Goal: Information Seeking & Learning: Learn about a topic

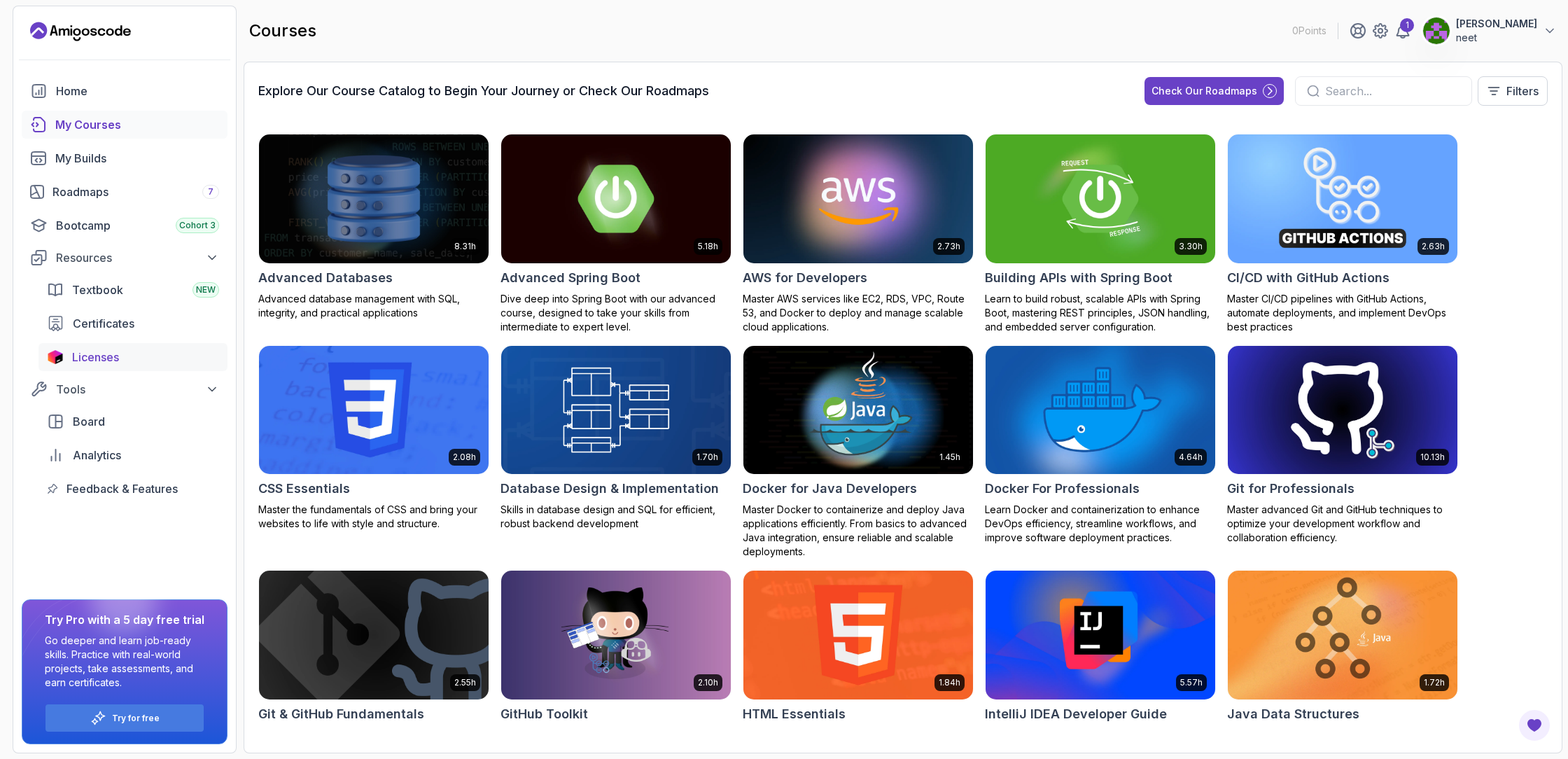
click at [135, 361] on div "Licenses" at bounding box center [145, 358] width 147 height 17
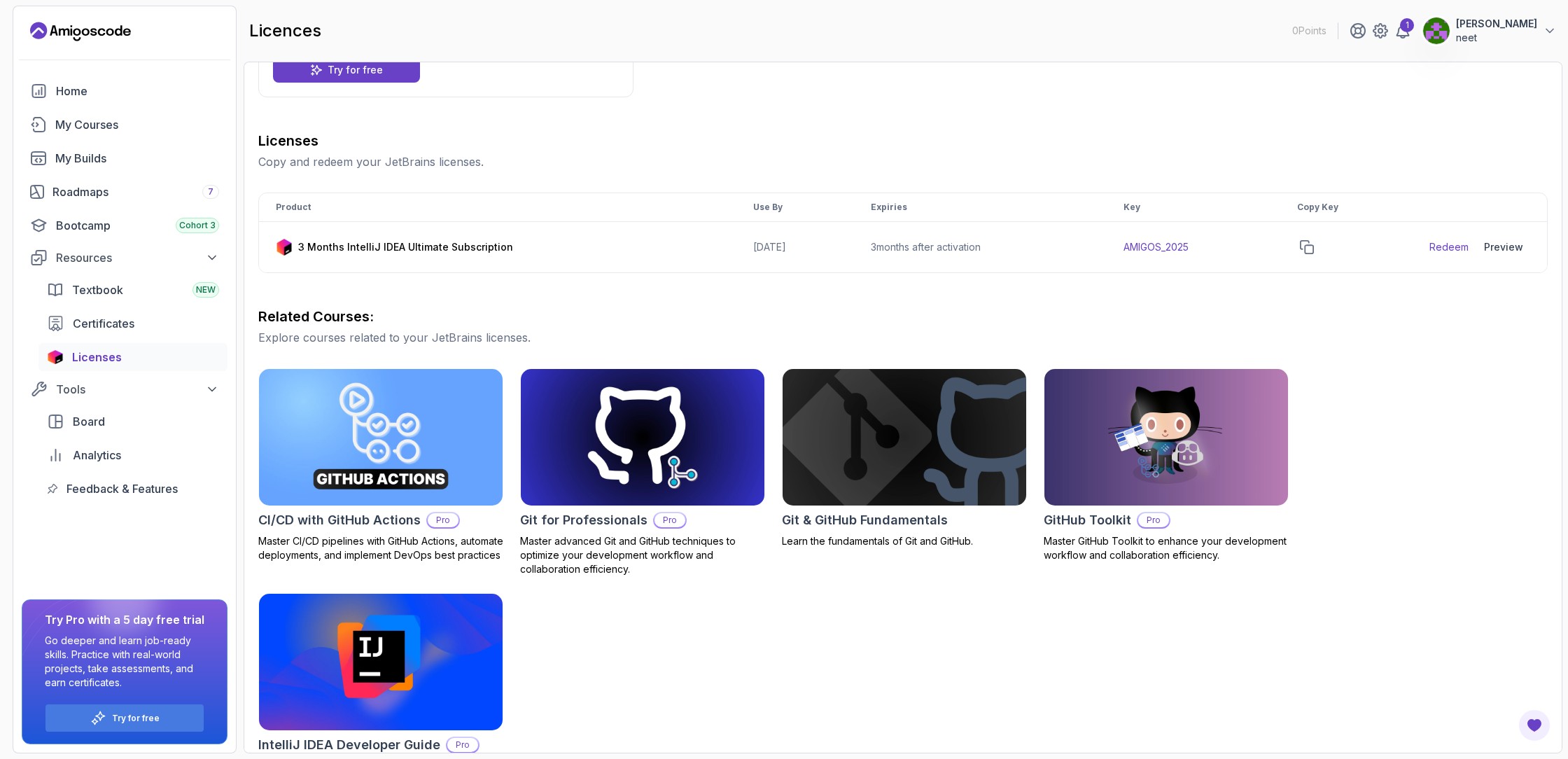
scroll to position [184, 0]
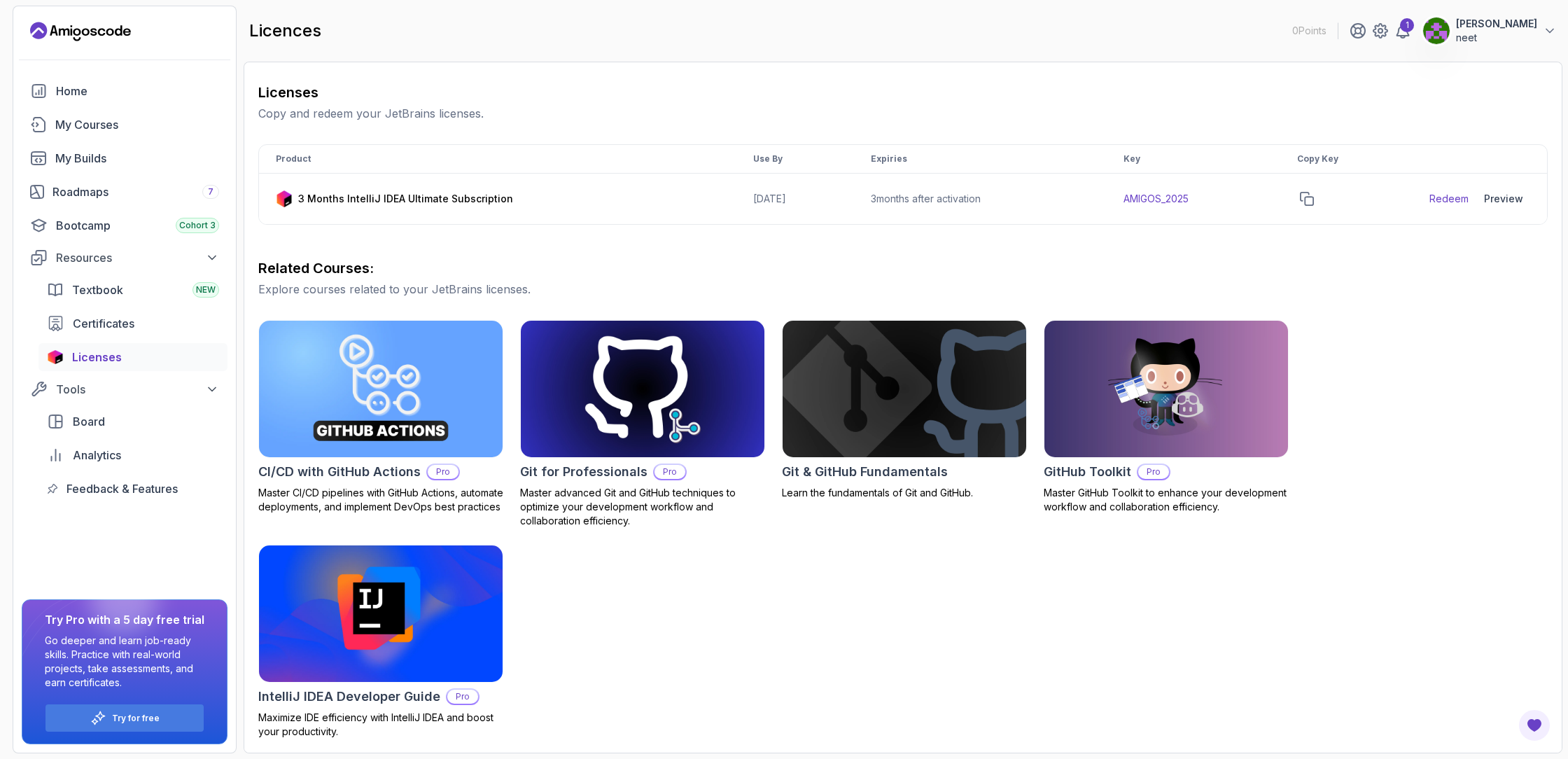
click at [669, 471] on p "Pro" at bounding box center [670, 472] width 31 height 14
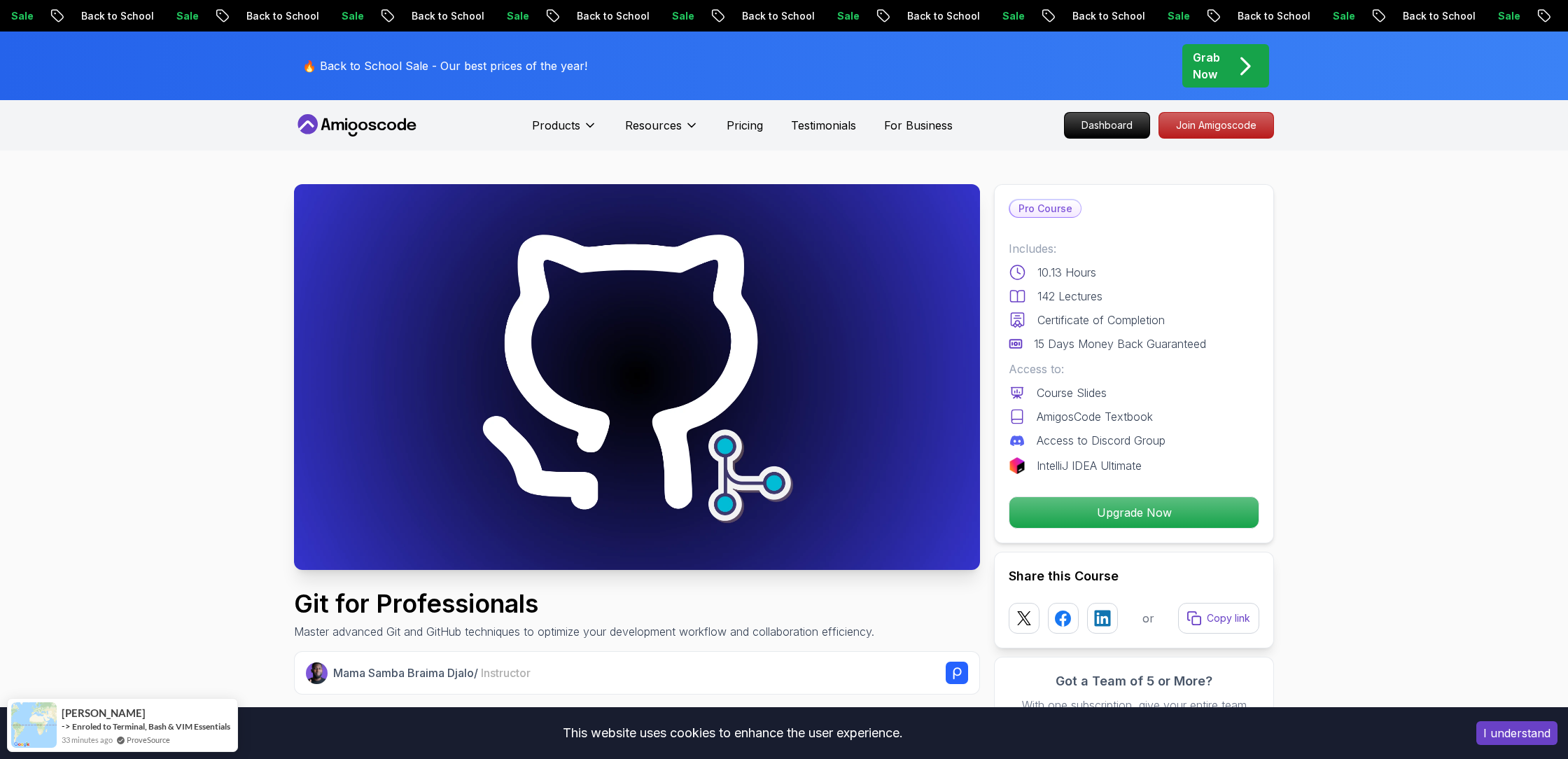
click at [1278, 21] on div "Sale Back to School" at bounding box center [1360, 15] width 165 height 15
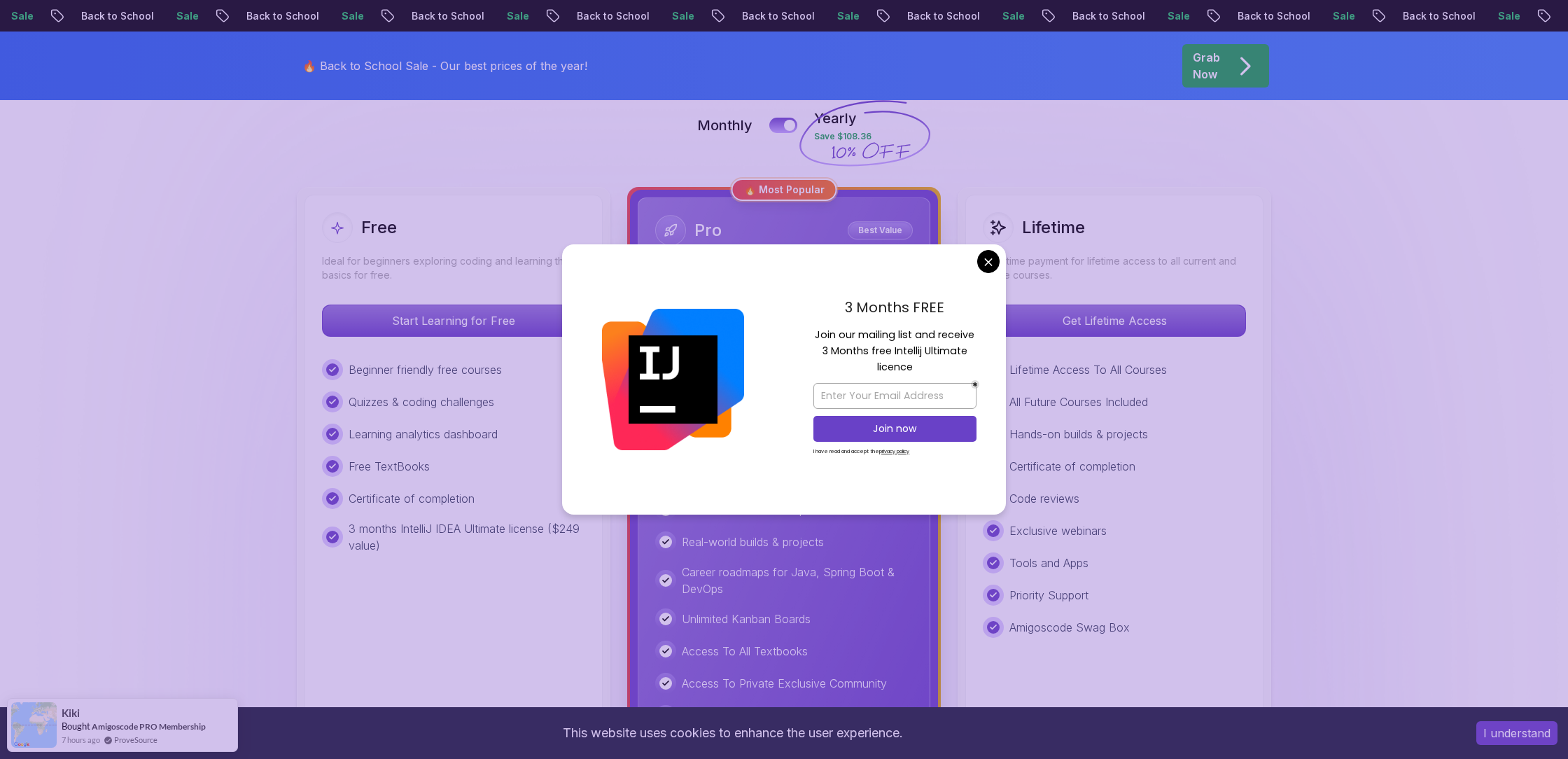
scroll to position [326, 0]
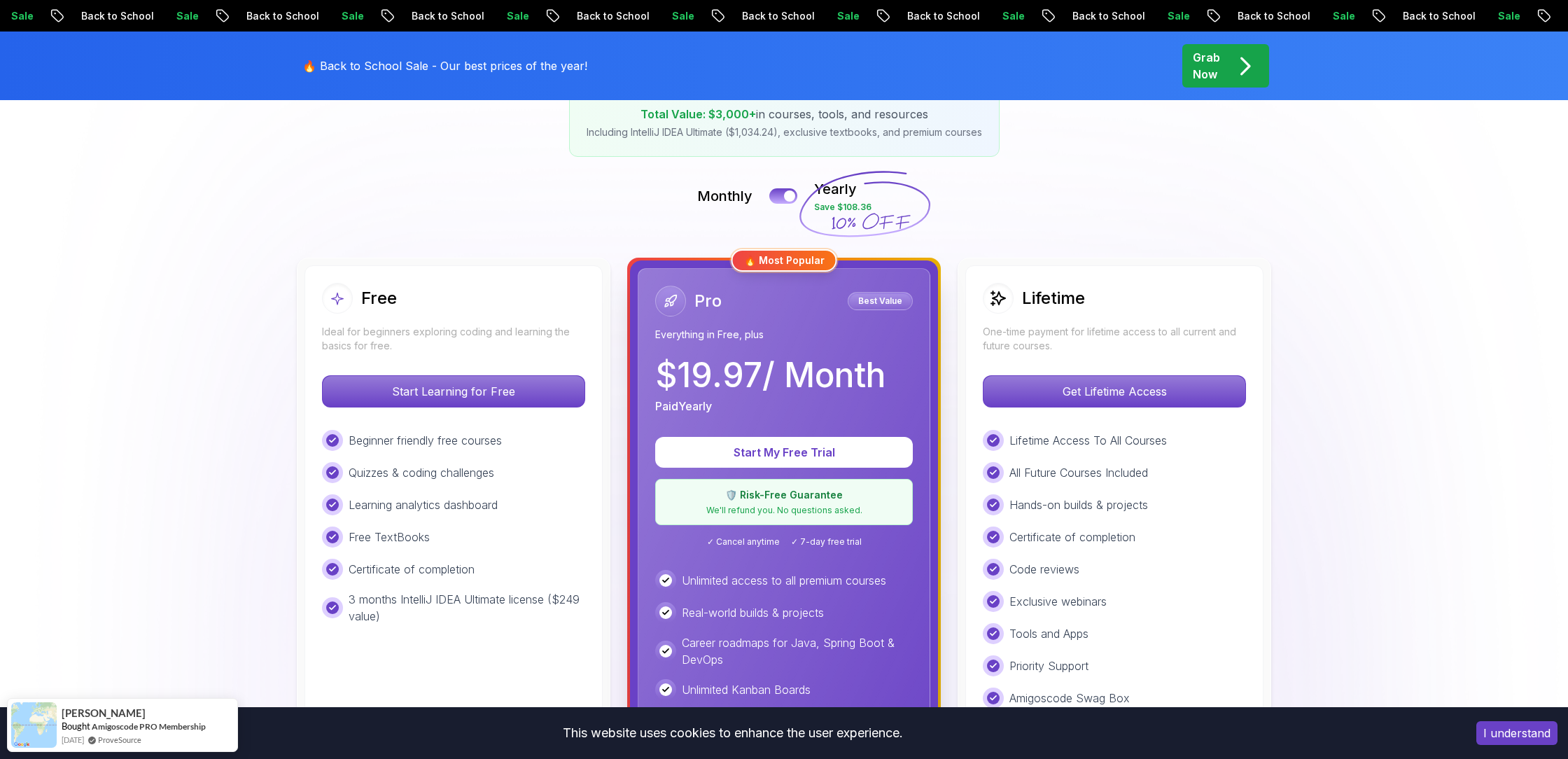
scroll to position [325, 0]
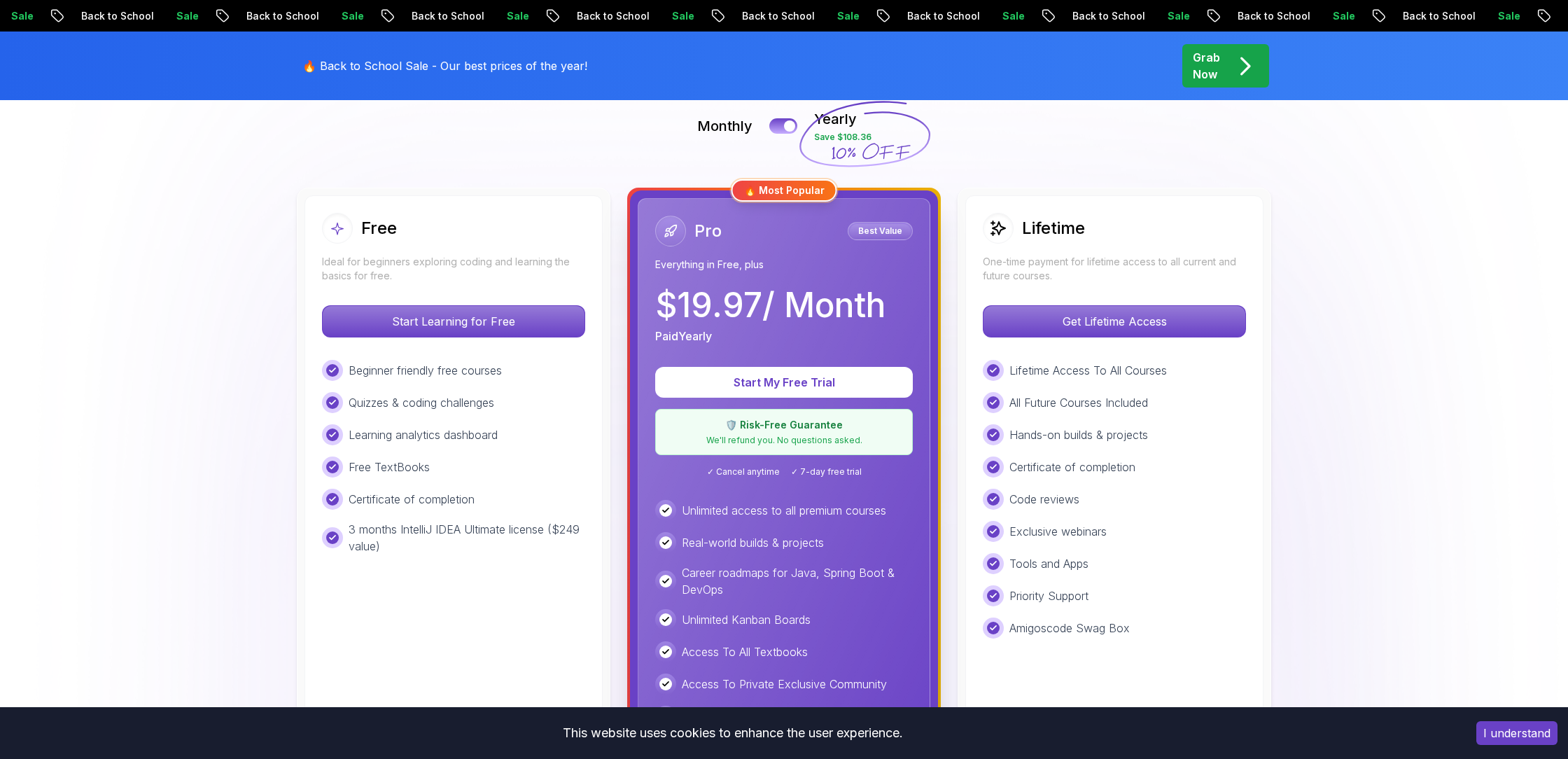
click at [833, 124] on icon at bounding box center [864, 135] width 135 height 123
click at [892, 231] on p "Best Value" at bounding box center [880, 231] width 61 height 14
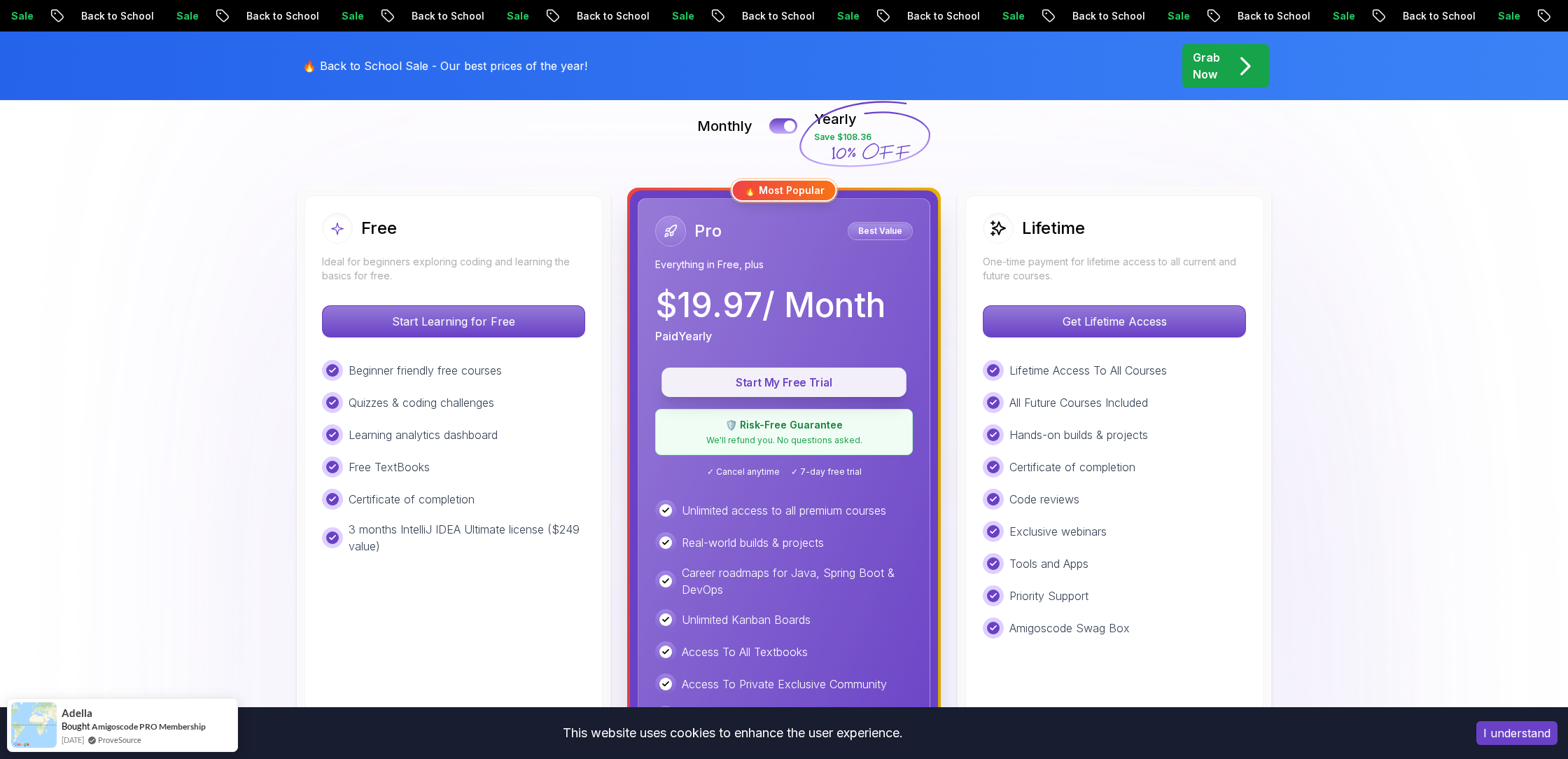
scroll to position [383, 0]
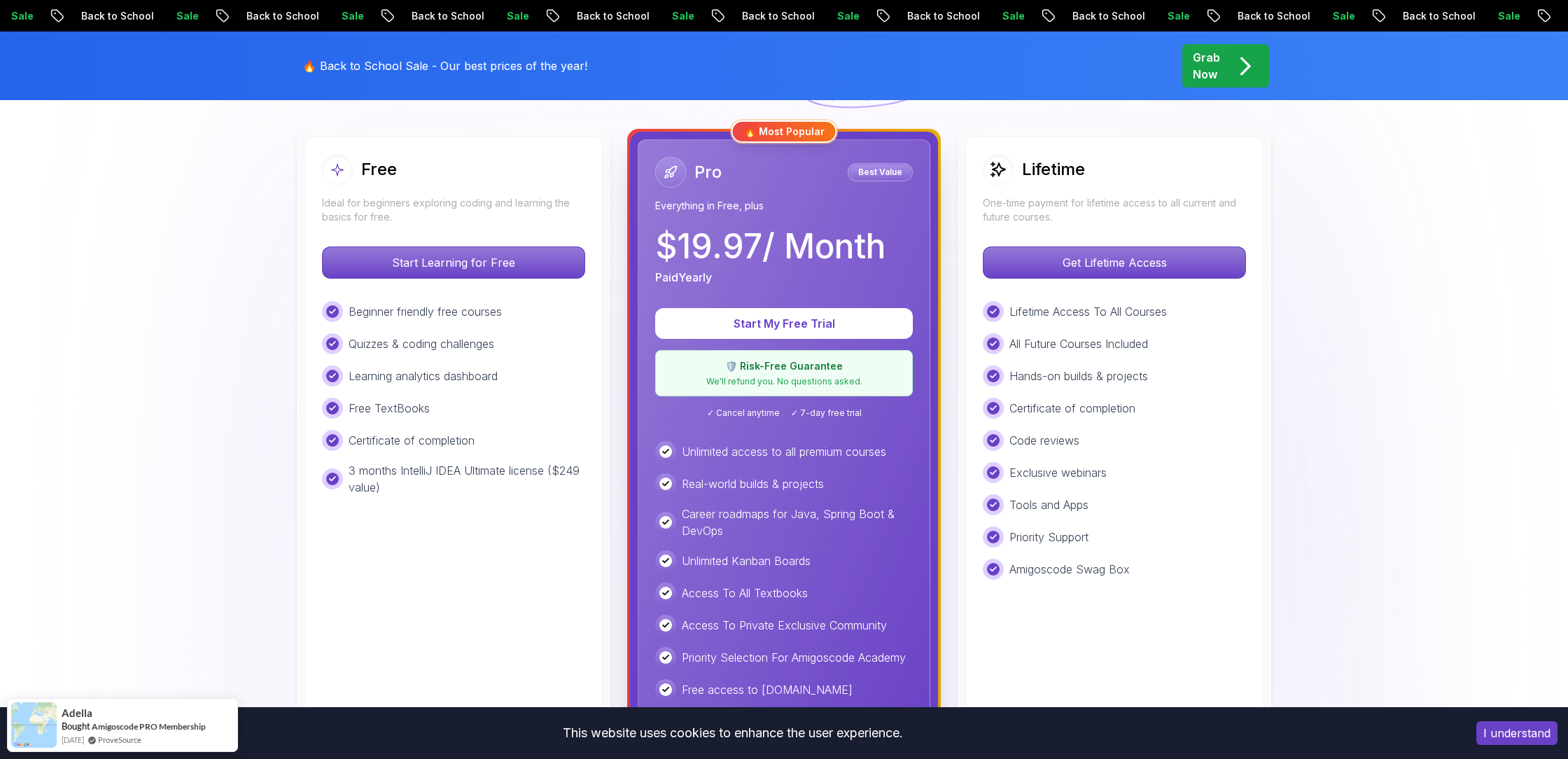
click at [837, 369] on p "🛡️ Risk-Free Guarantee" at bounding box center [783, 366] width 239 height 14
click at [841, 321] on p "Start My Free Trial" at bounding box center [784, 324] width 213 height 16
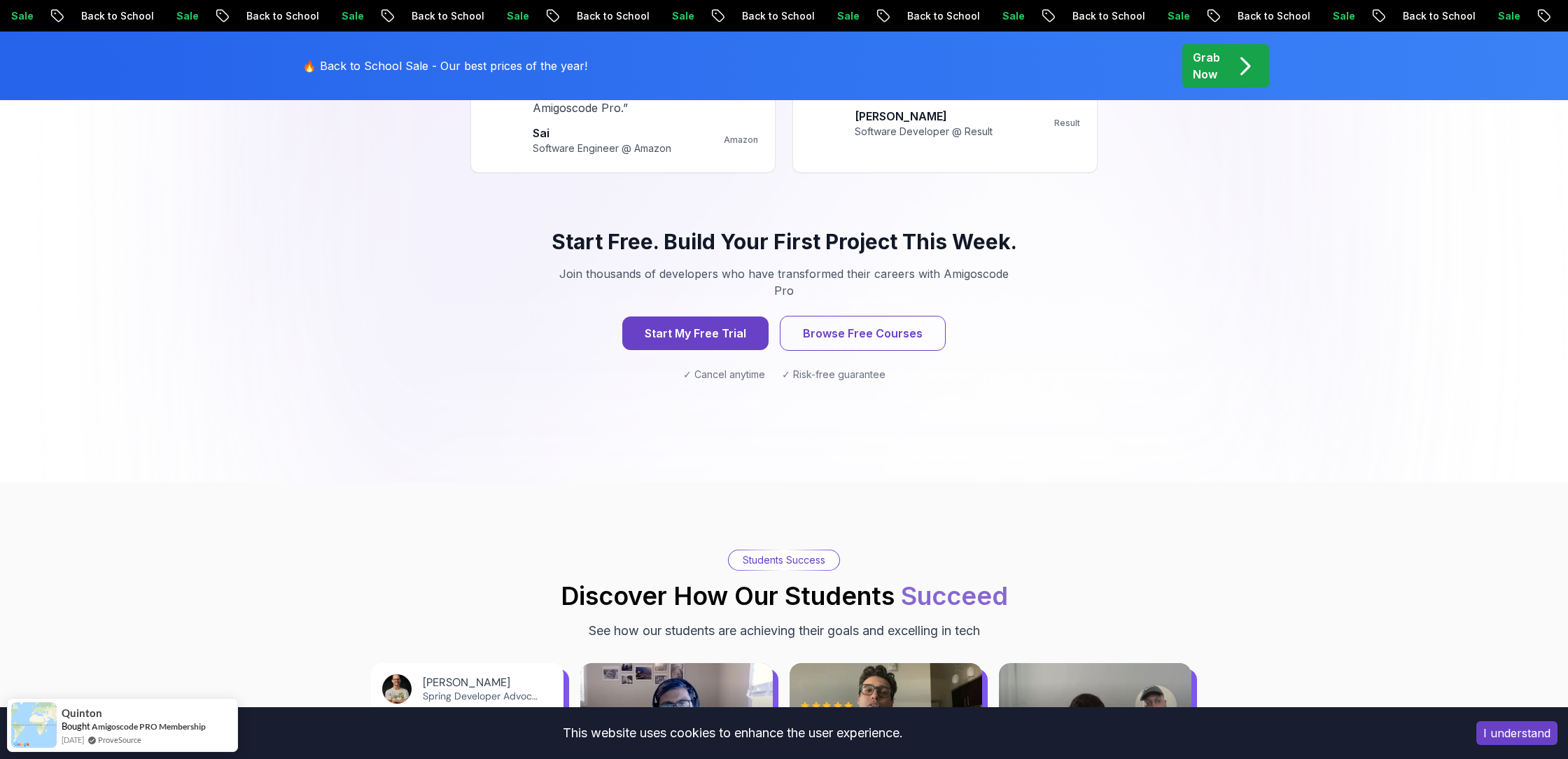
scroll to position [1437, 0]
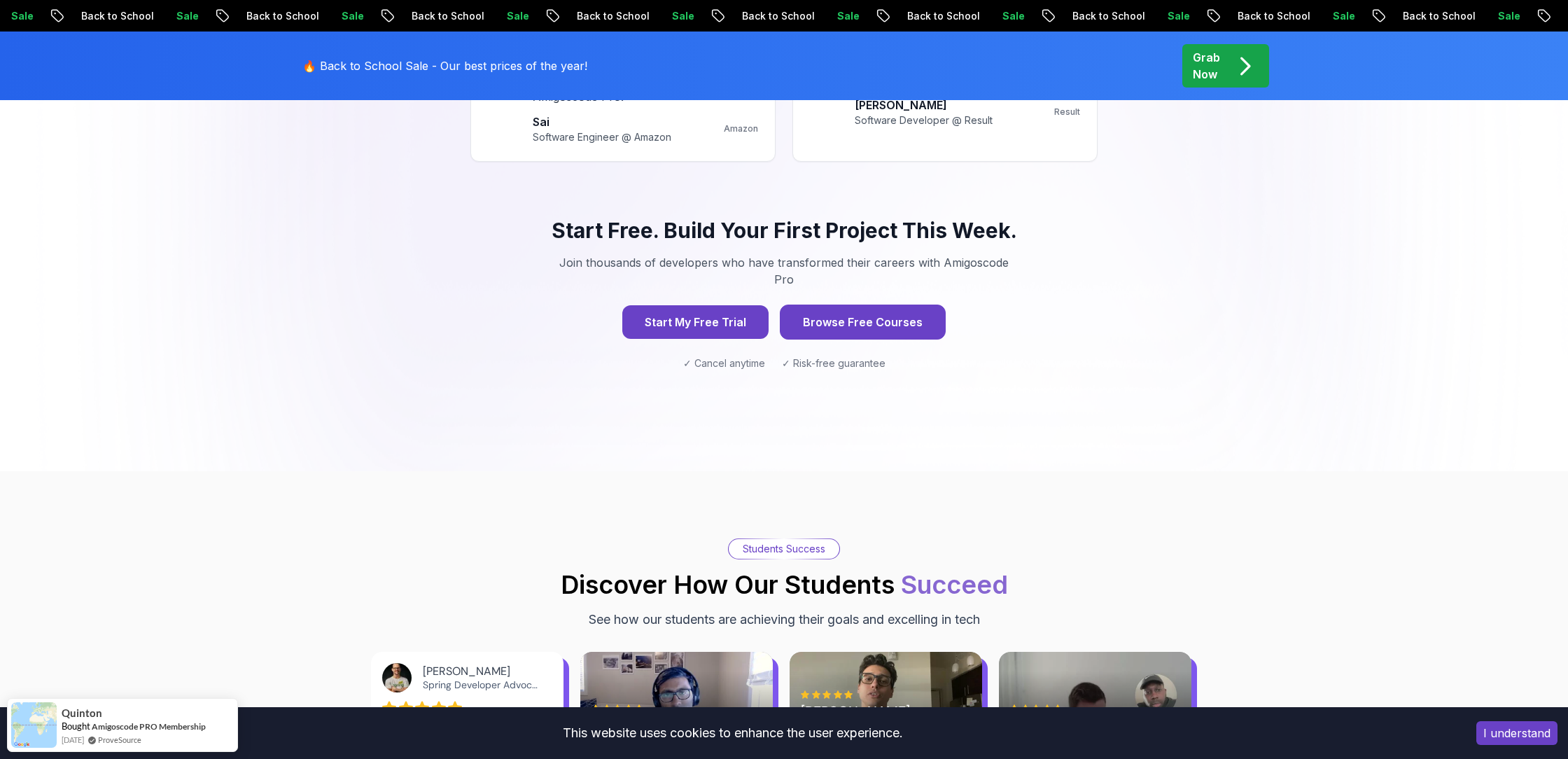
click at [903, 305] on button "Browse Free Courses" at bounding box center [863, 322] width 166 height 35
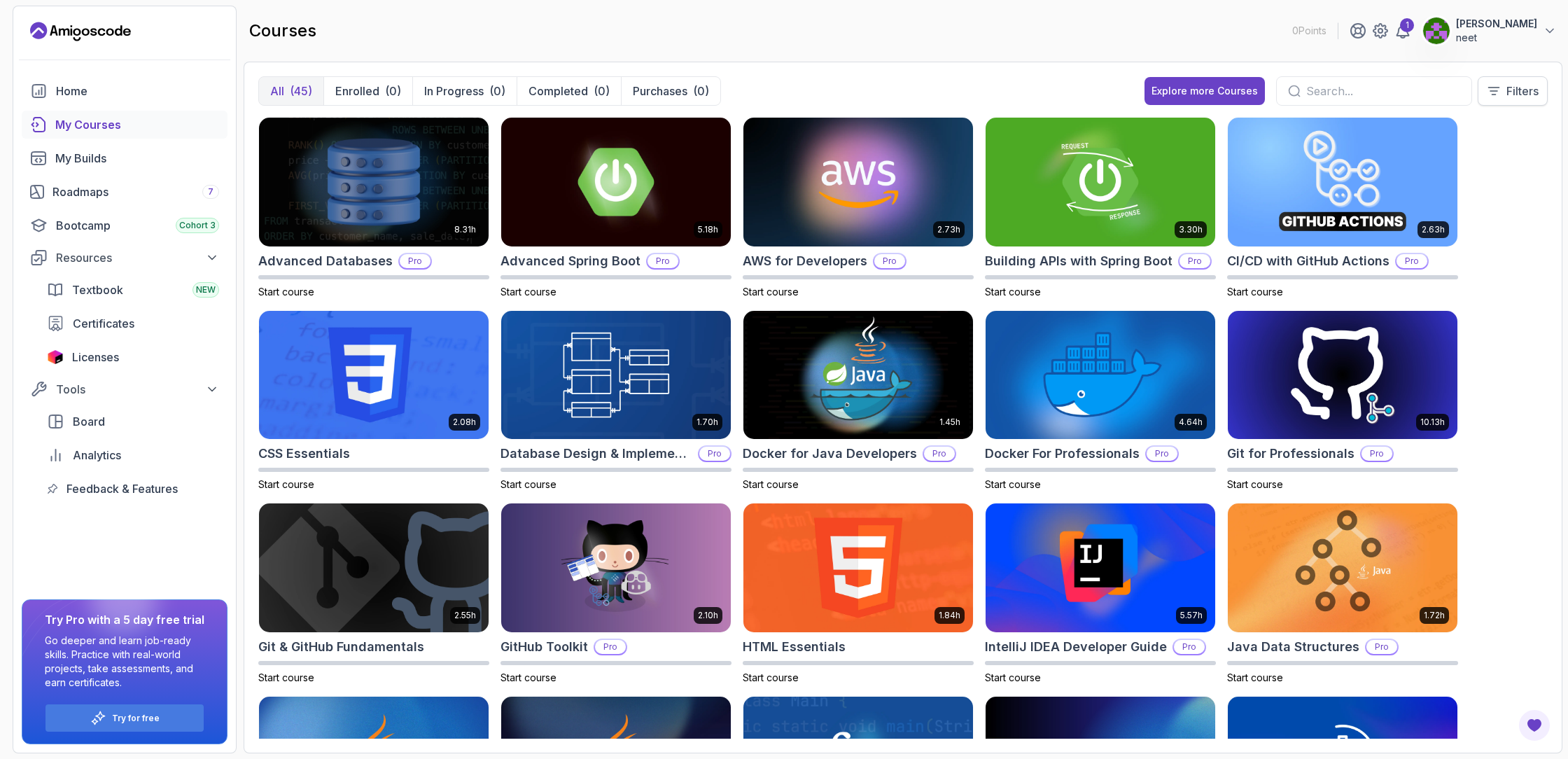
click at [1518, 90] on p "Filters" at bounding box center [1523, 91] width 32 height 17
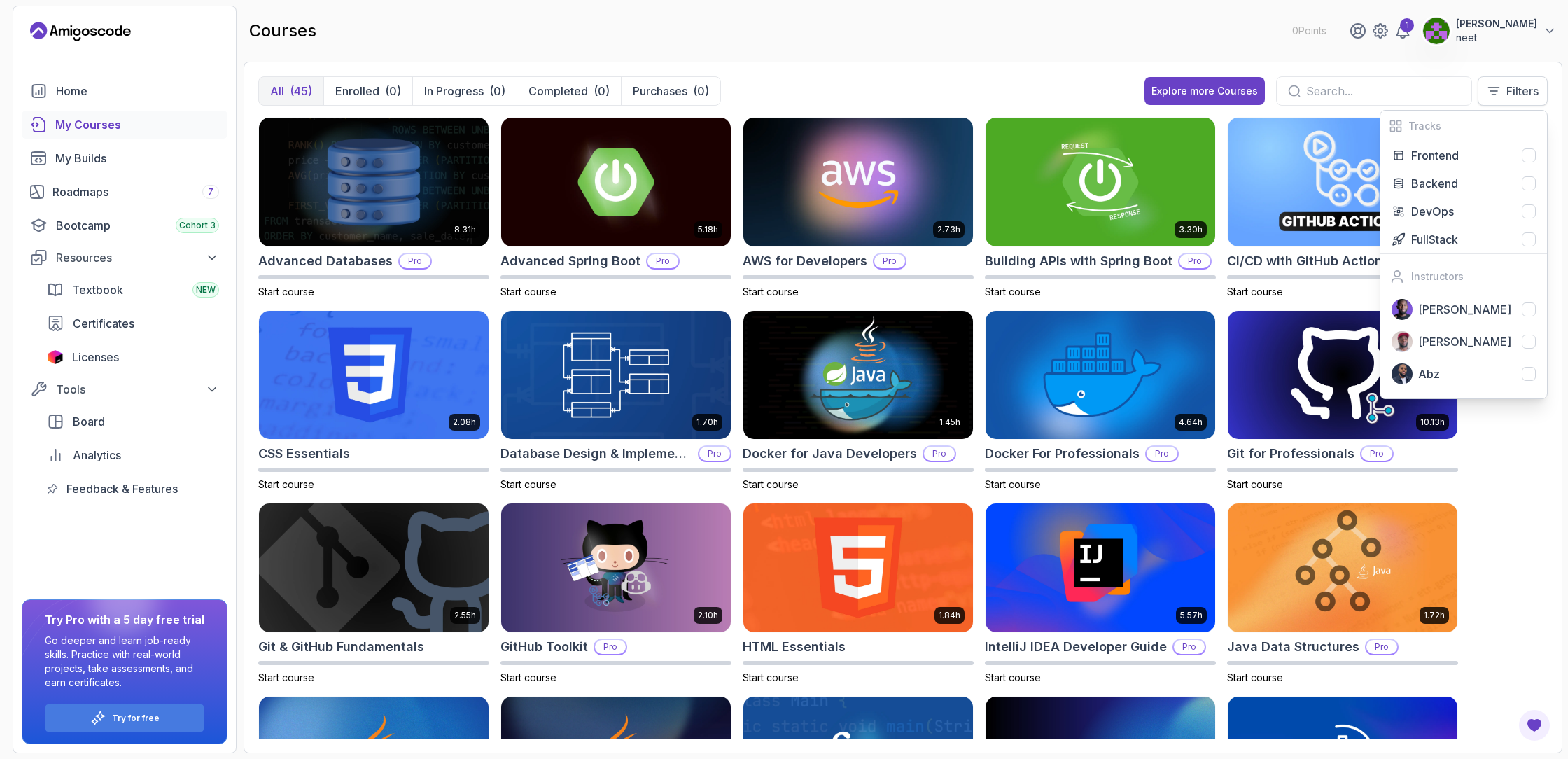
click at [1517, 82] on button "Filters" at bounding box center [1513, 91] width 70 height 29
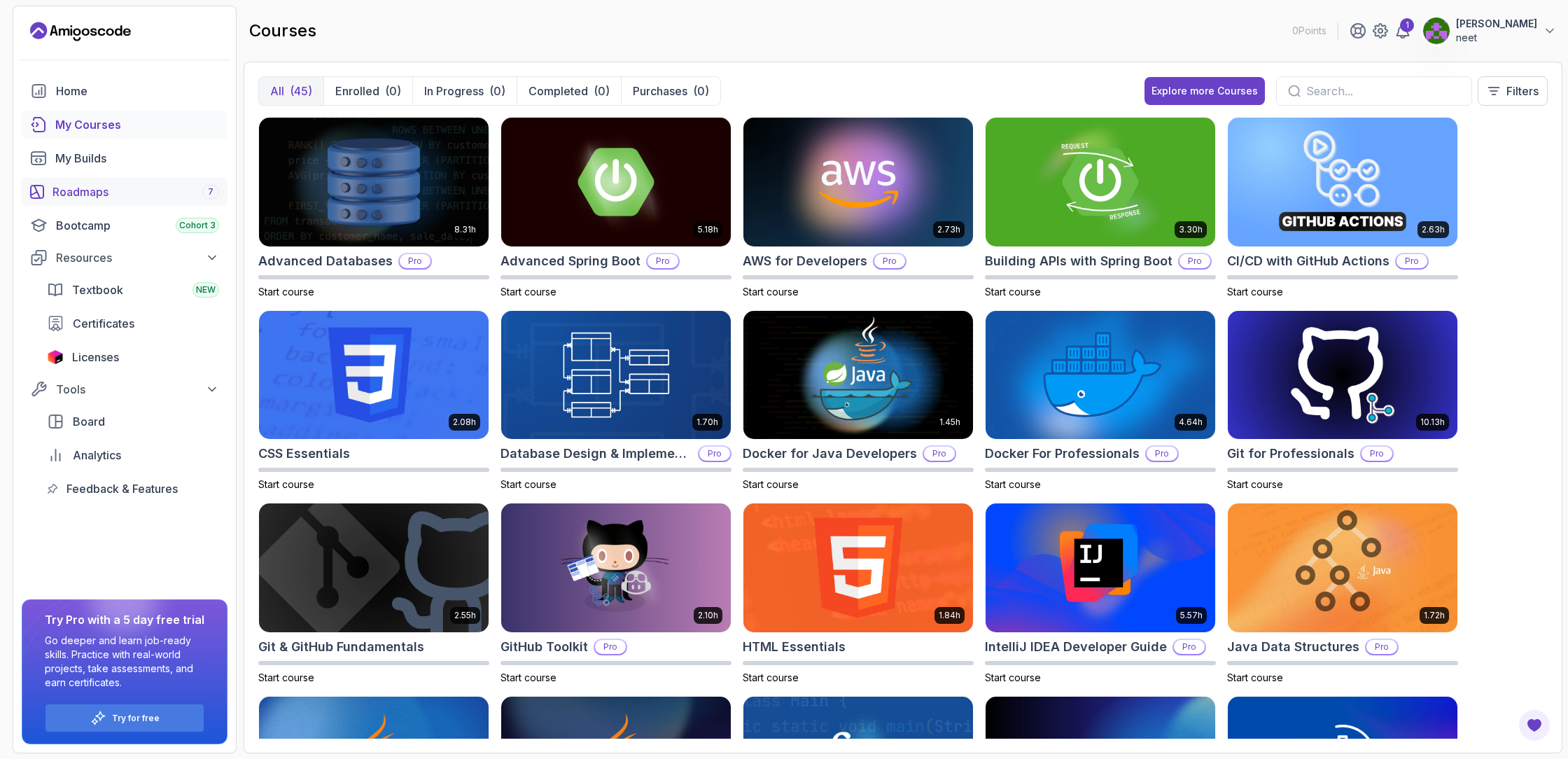
click at [132, 189] on div "Roadmaps 7" at bounding box center [135, 192] width 167 height 17
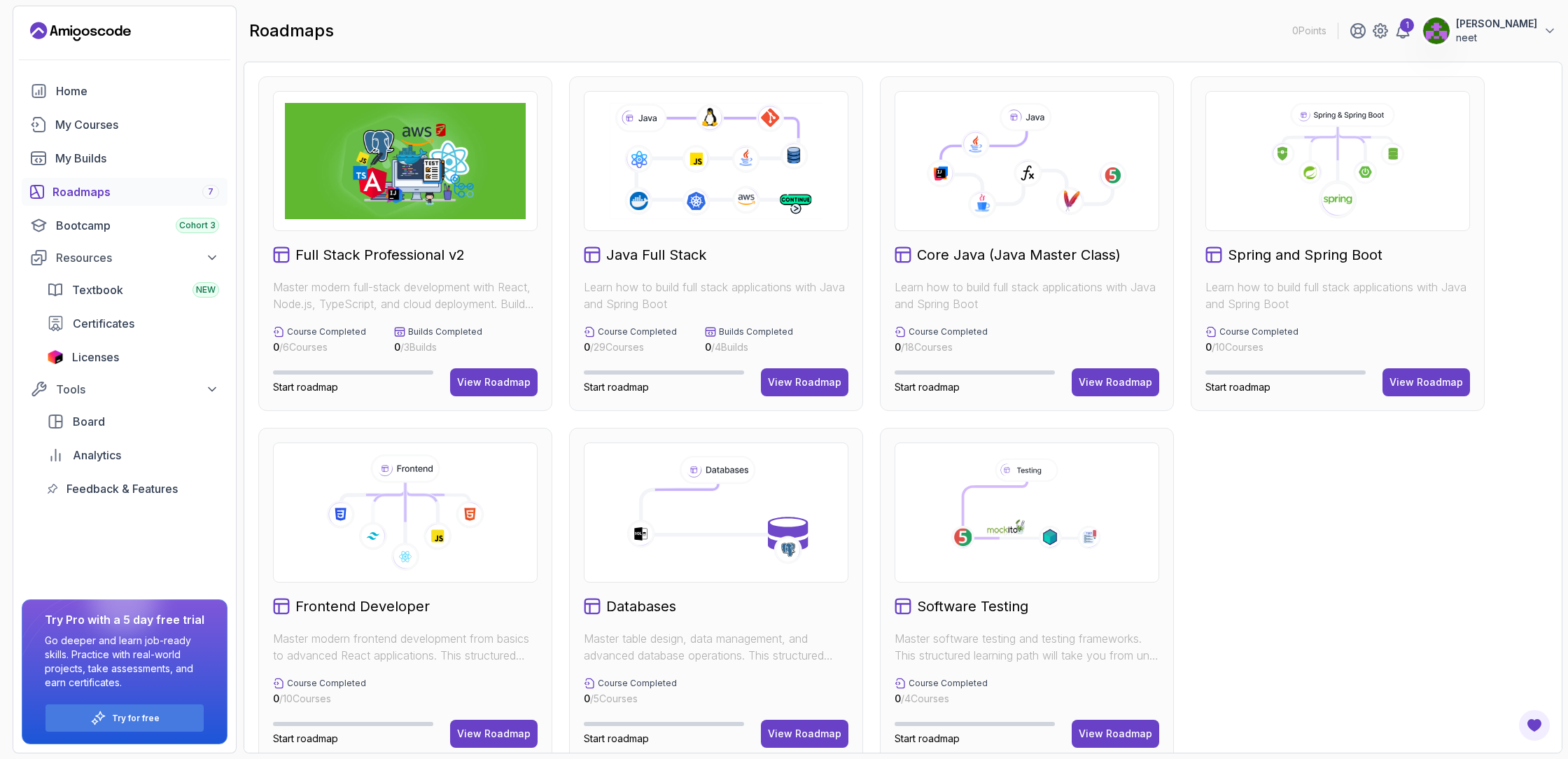
click at [427, 210] on img at bounding box center [405, 161] width 241 height 116
click at [496, 379] on div "View Roadmap" at bounding box center [494, 382] width 74 height 14
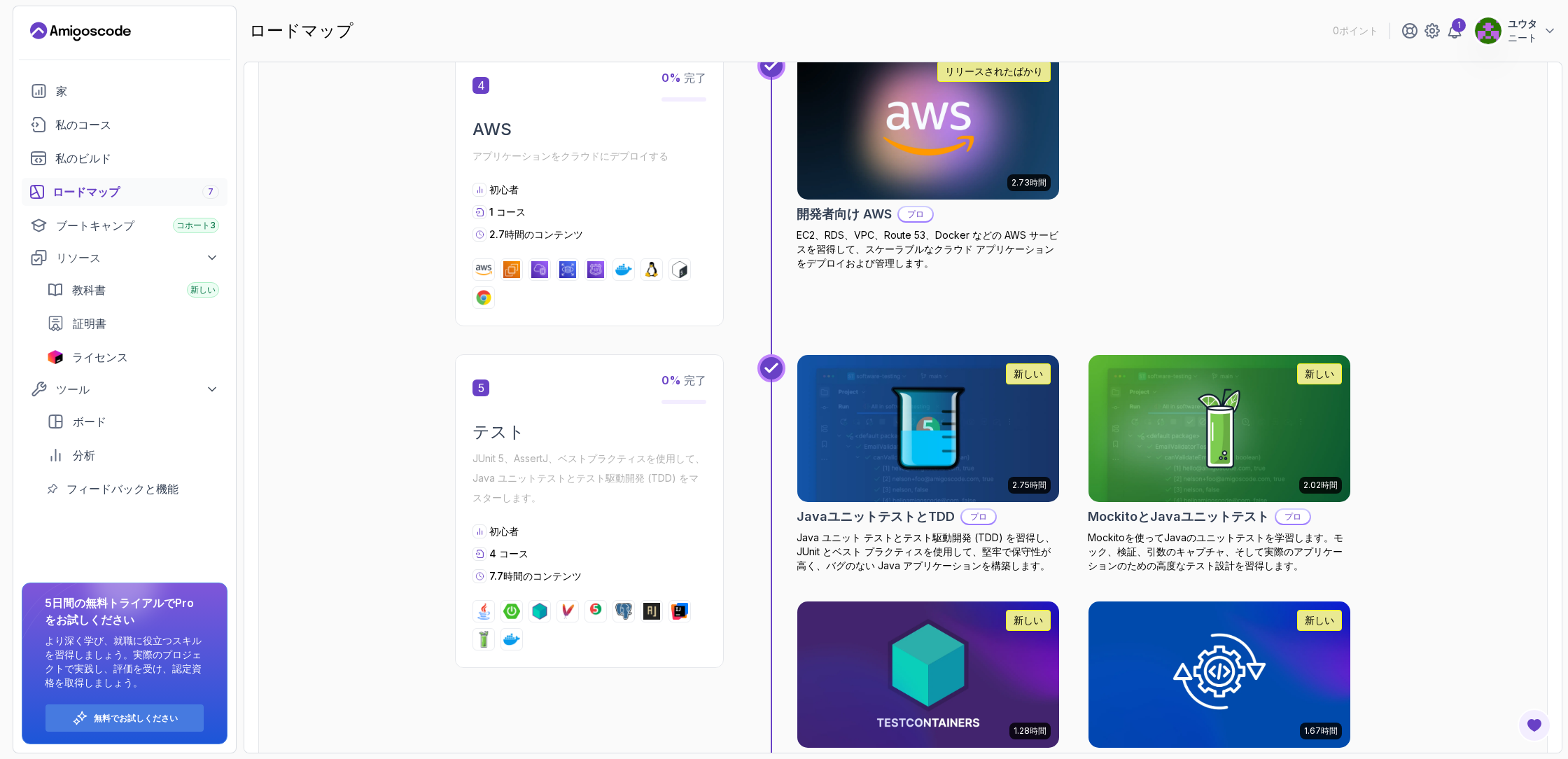
scroll to position [1771, 0]
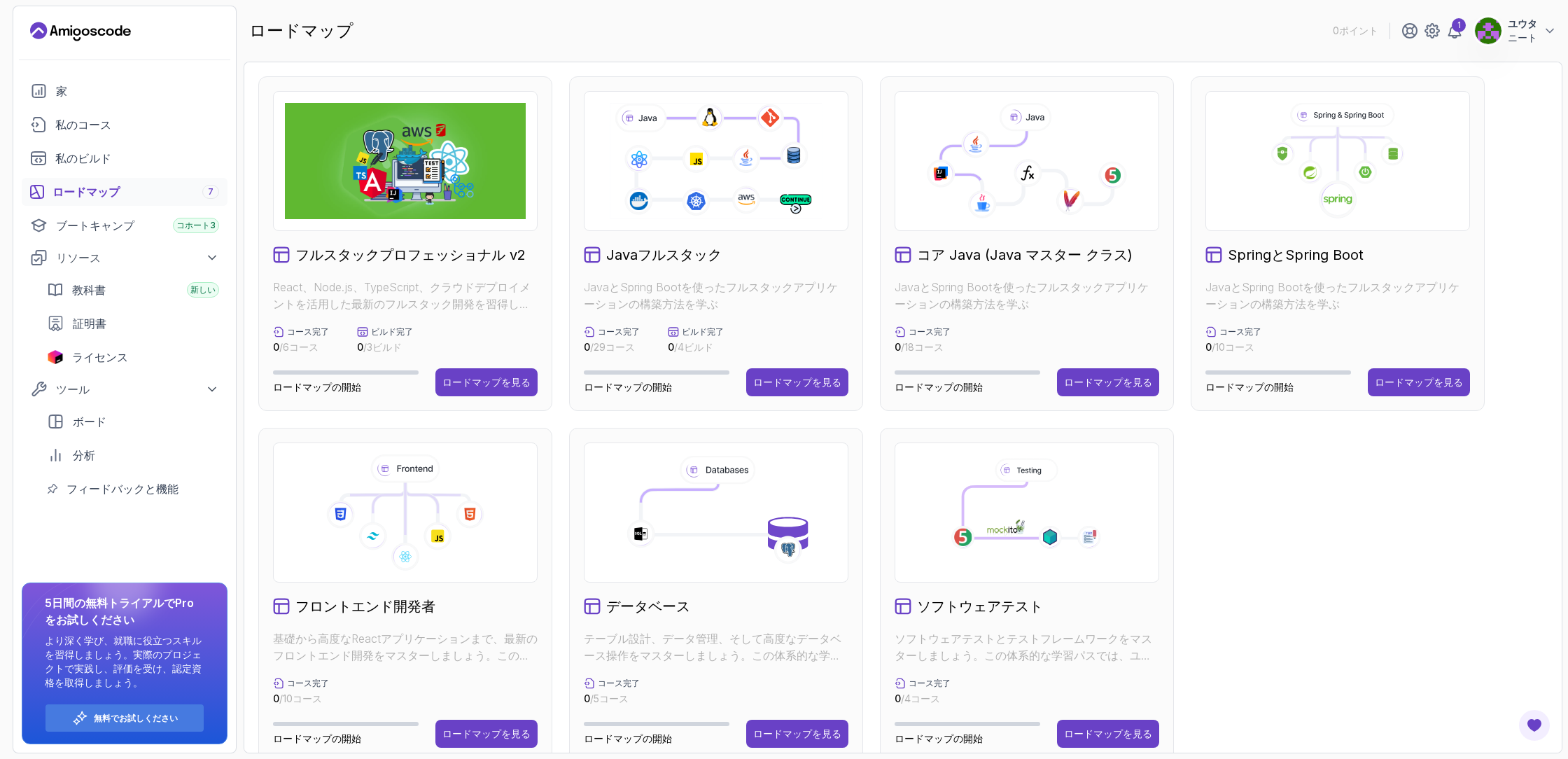
click at [1012, 245] on div "コア Java (Java マスター クラス) JavaとSpring Bootを使ったフルスタックアプリケーションの構築方法を学ぶ コース完了 0 / 18…" at bounding box center [1027, 243] width 294 height 335
click at [1112, 372] on button "ロードマップを見る" at bounding box center [1108, 382] width 102 height 28
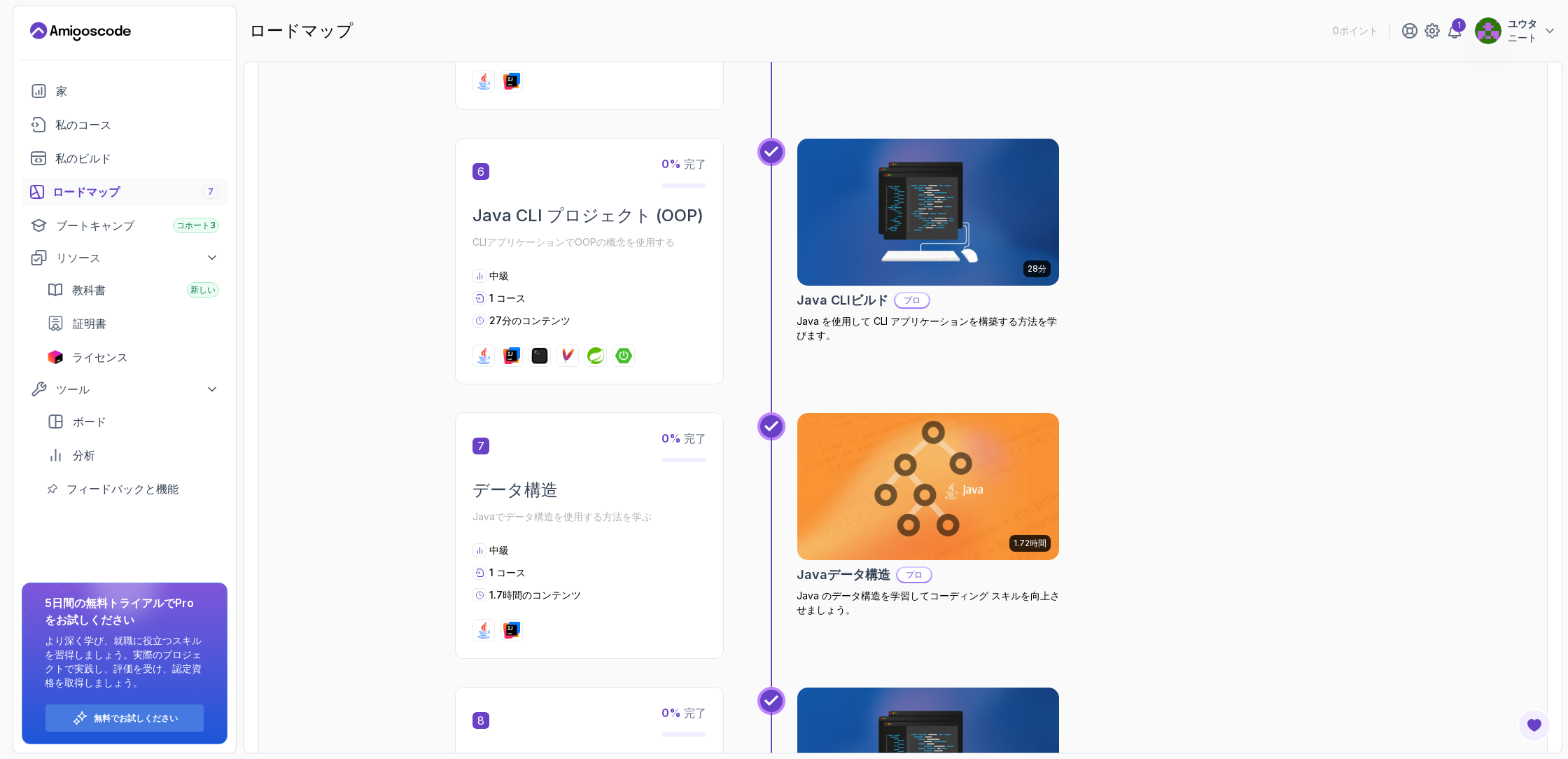
scroll to position [1707, 0]
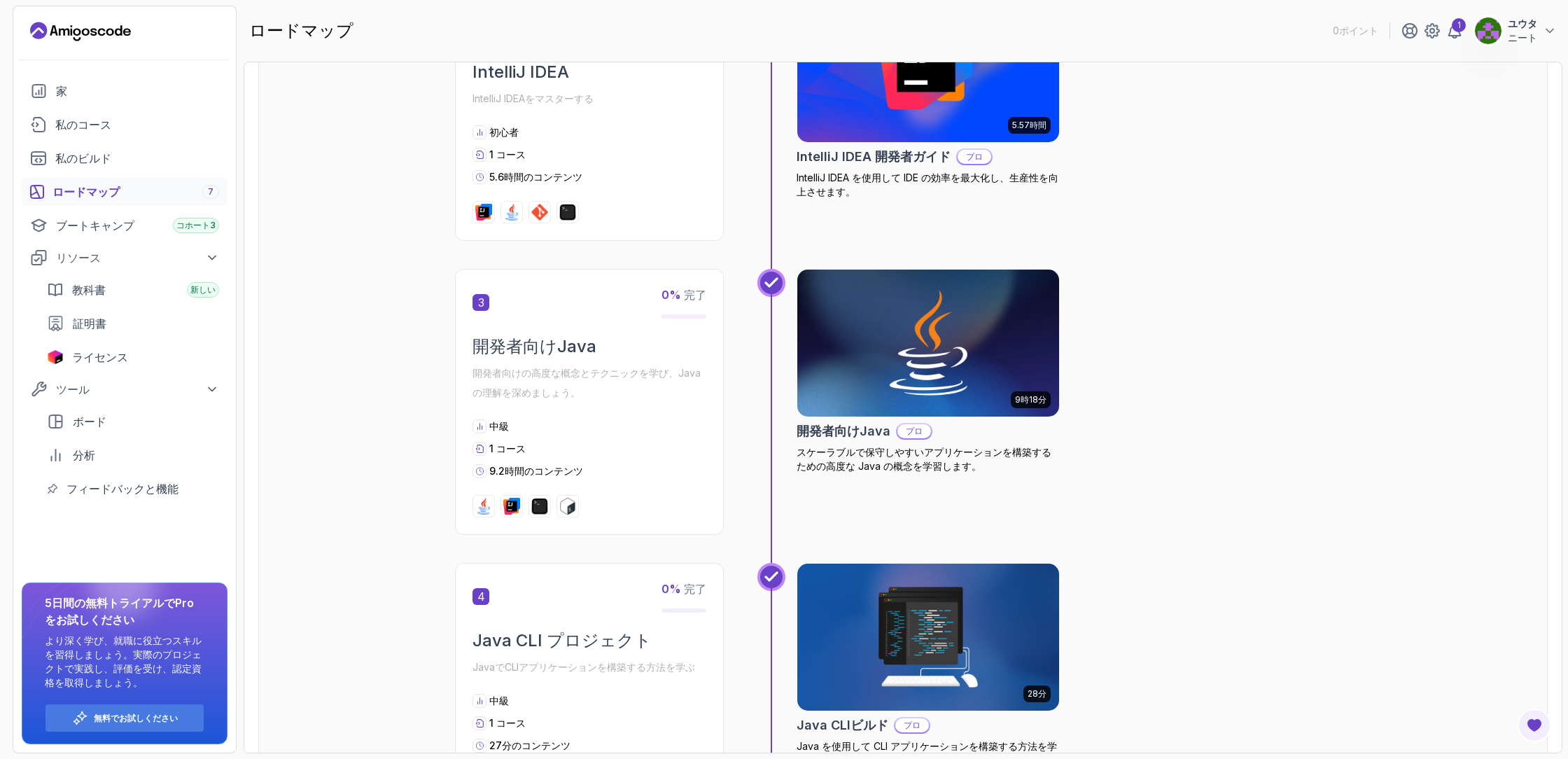
scroll to position [571, 0]
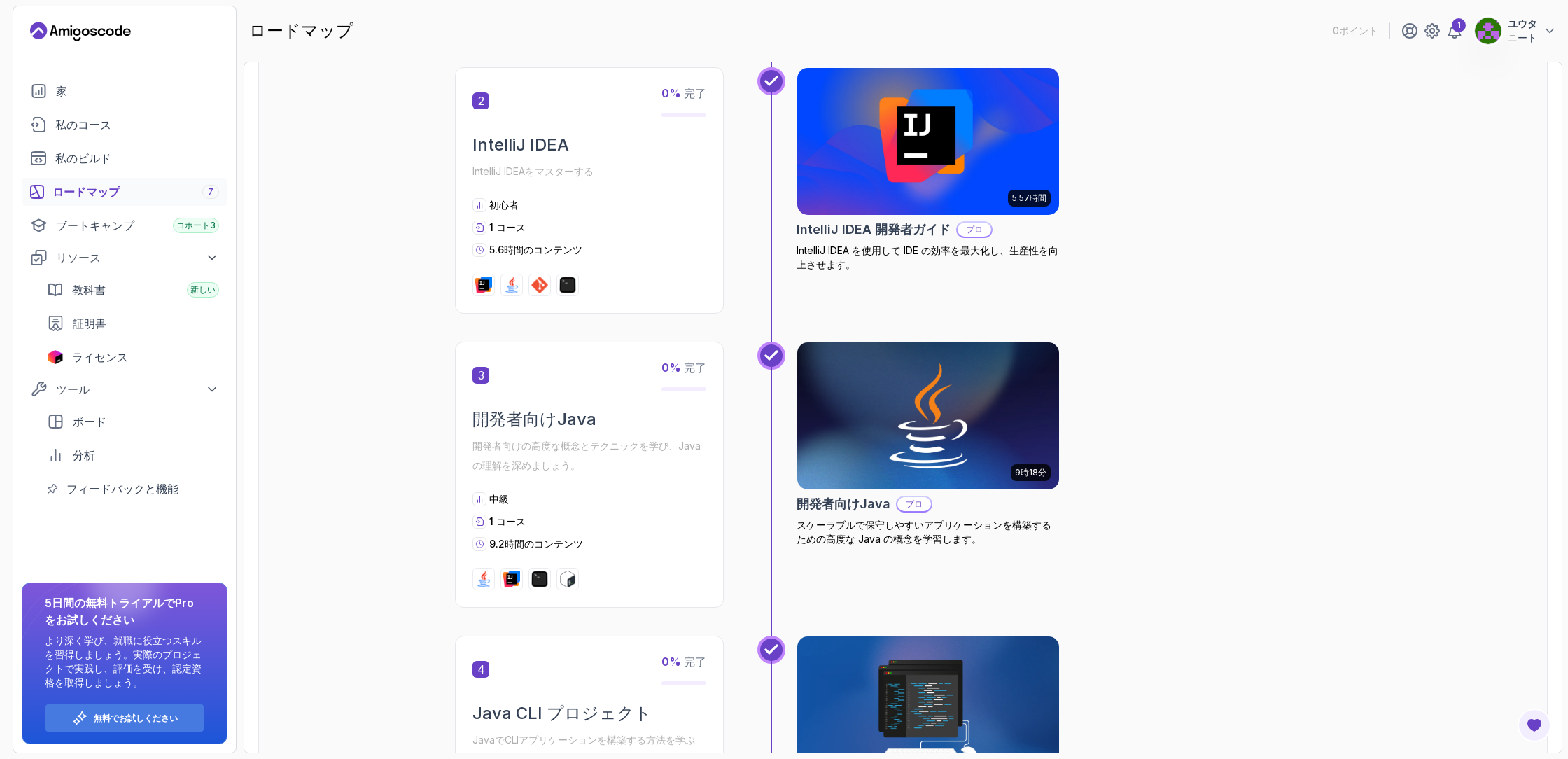
click at [914, 209] on img at bounding box center [929, 141] width 275 height 154
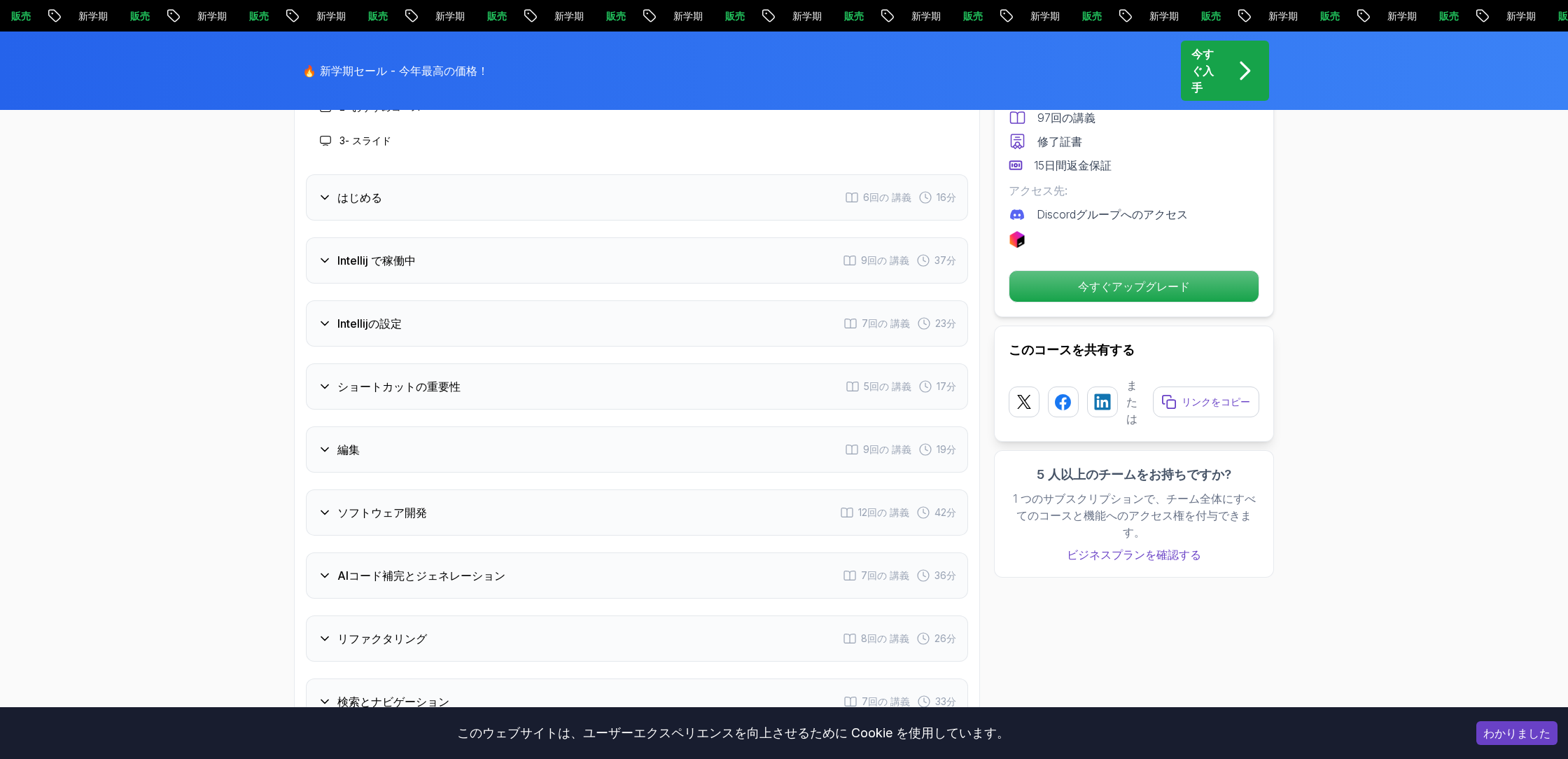
scroll to position [2196, 0]
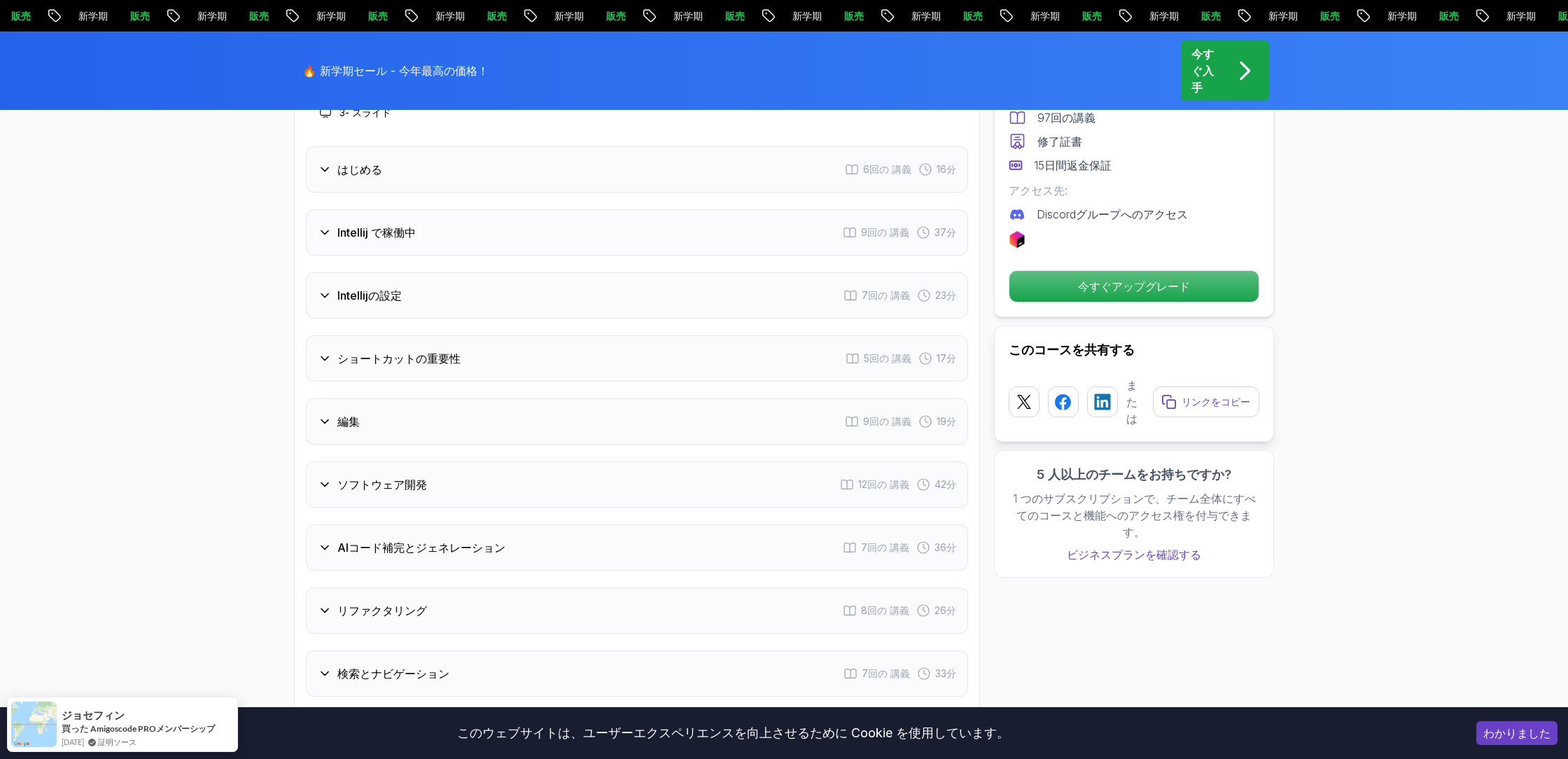
click at [374, 238] on font "Intellij で稼働中" at bounding box center [377, 232] width 78 height 14
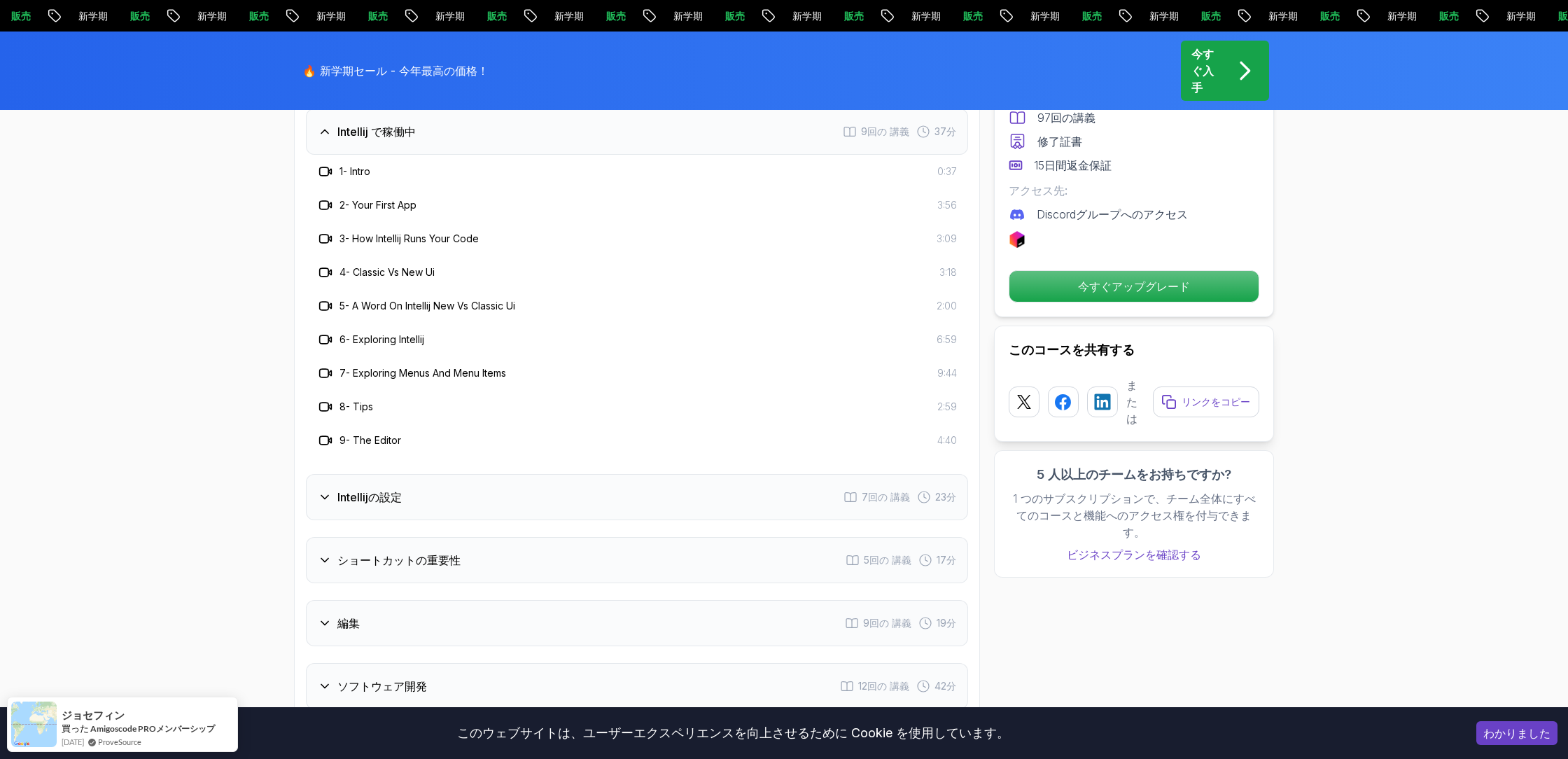
scroll to position [2216, 0]
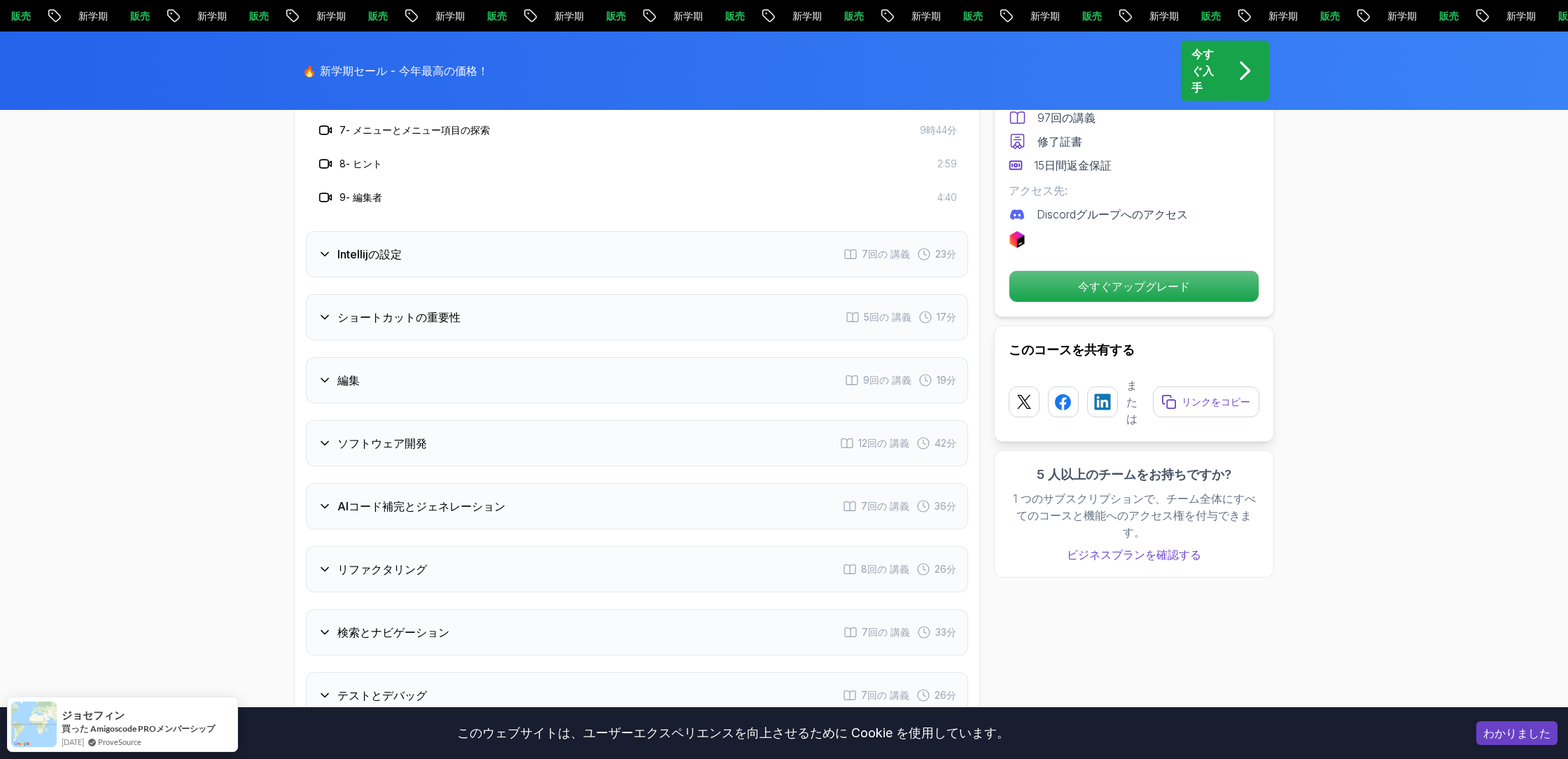
click at [386, 251] on font "Intellijの設定" at bounding box center [370, 254] width 65 height 14
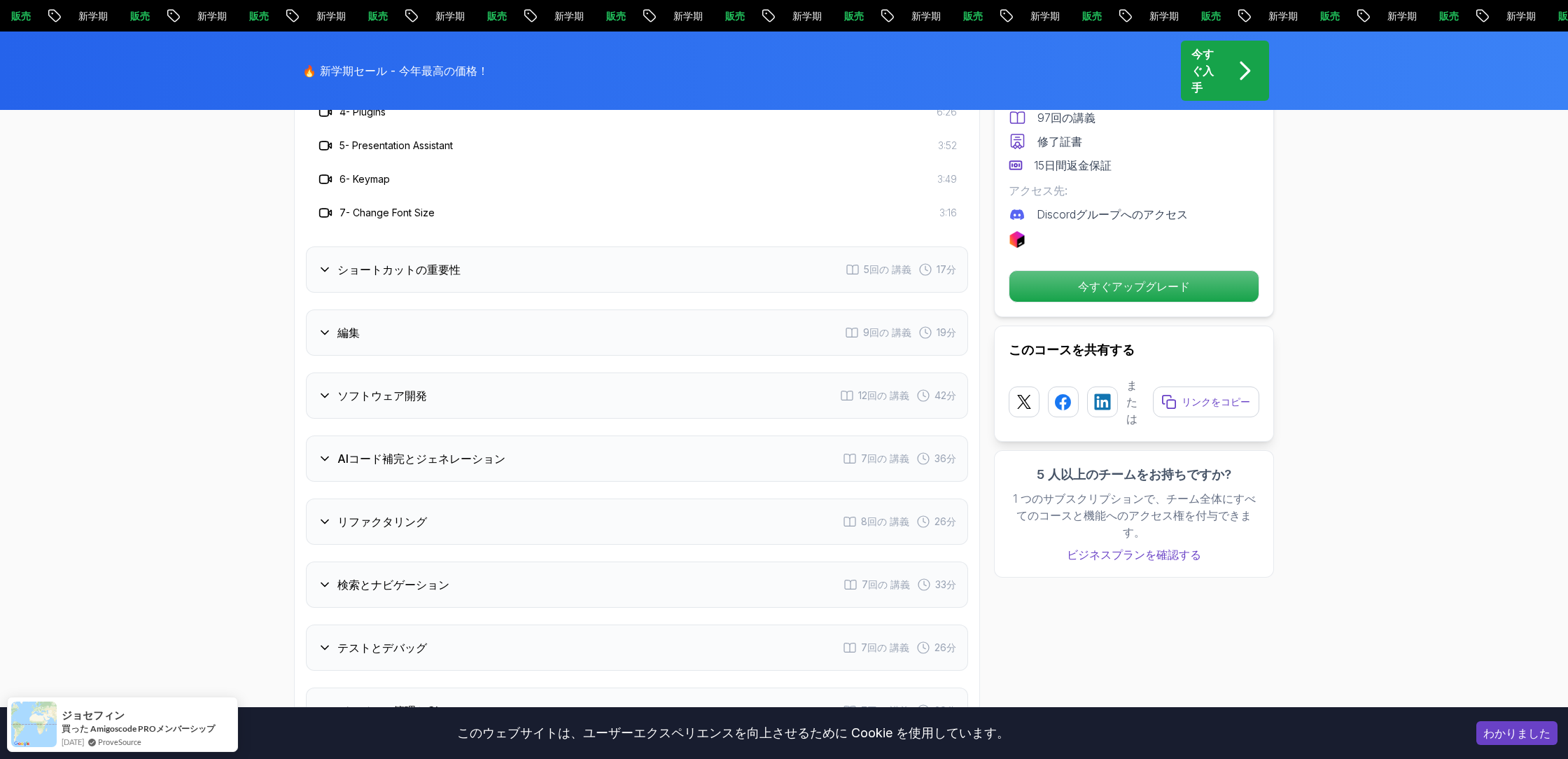
scroll to position [2439, 0]
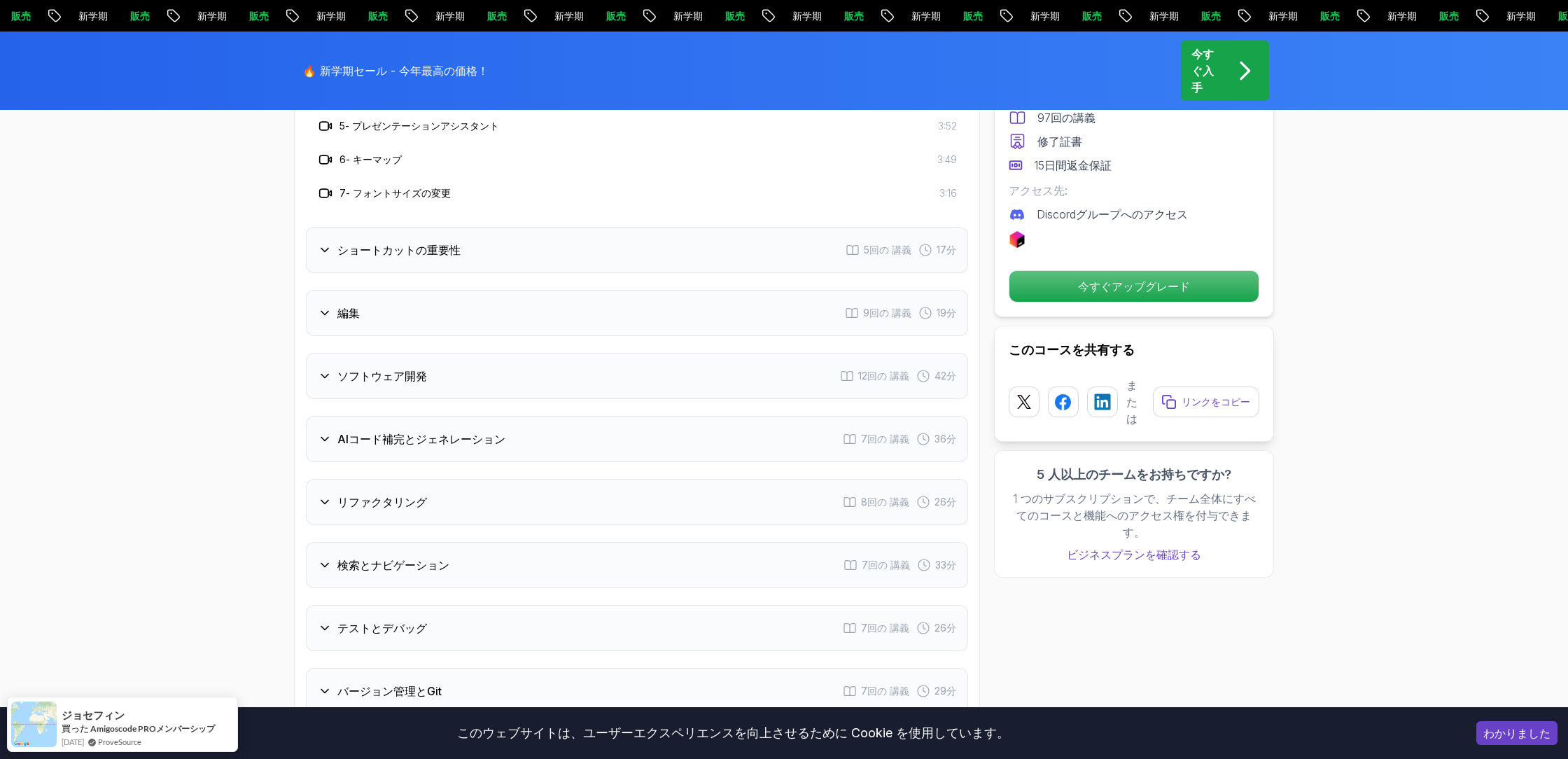
click at [386, 251] on font "ショートカットの重要性" at bounding box center [399, 250] width 123 height 14
click at [386, 251] on div "編集 9回の 講義 19分" at bounding box center [637, 246] width 663 height 46
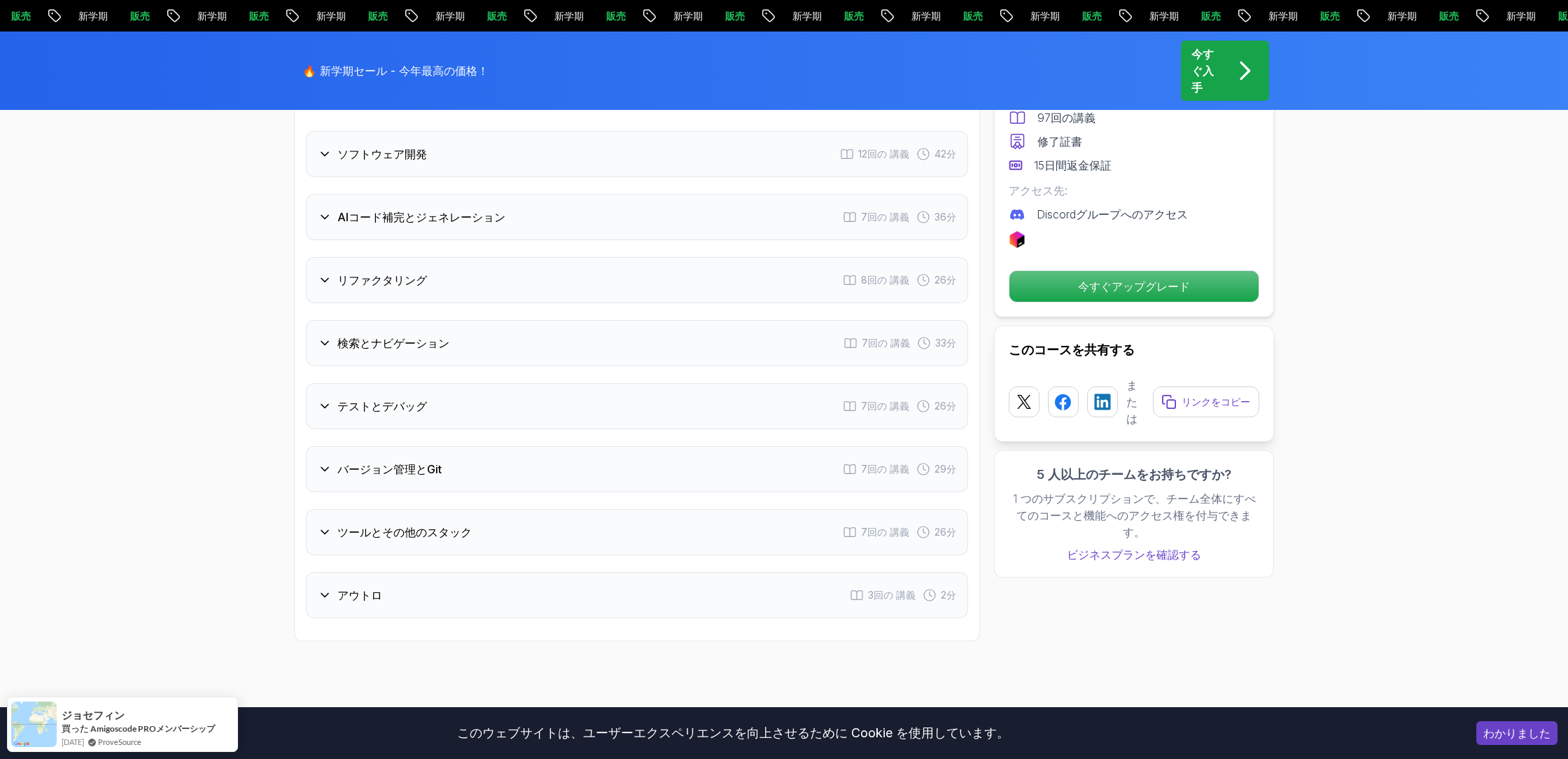
scroll to position [2933, 0]
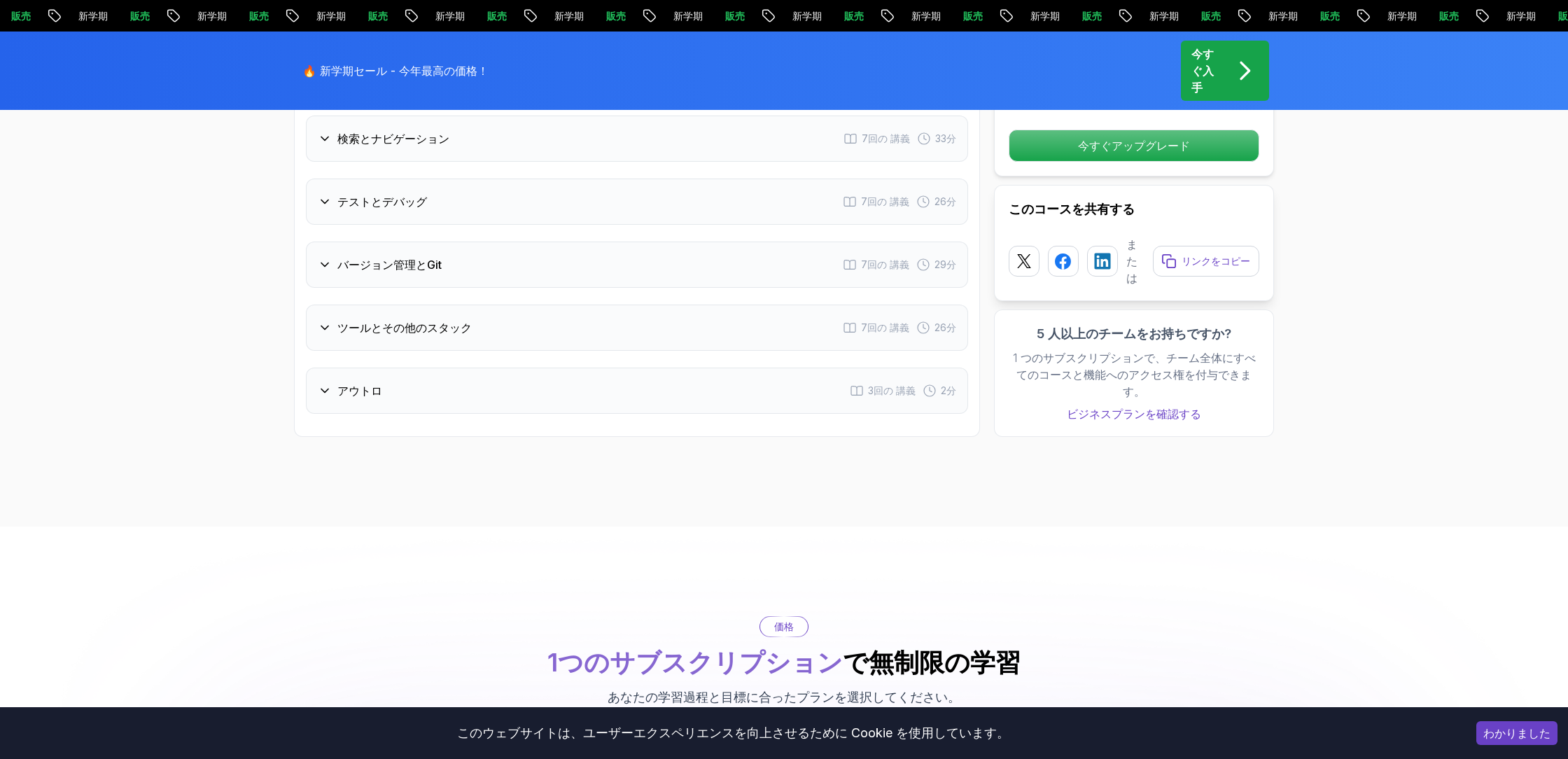
click at [361, 191] on div "テストとデバッグ 7回の 講義 26分" at bounding box center [637, 201] width 663 height 46
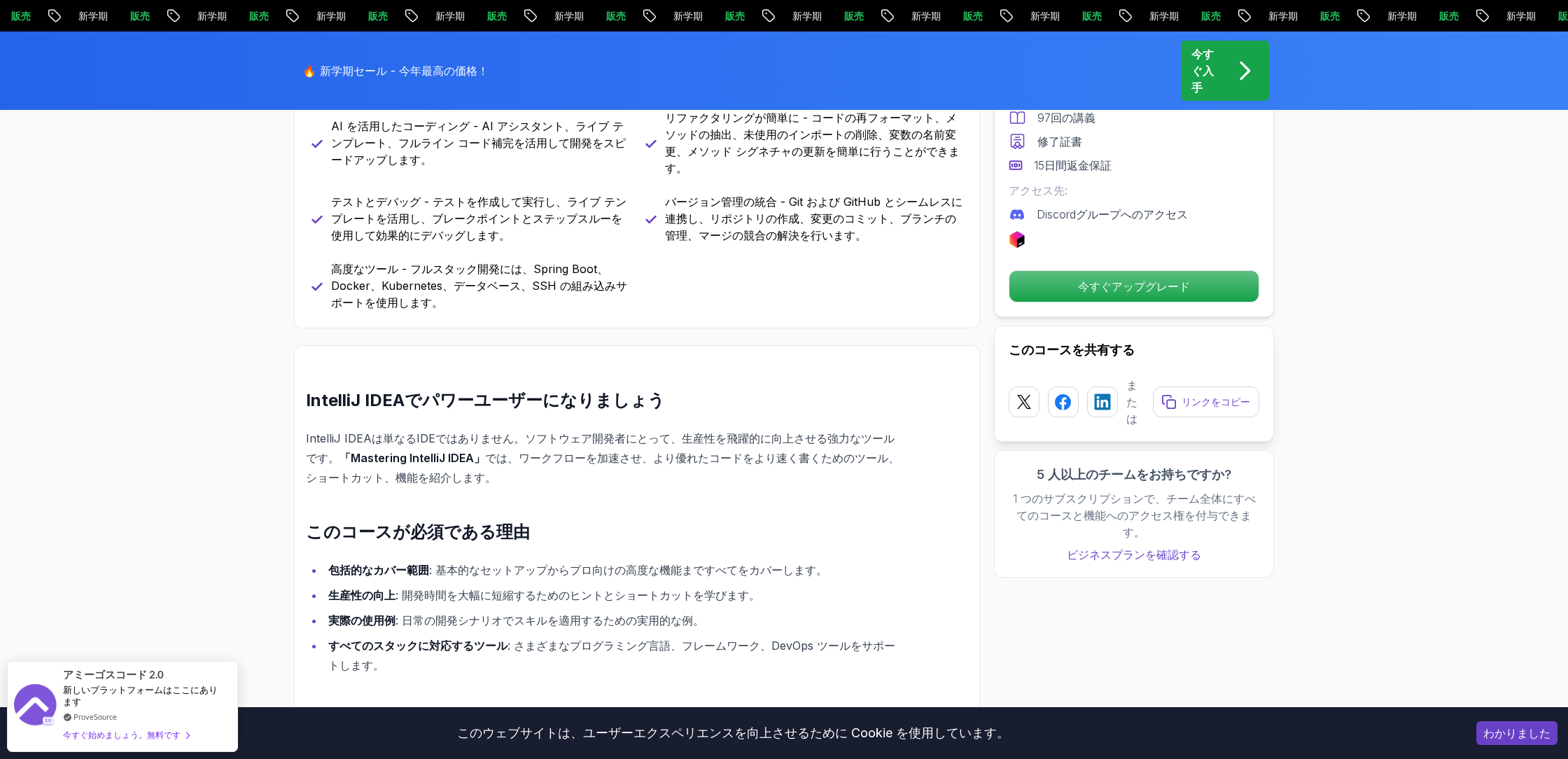
scroll to position [404, 0]
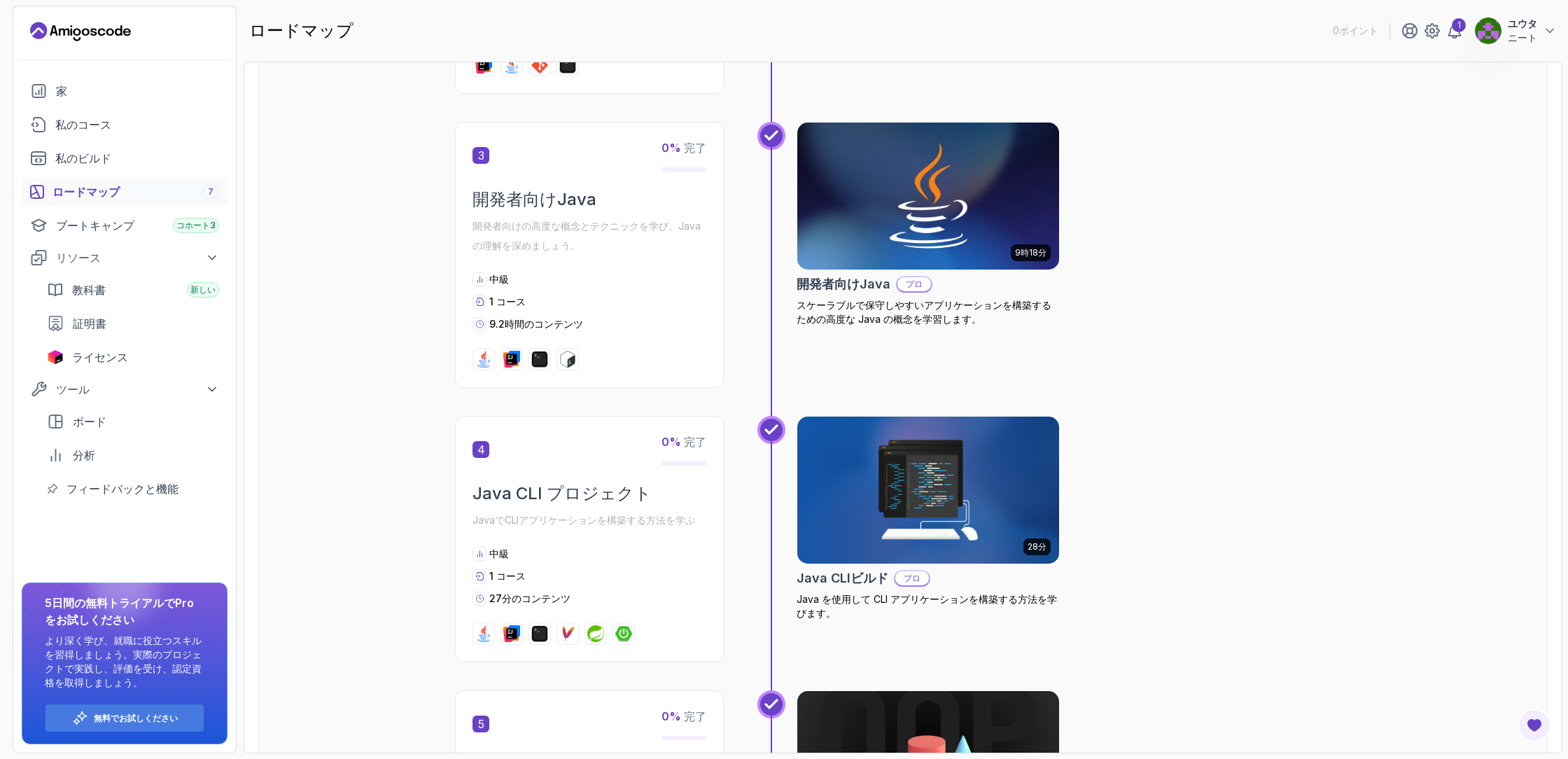
scroll to position [792, 0]
click at [952, 315] on font "スケーラブルで保守しやすいアプリケーションを構築するための高度な Java の概念を学習します。" at bounding box center [924, 311] width 255 height 26
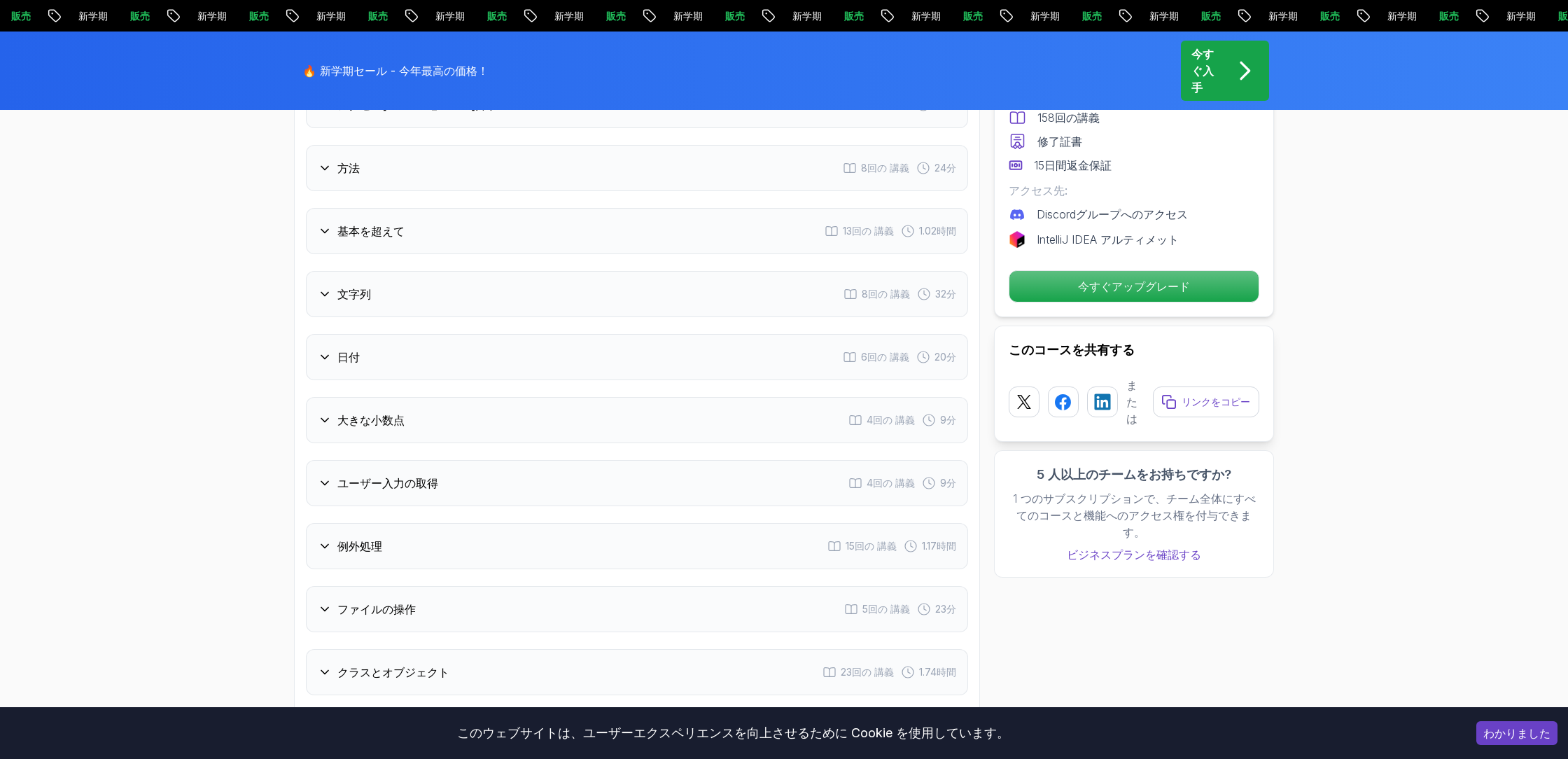
scroll to position [2304, 0]
click at [437, 311] on div "日付 6回の 講義 20分" at bounding box center [637, 299] width 663 height 46
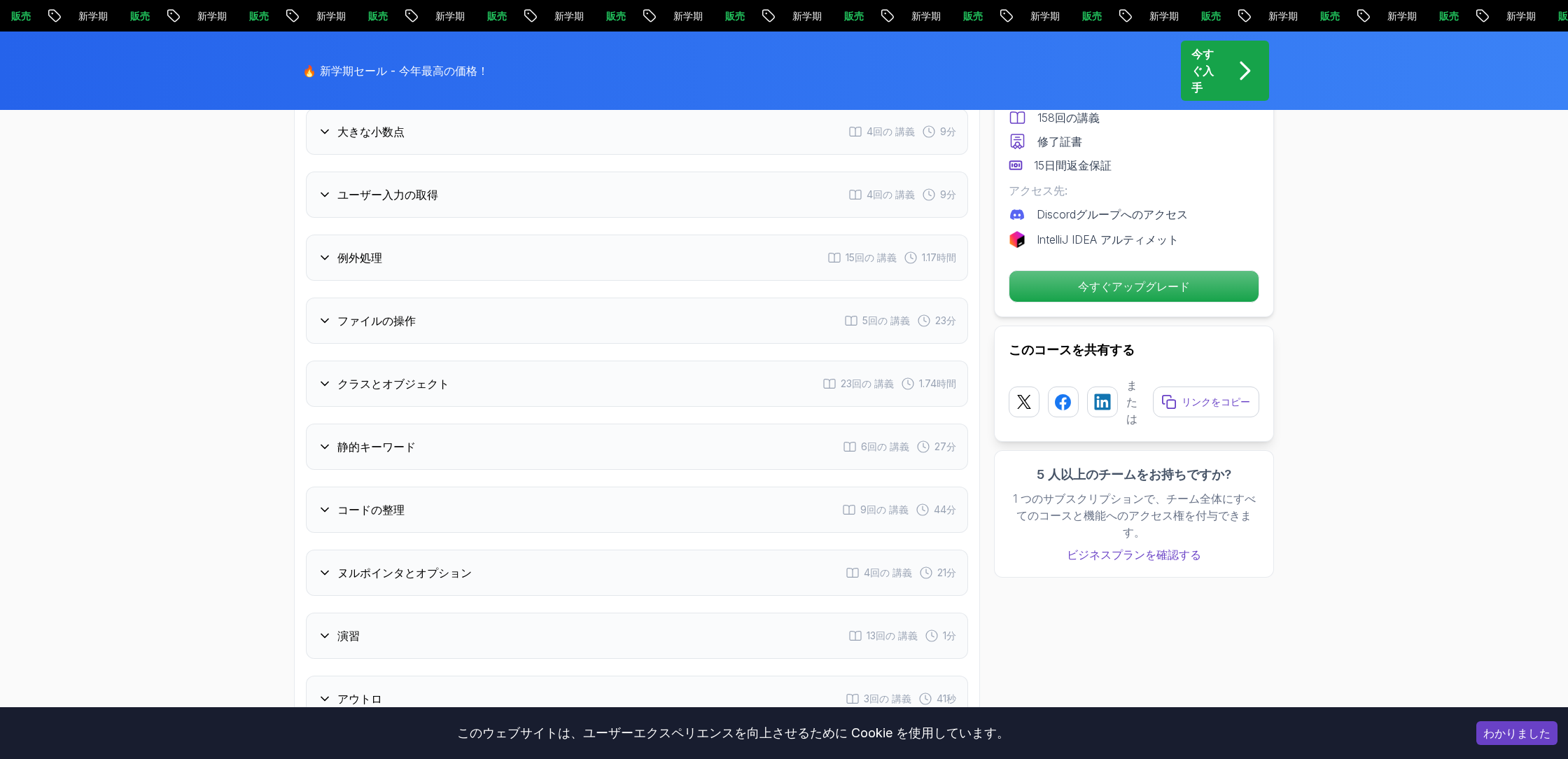
scroll to position [2634, 0]
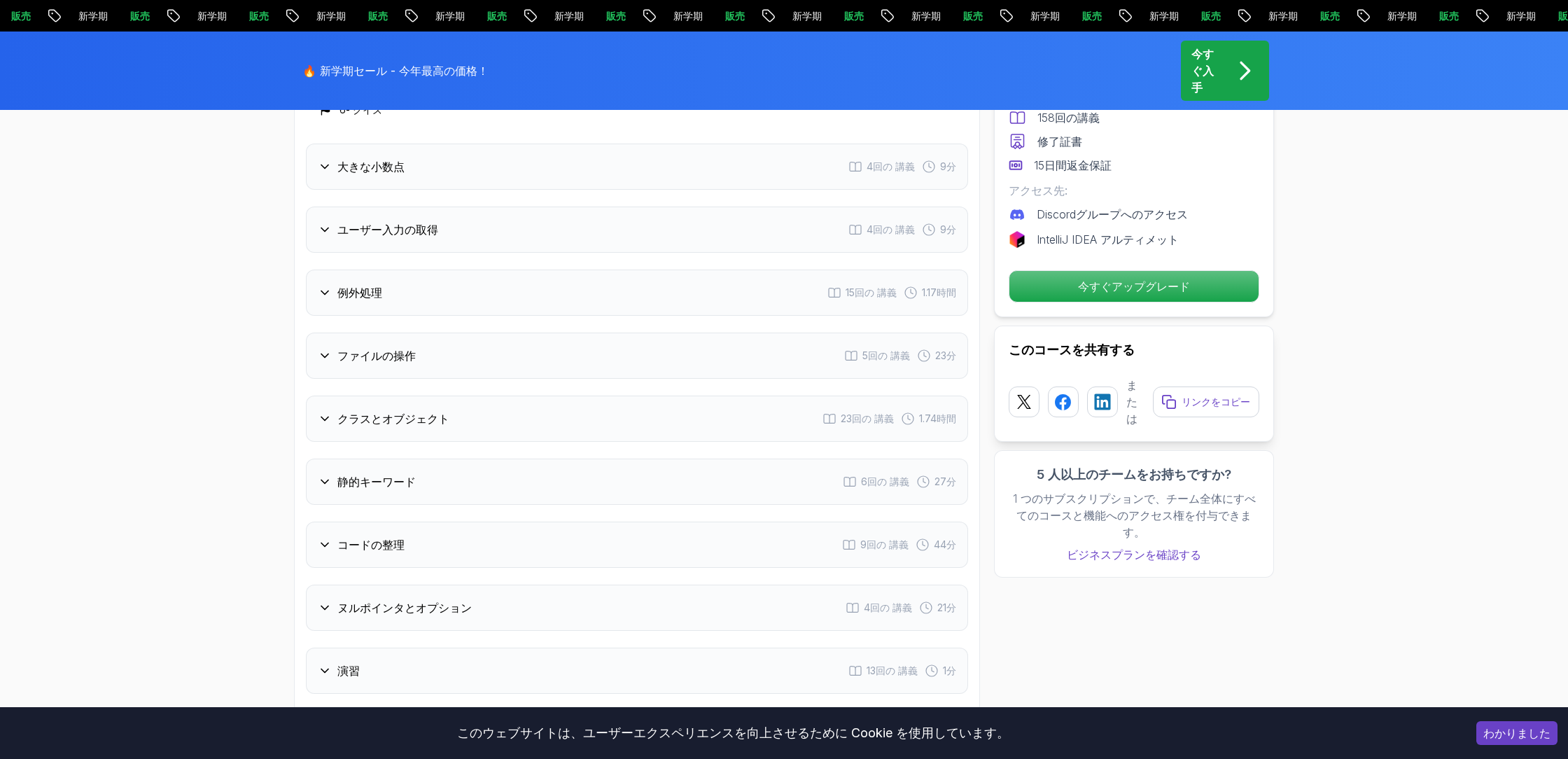
click at [424, 412] on font "クラスとオブジェクト" at bounding box center [394, 419] width 112 height 14
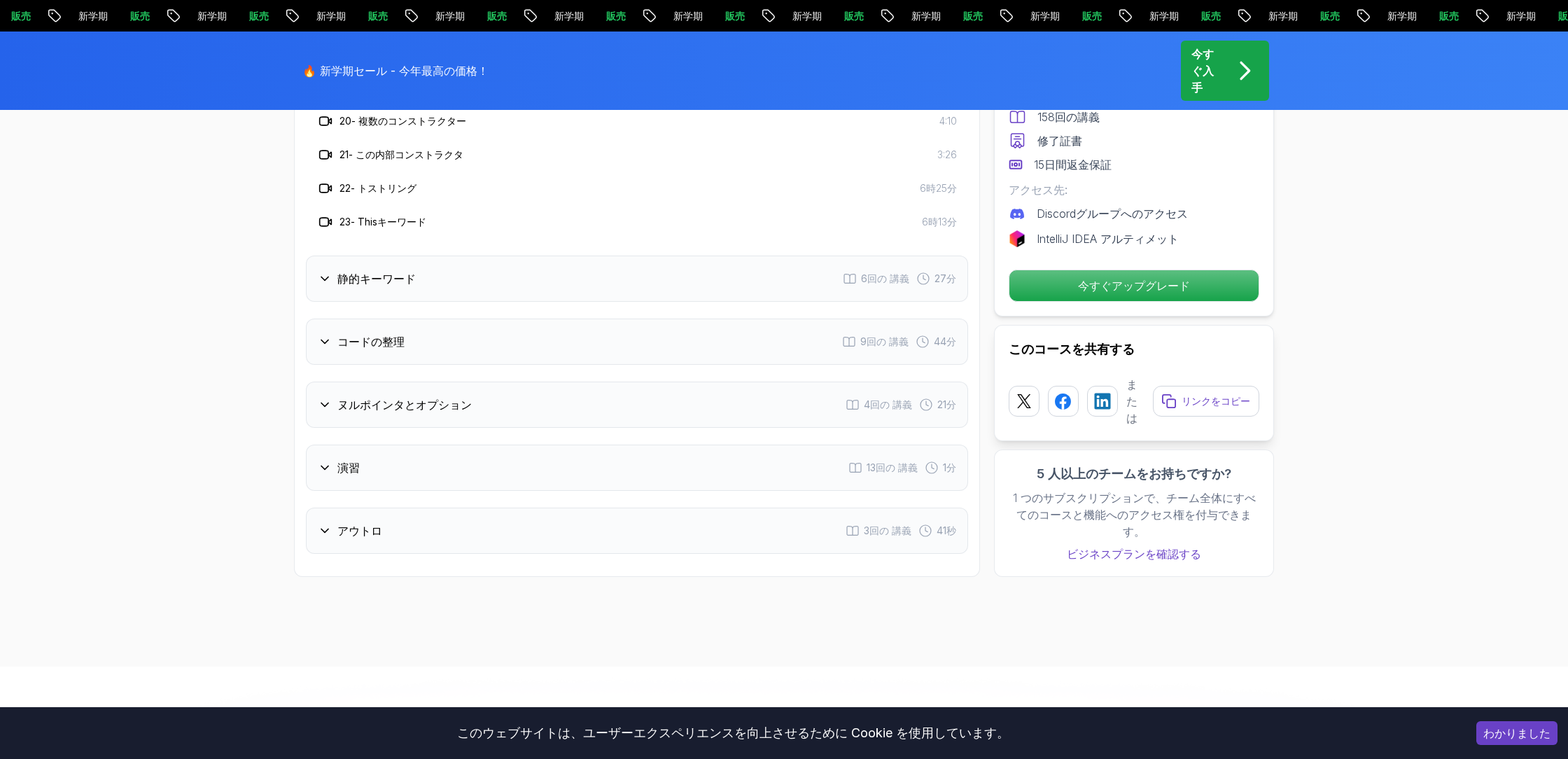
scroll to position [3412, 0]
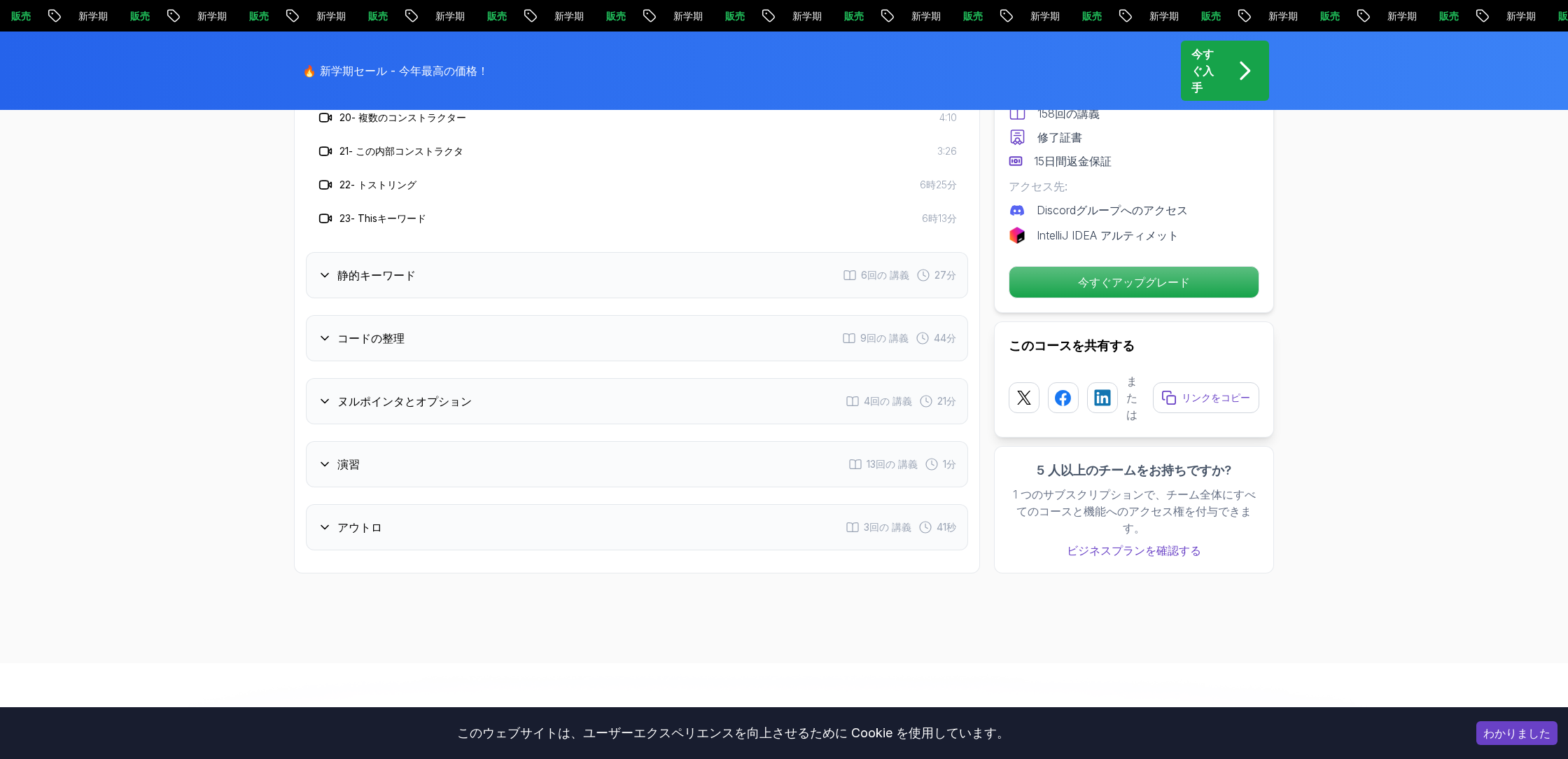
click at [419, 288] on div "静的キーワード 6回の 講義 27分" at bounding box center [637, 275] width 663 height 46
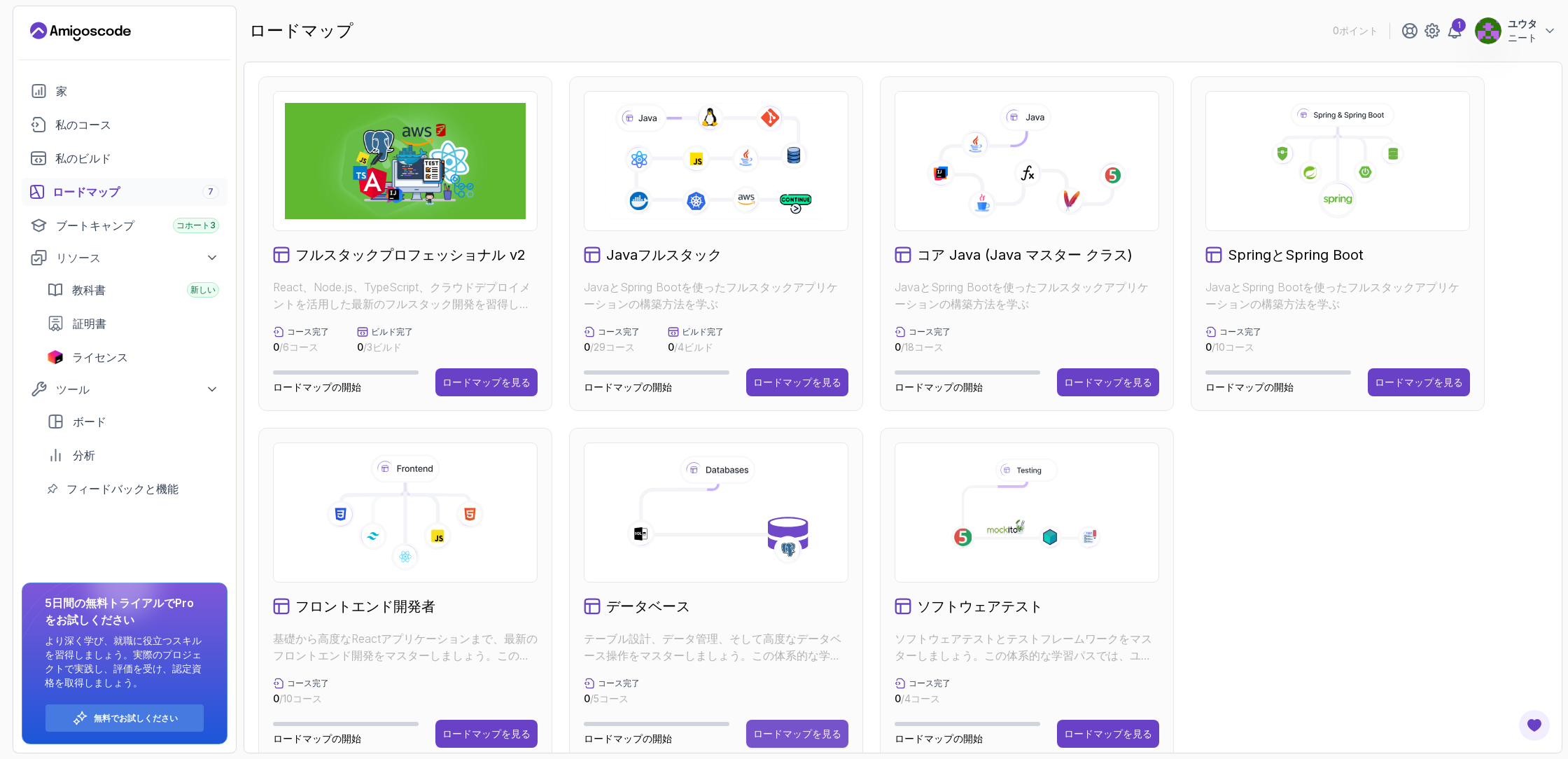
click at [794, 725] on button "ロードマップを見る" at bounding box center [797, 734] width 102 height 28
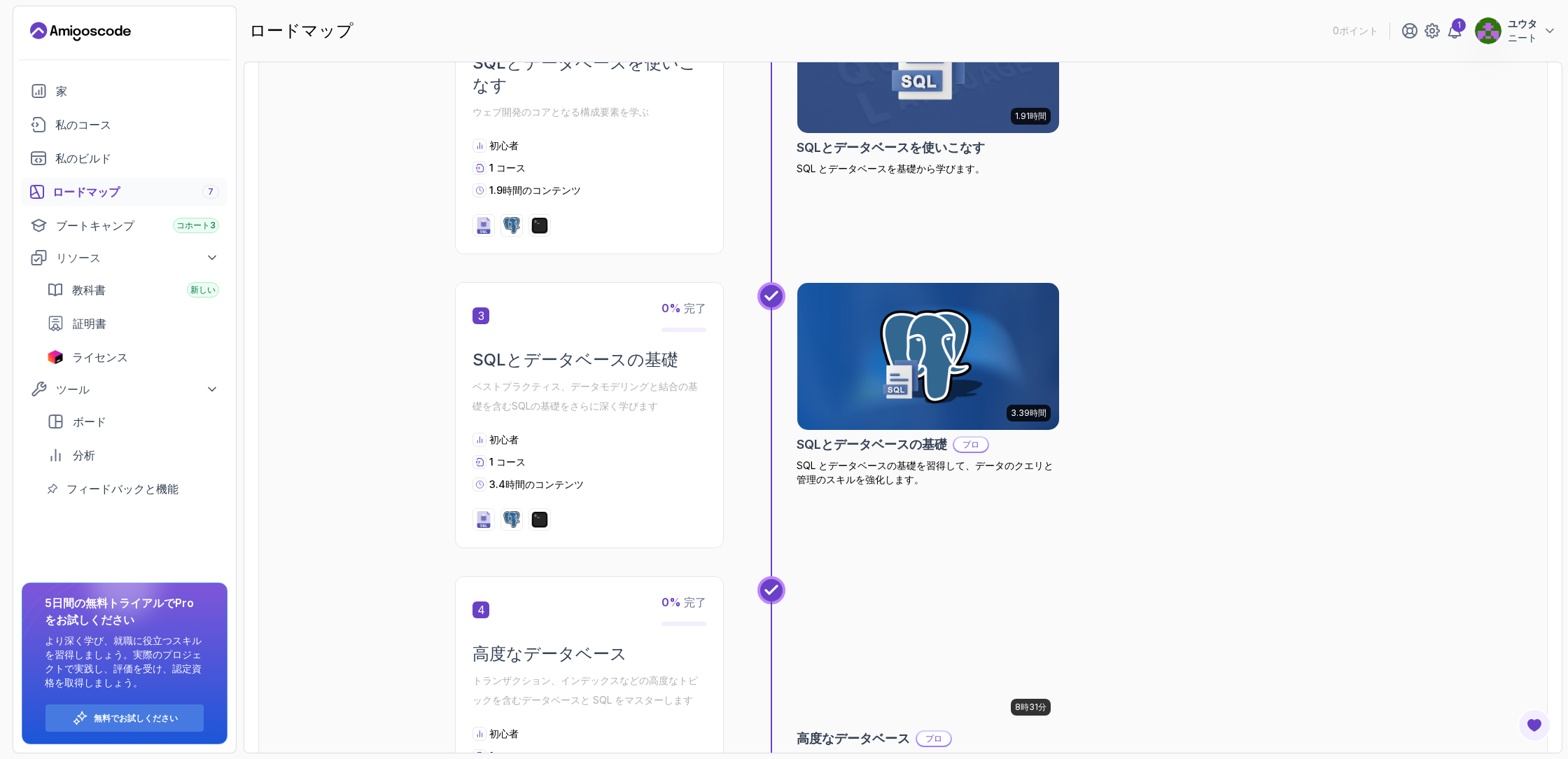
scroll to position [647, 0]
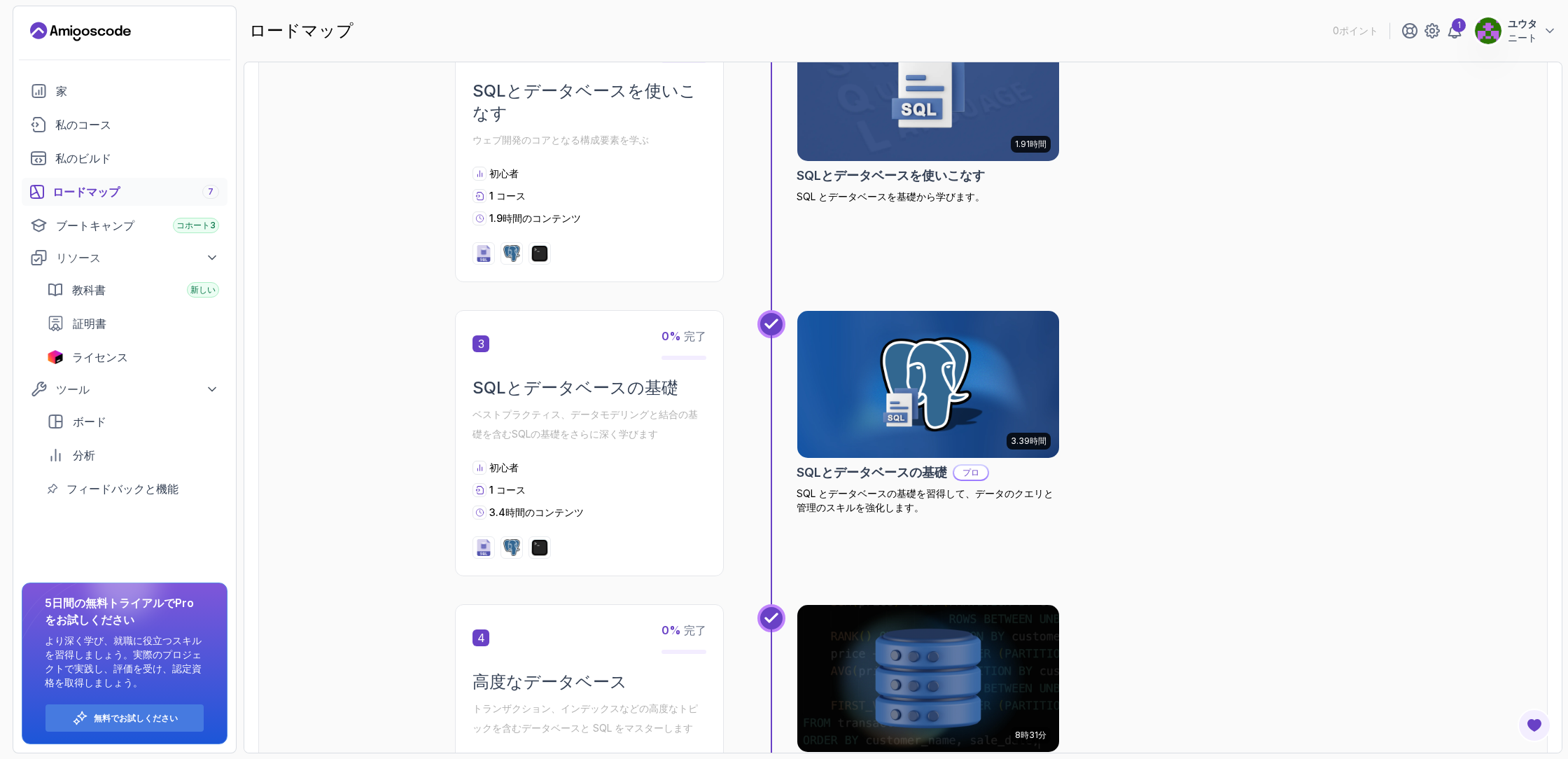
click at [542, 105] on h2 "SQLとデータベースを使いこなす" at bounding box center [590, 102] width 234 height 45
click at [538, 96] on font "SQLとデータベースを使いこなす" at bounding box center [584, 102] width 224 height 43
click at [544, 131] on p "ウェブ開発のコアとなる構成要素を学ぶ" at bounding box center [590, 140] width 234 height 20
click at [945, 144] on img at bounding box center [929, 88] width 275 height 154
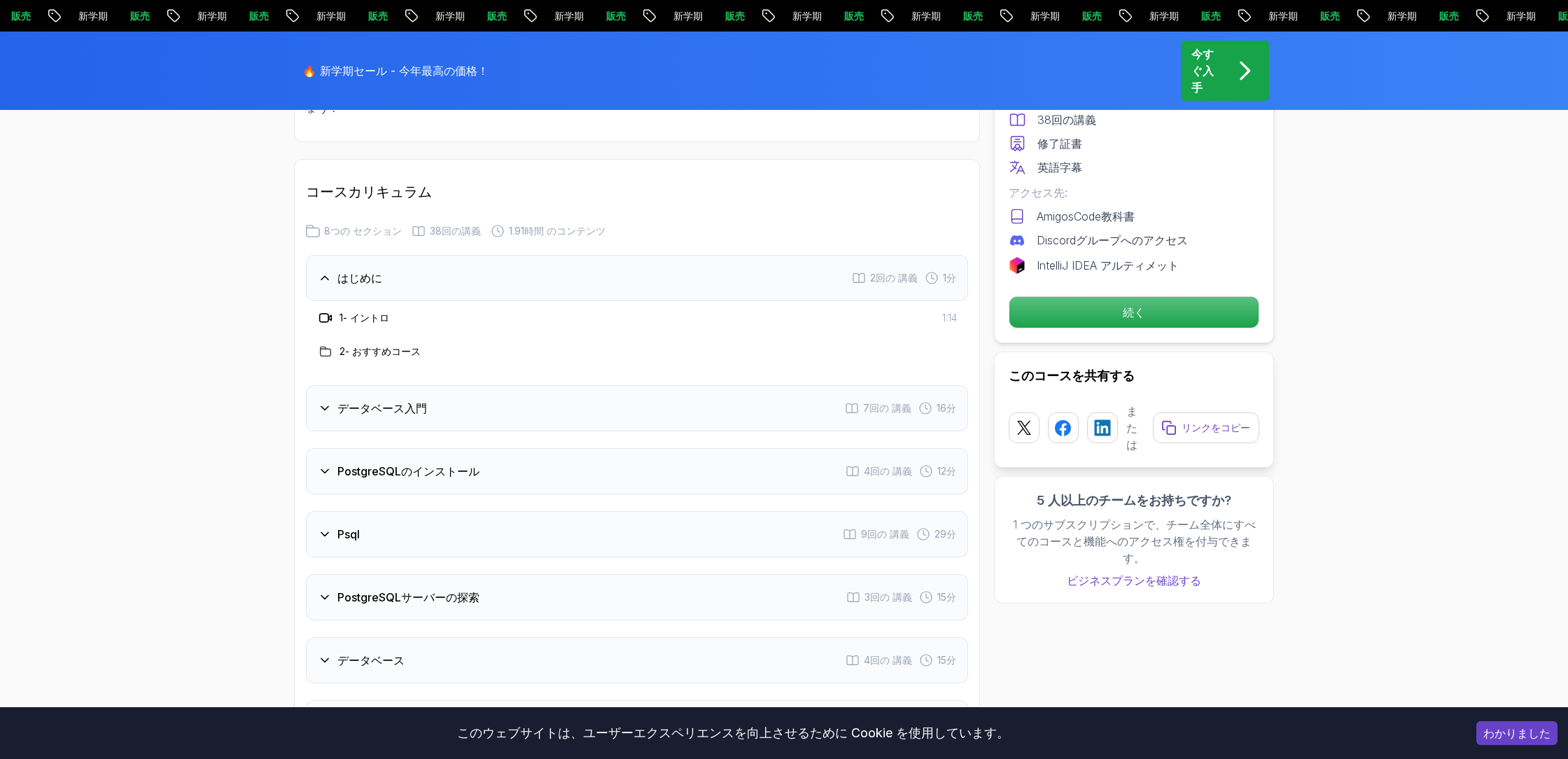
scroll to position [1625, 0]
click at [374, 404] on font "データベース入門" at bounding box center [382, 404] width 90 height 14
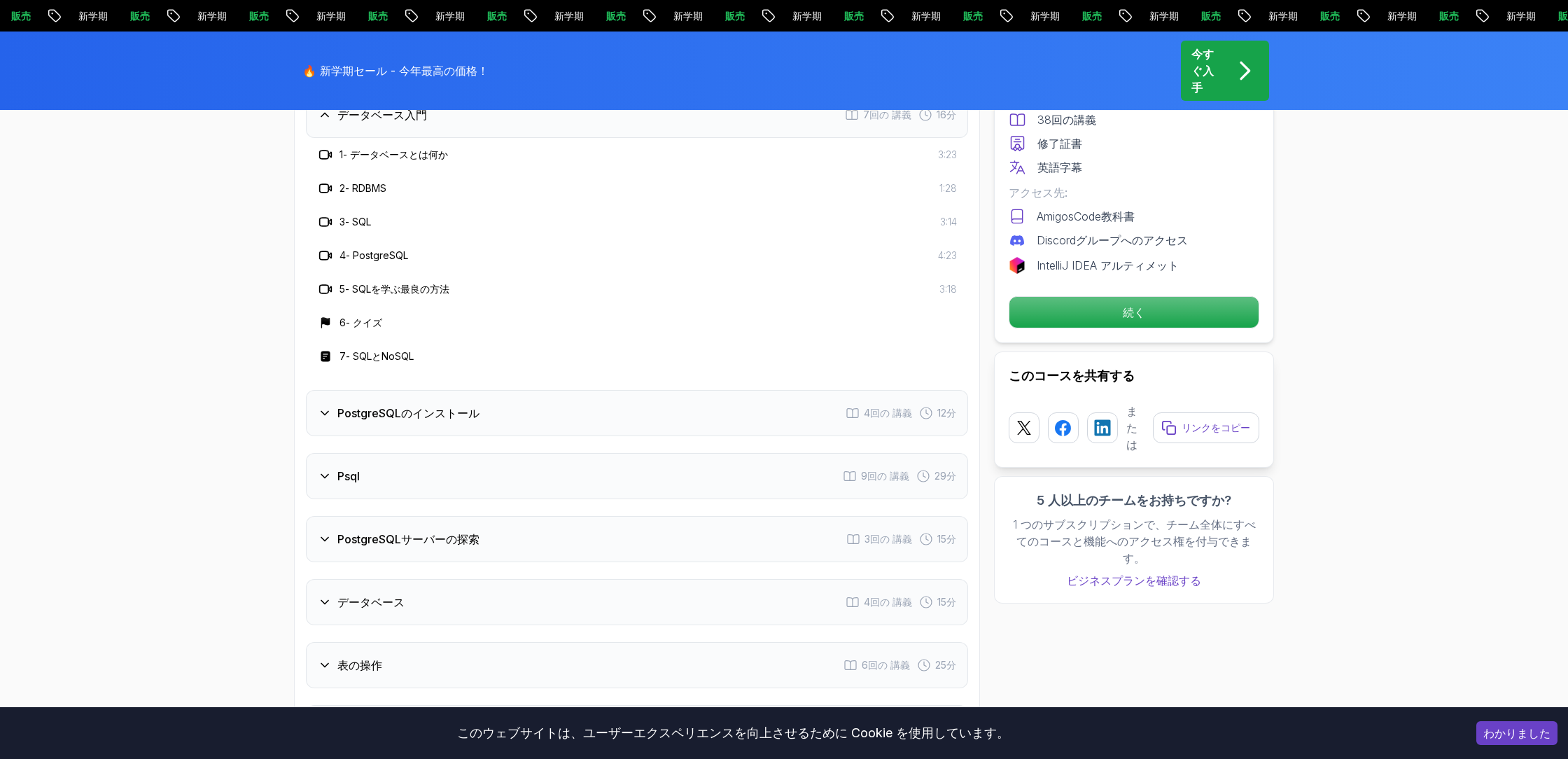
click at [374, 406] on font "PostgreSQLのインストール" at bounding box center [408, 413] width 142 height 14
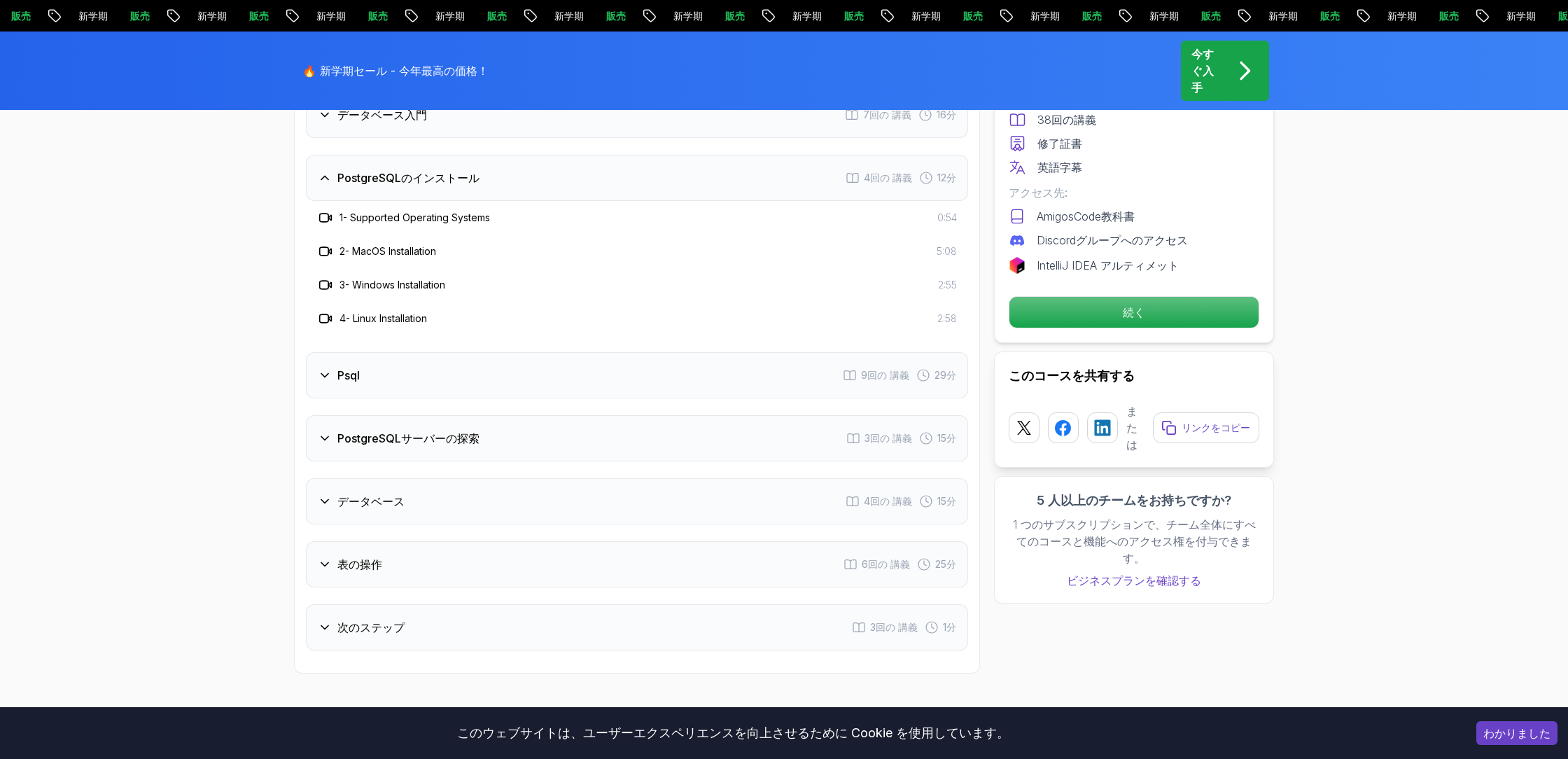
scroll to position [1848, 0]
click at [404, 381] on div "Psql 9回の 講義 29分" at bounding box center [637, 375] width 663 height 46
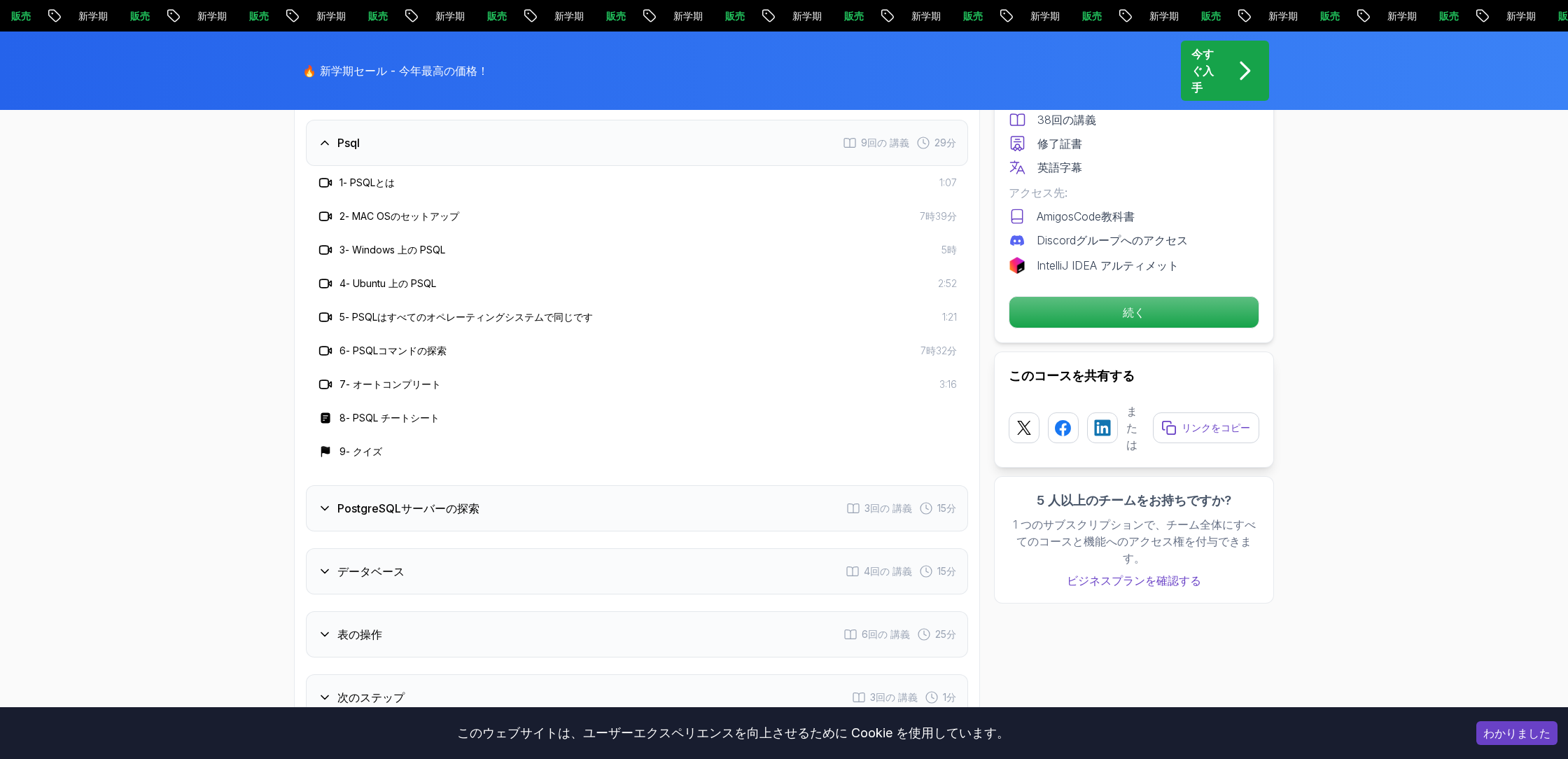
scroll to position [1946, 0]
click at [424, 502] on font "PostgreSQLサーバーの探索" at bounding box center [408, 508] width 142 height 14
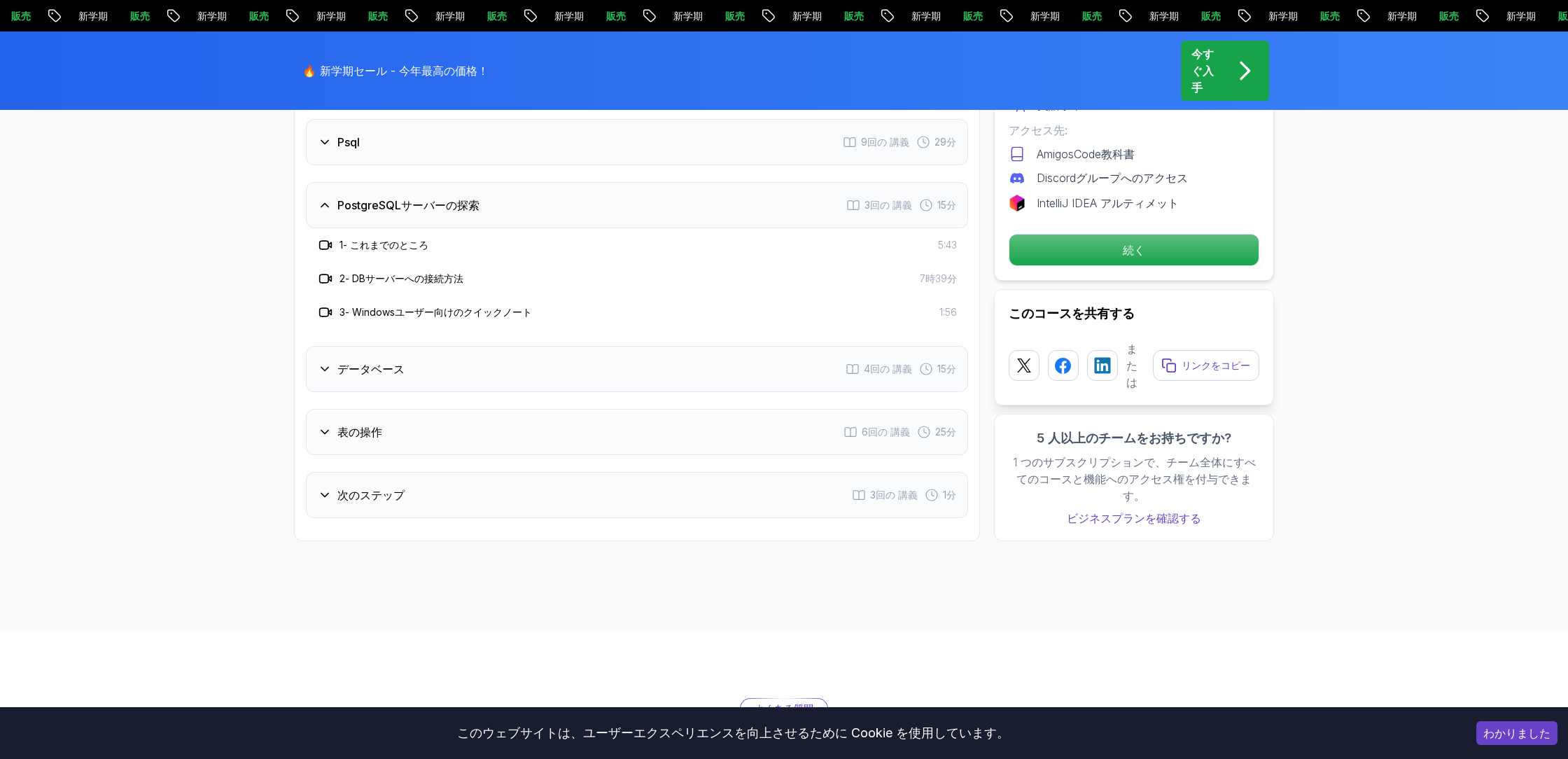
click at [396, 371] on font "データベース" at bounding box center [370, 369] width 67 height 14
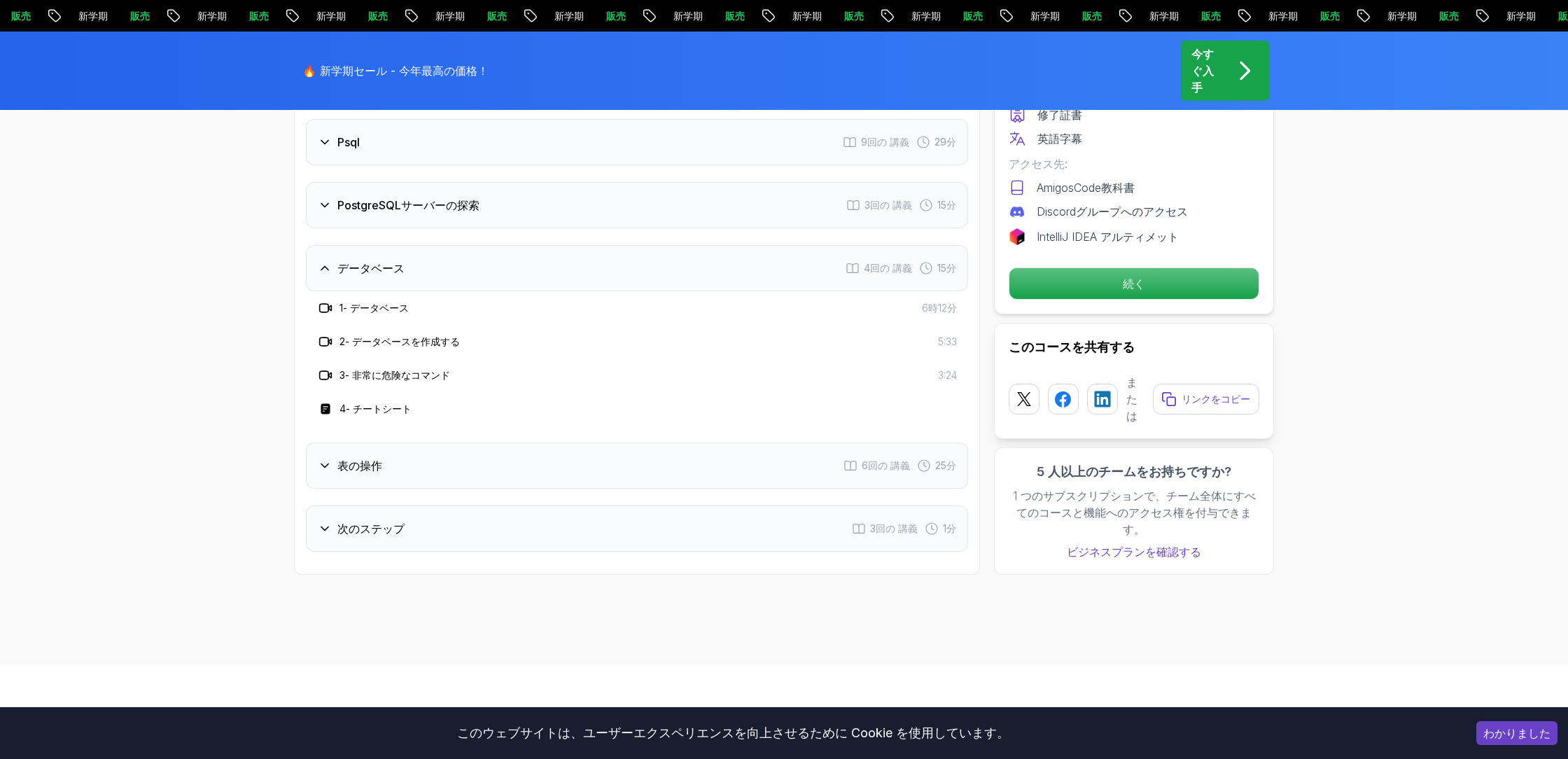
click at [383, 455] on div "表の操作 6回の 講義 25分" at bounding box center [637, 466] width 663 height 46
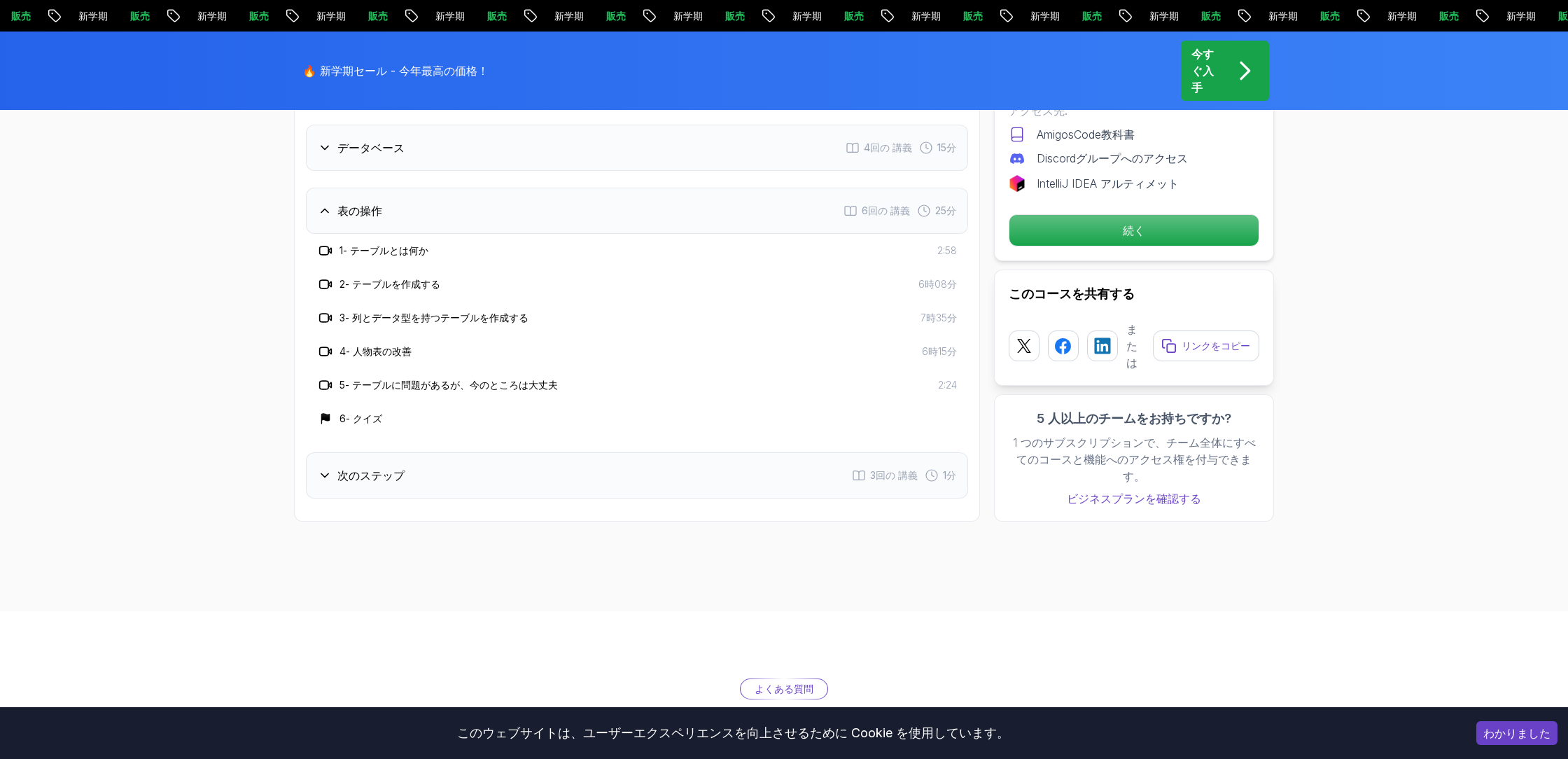
click at [384, 467] on h3 "次のステップ" at bounding box center [370, 475] width 67 height 17
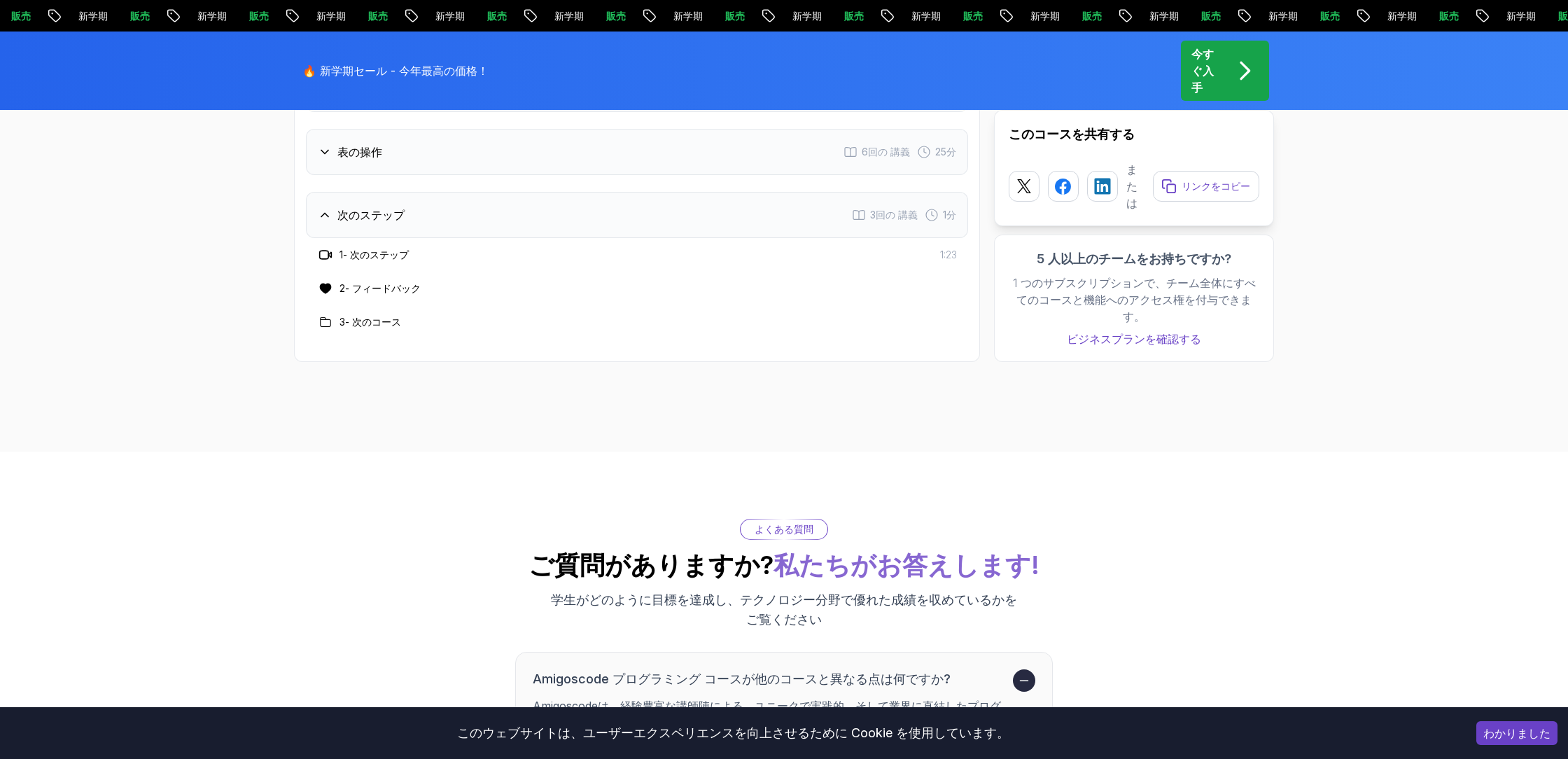
scroll to position [2067, 0]
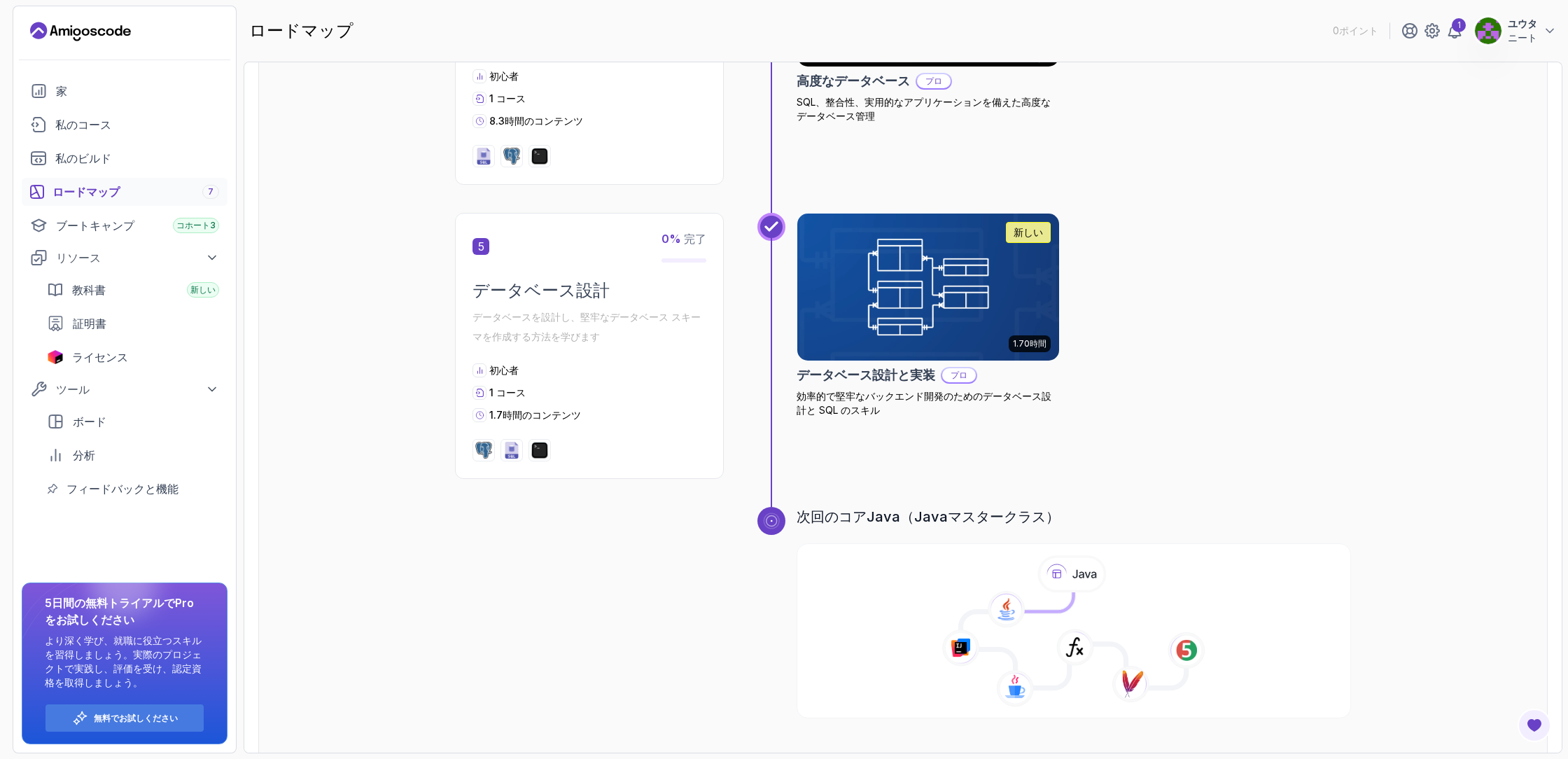
scroll to position [1339, 0]
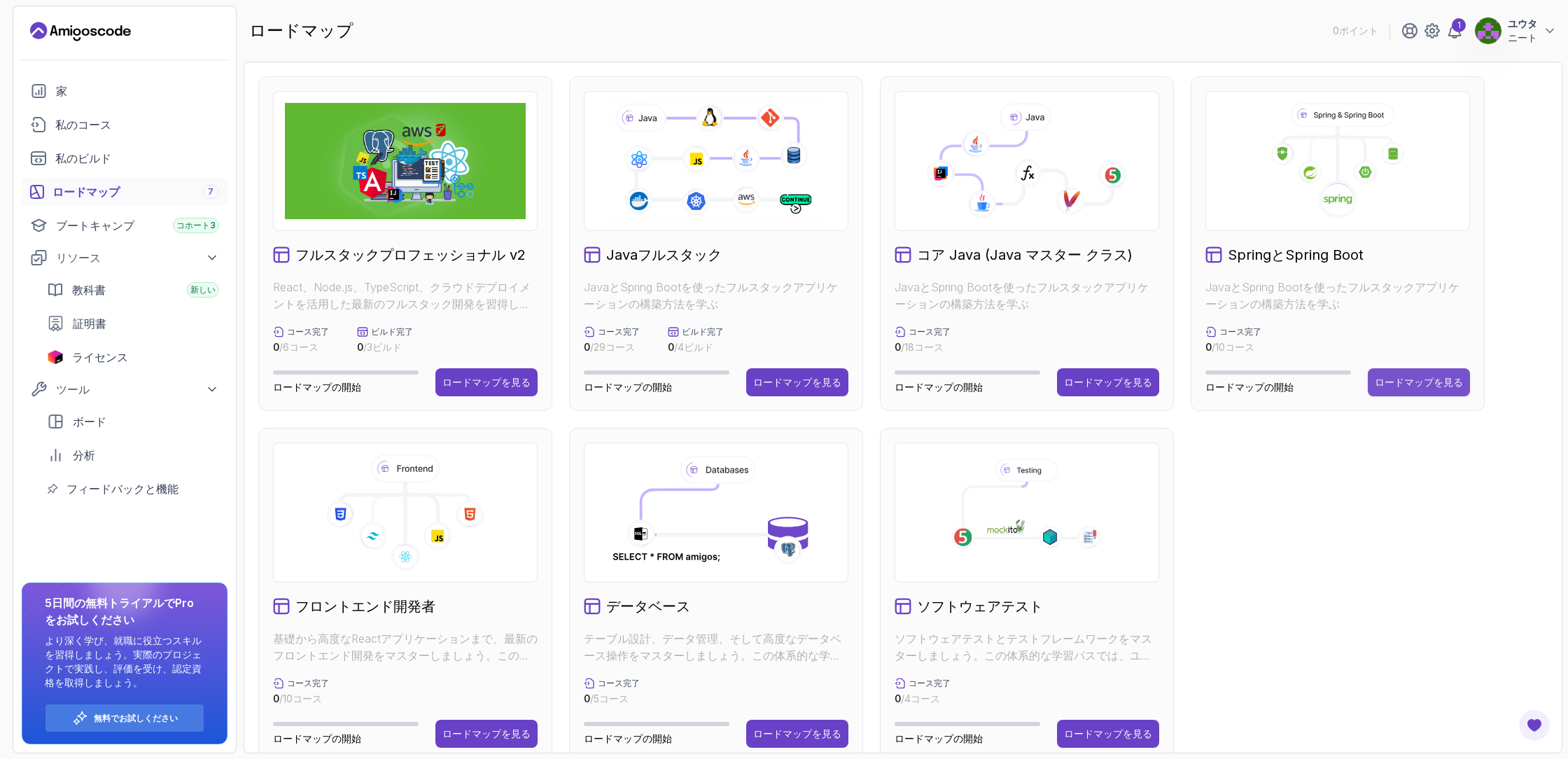
click at [1419, 384] on font "ロードマップを見る" at bounding box center [1419, 381] width 88 height 12
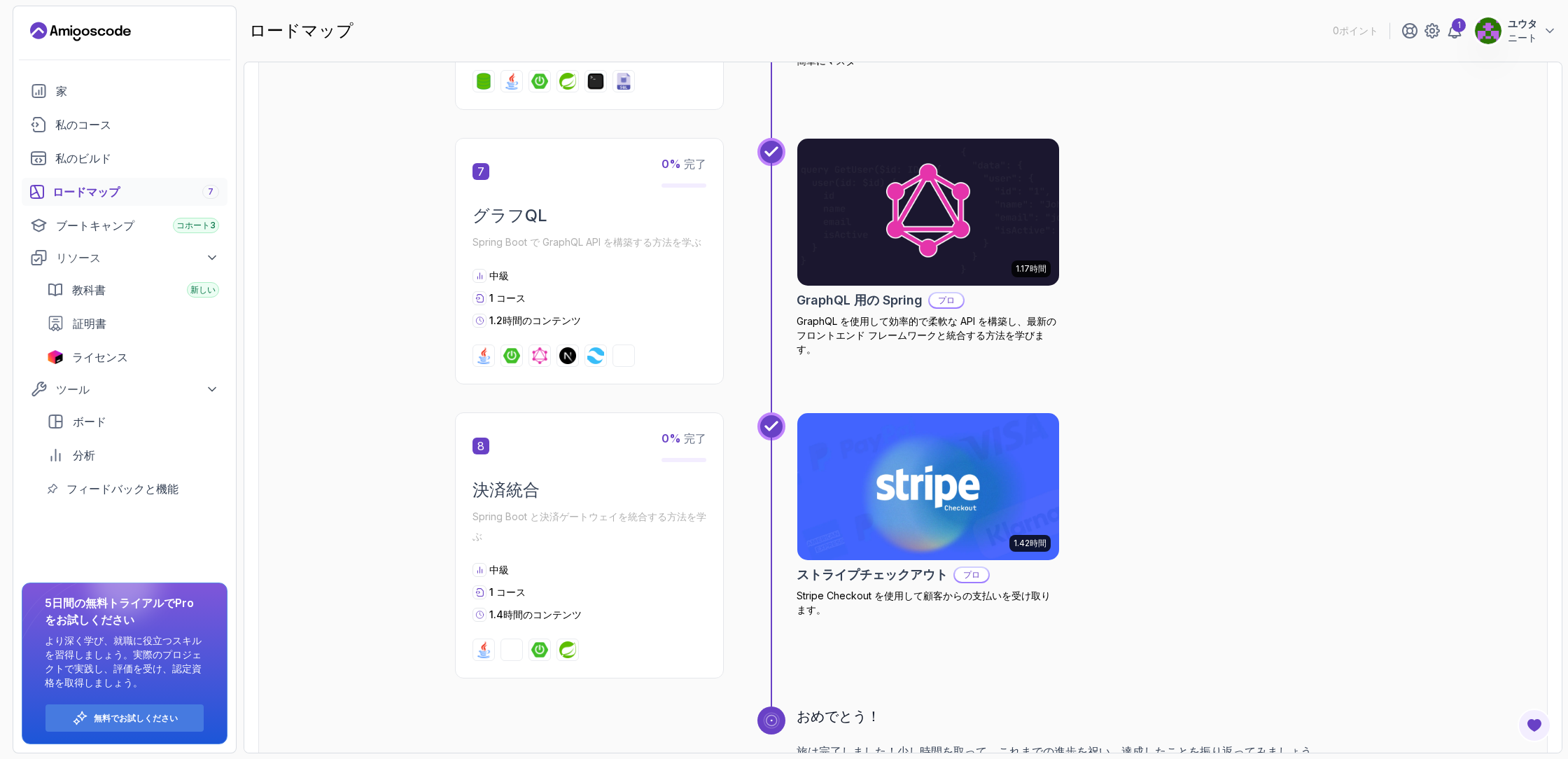
scroll to position [2069, 0]
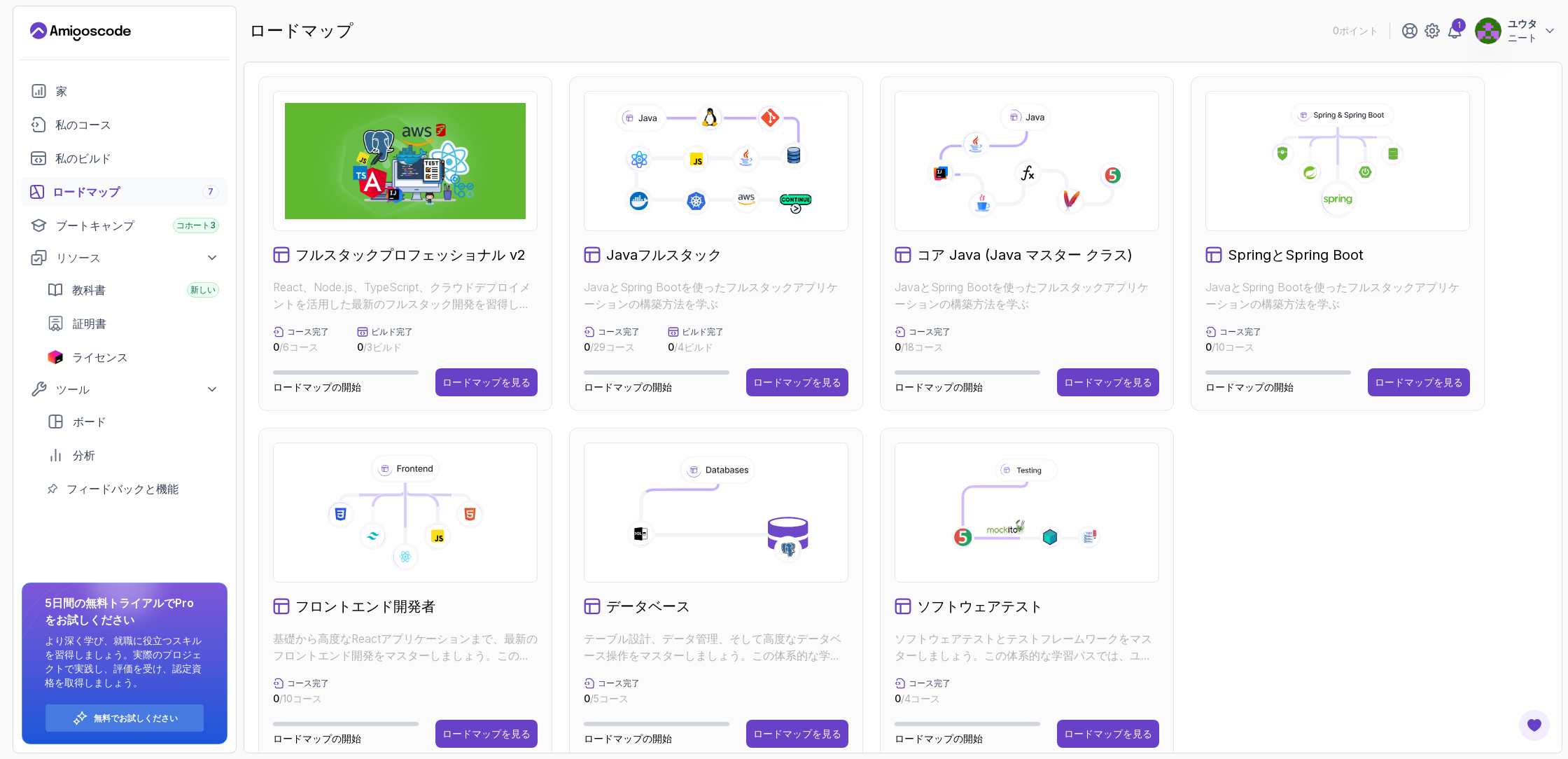
scroll to position [24, 0]
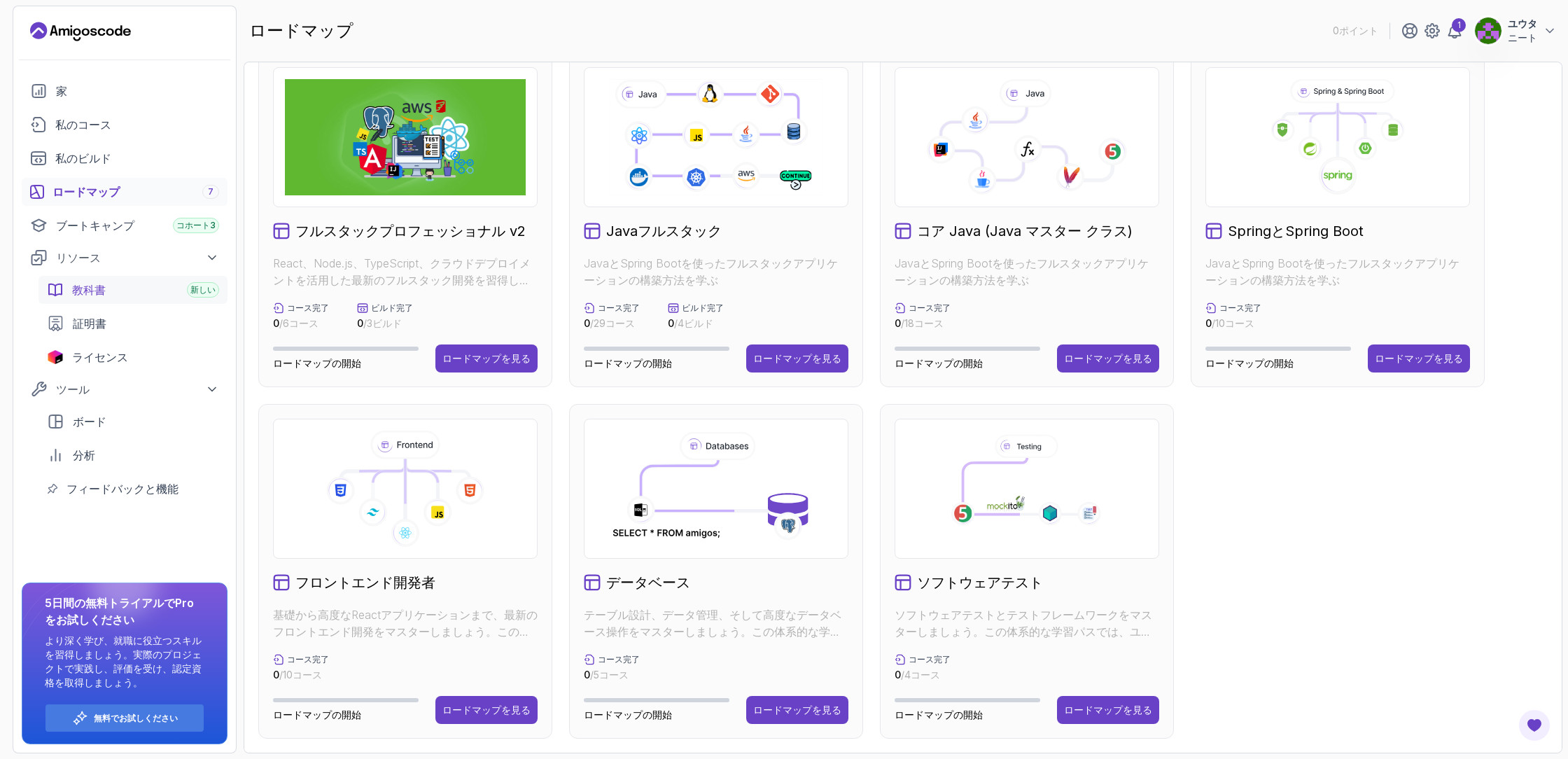
click at [102, 291] on font "教科書" at bounding box center [89, 290] width 34 height 14
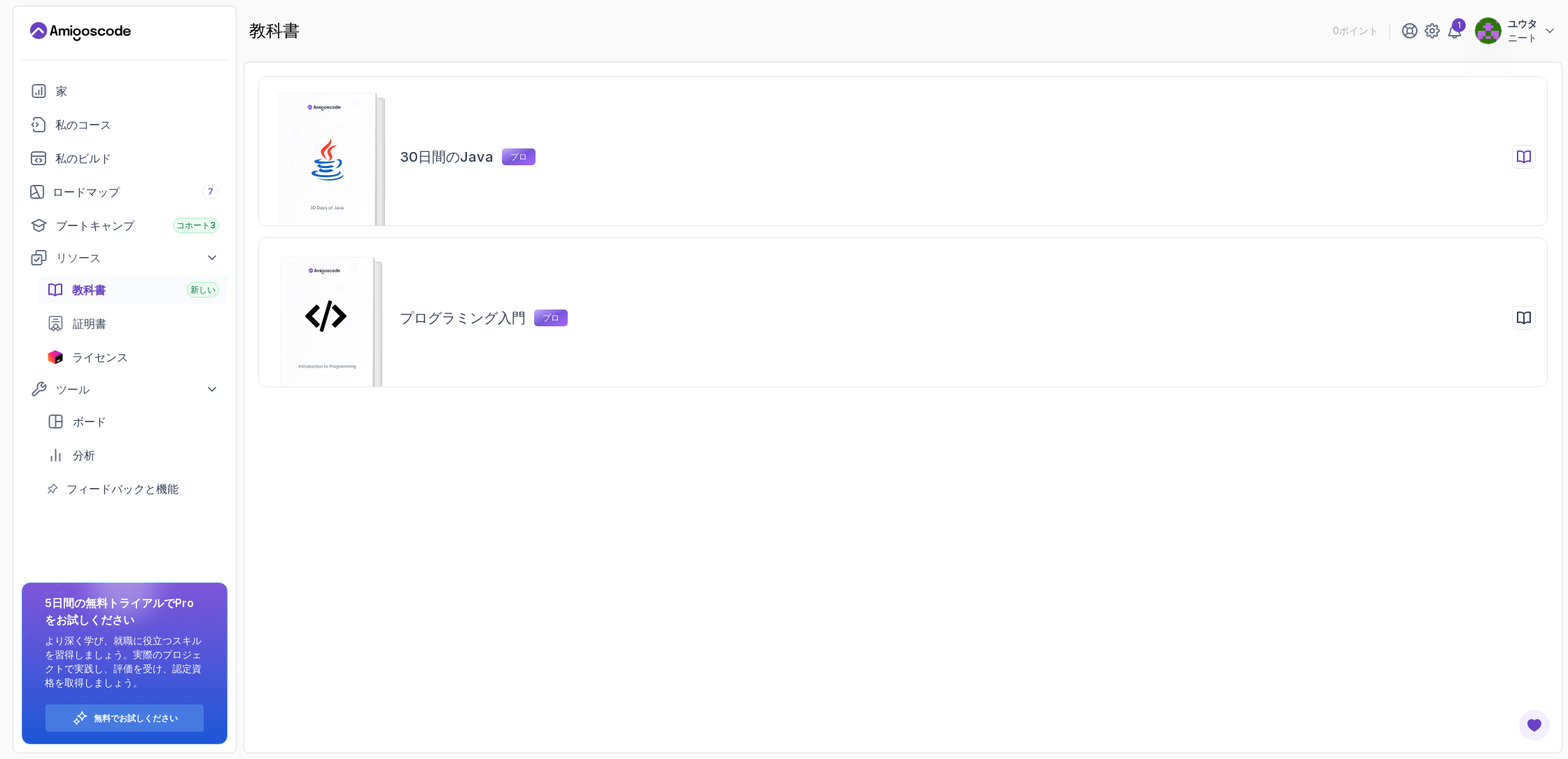
click at [467, 155] on font "30日間のJava" at bounding box center [447, 157] width 94 height 17
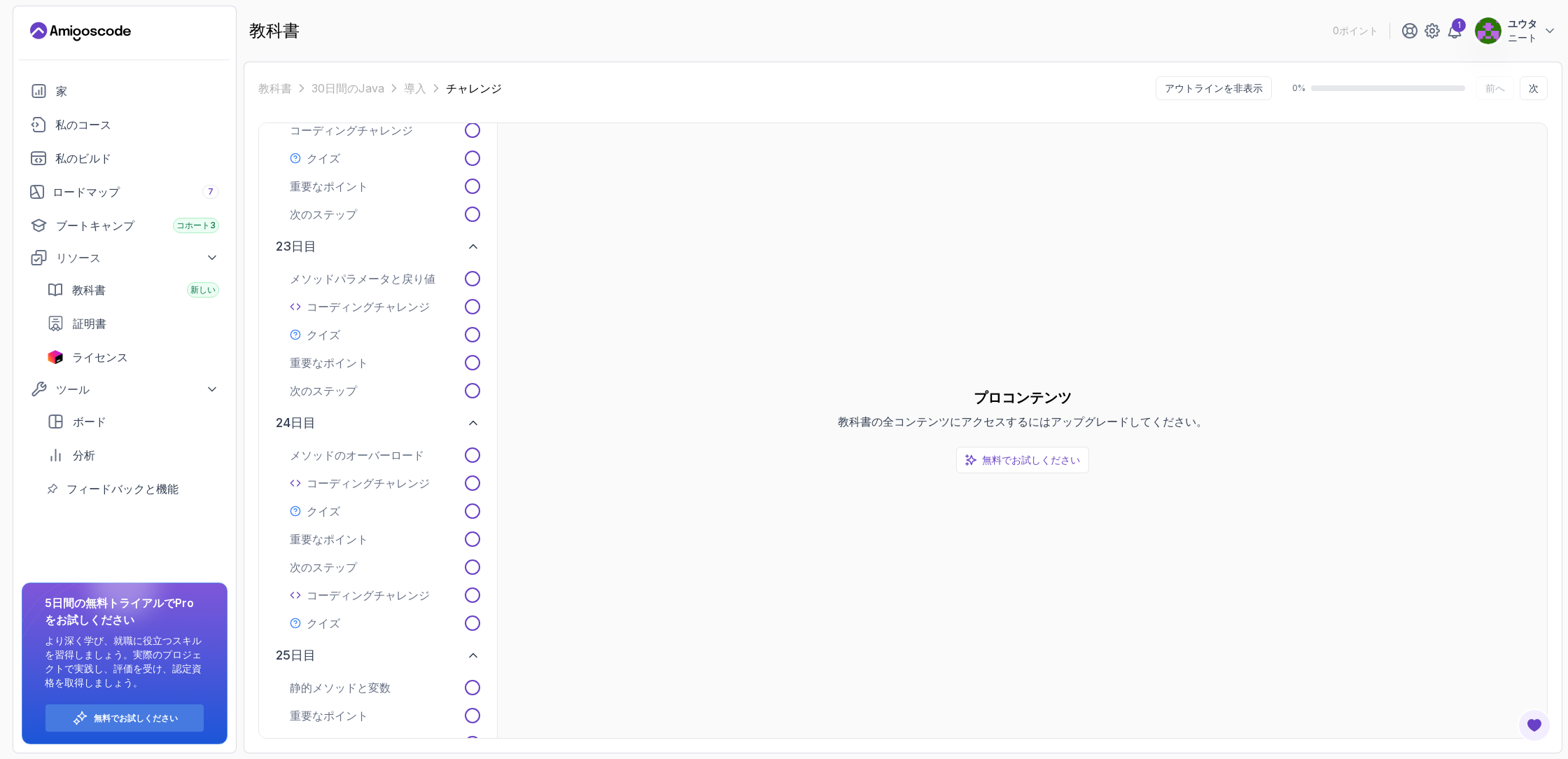
scroll to position [4559, 0]
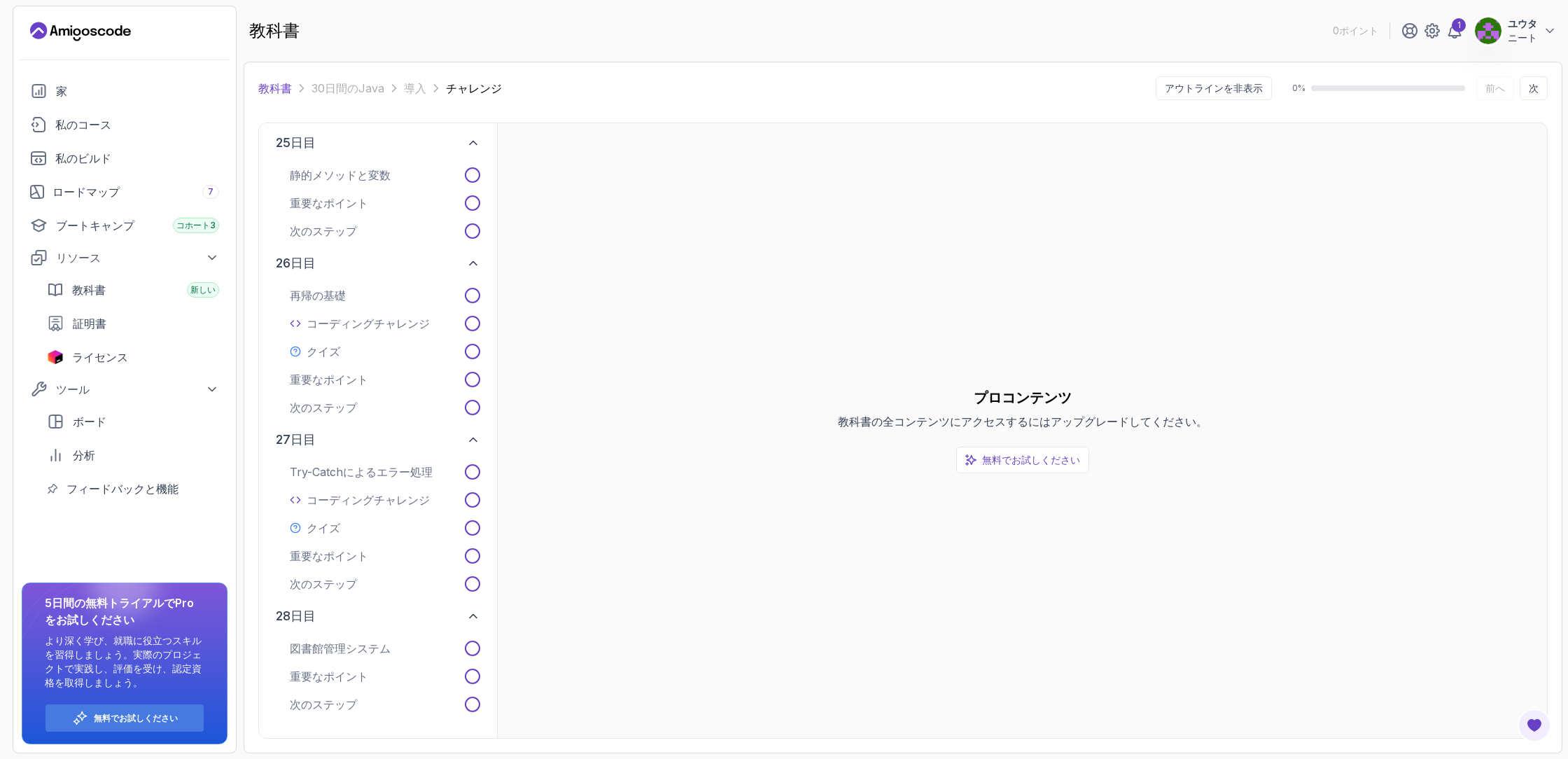
click at [270, 84] on font "教科書" at bounding box center [275, 88] width 34 height 14
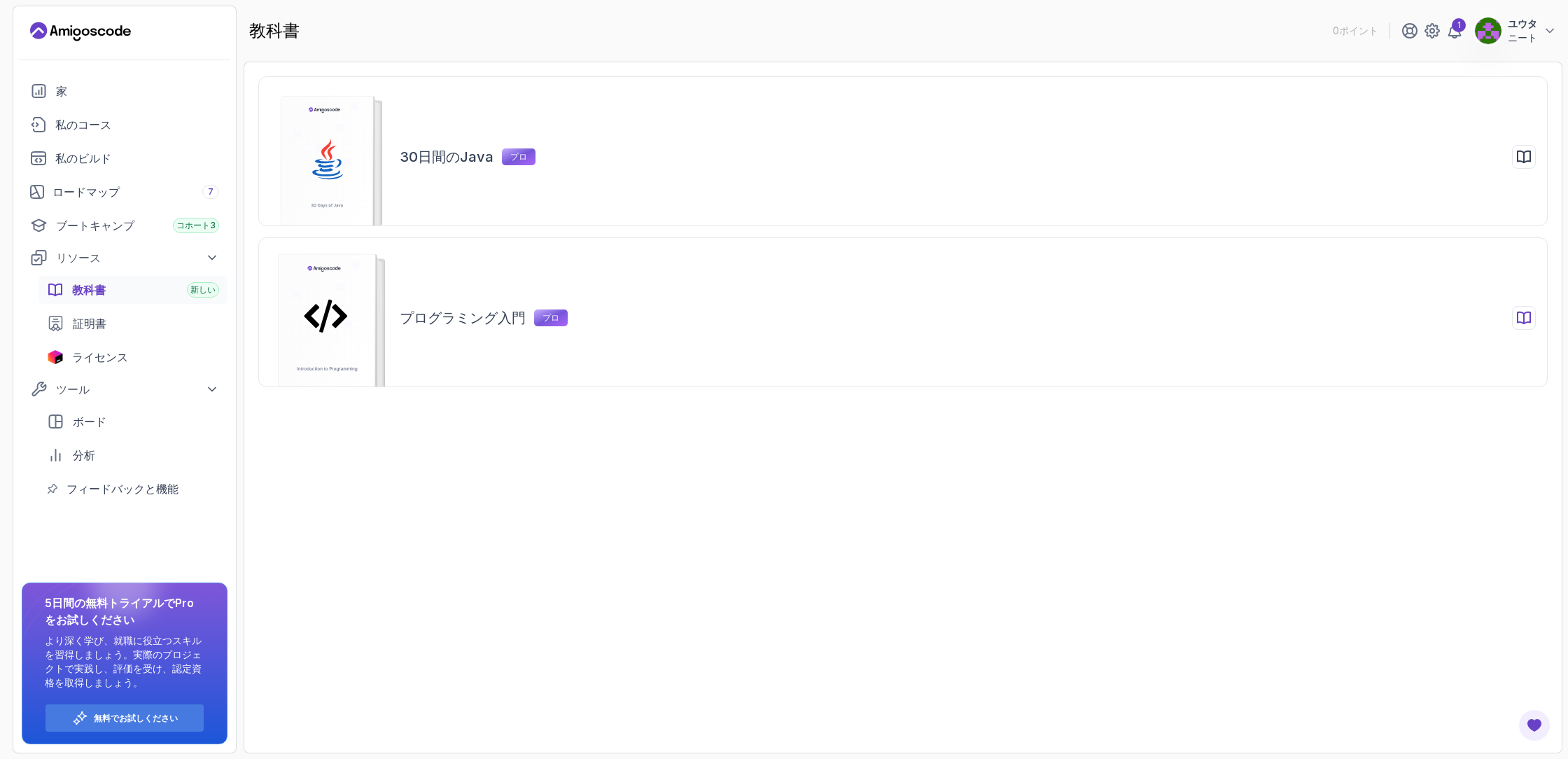
click at [470, 317] on font "プログラミング入門" at bounding box center [463, 318] width 126 height 17
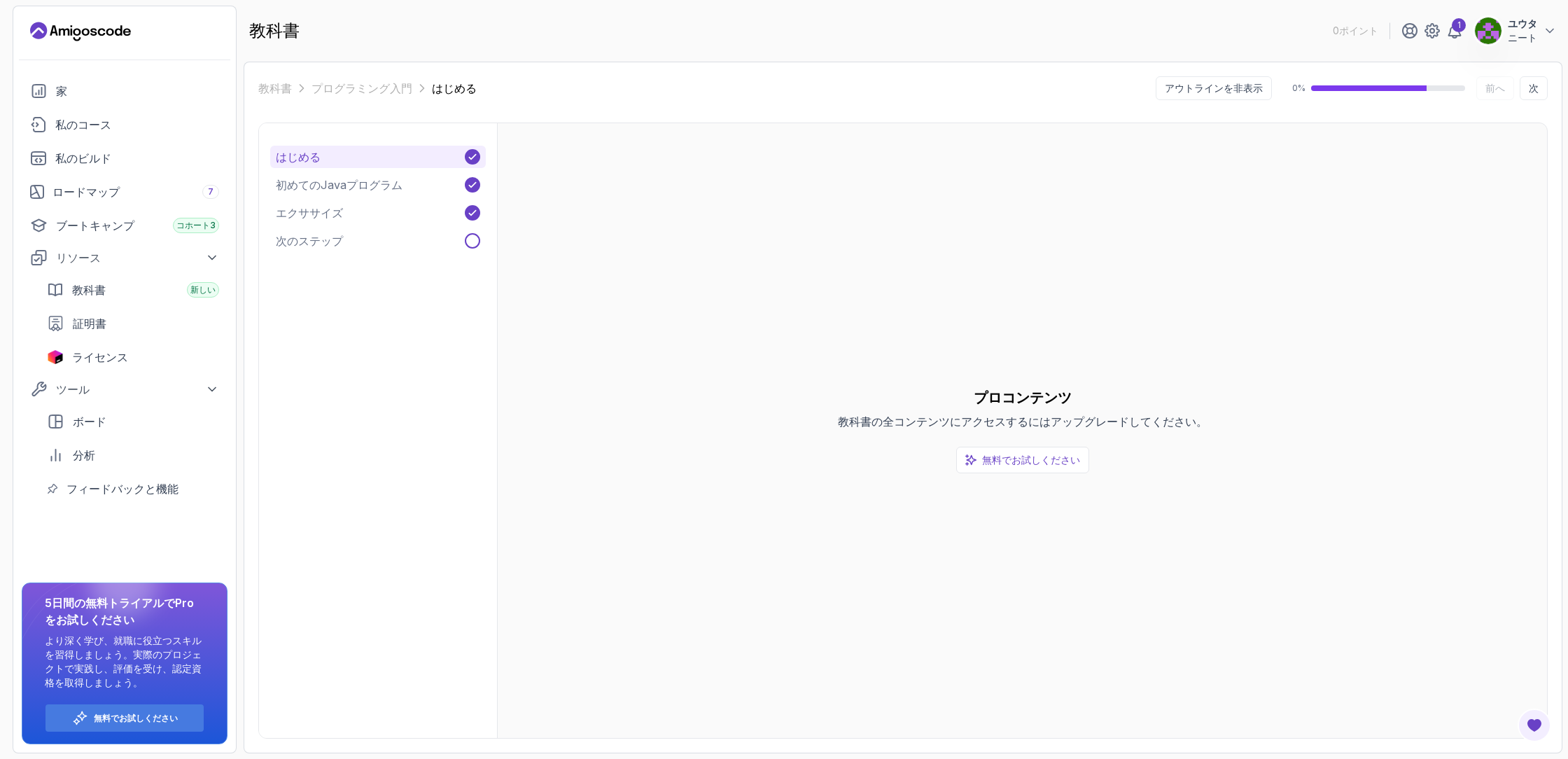
click at [352, 165] on button "はじめる" at bounding box center [378, 156] width 216 height 22
click at [351, 178] on font "初めてのJavaプログラム" at bounding box center [339, 185] width 127 height 14
click at [357, 198] on div "はじめる 初めてのJavaプログラム エクササイズ 次のステップ" at bounding box center [378, 198] width 216 height 106
click at [325, 218] on font "エクササイズ" at bounding box center [309, 213] width 67 height 14
click at [327, 240] on font "次のステップ" at bounding box center [309, 241] width 67 height 14
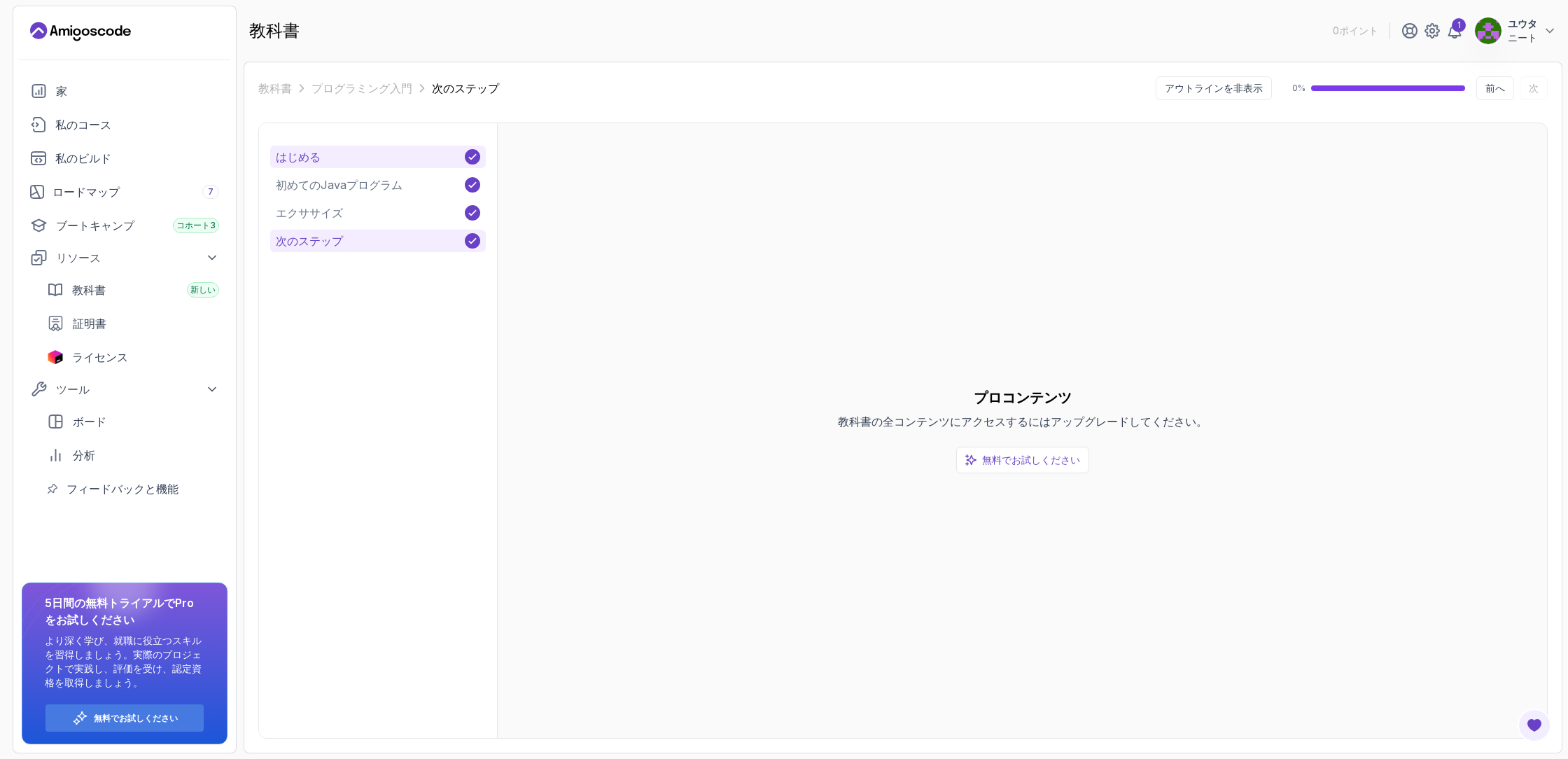
click at [314, 159] on font "はじめる" at bounding box center [298, 157] width 45 height 14
click at [468, 154] on icon at bounding box center [472, 157] width 12 height 12
click at [470, 185] on icon at bounding box center [472, 185] width 12 height 12
click at [470, 212] on icon at bounding box center [472, 213] width 12 height 12
click at [469, 228] on div "はじめる 初めてのJavaプログラム エクササイズ 次のステップ" at bounding box center [378, 198] width 216 height 106
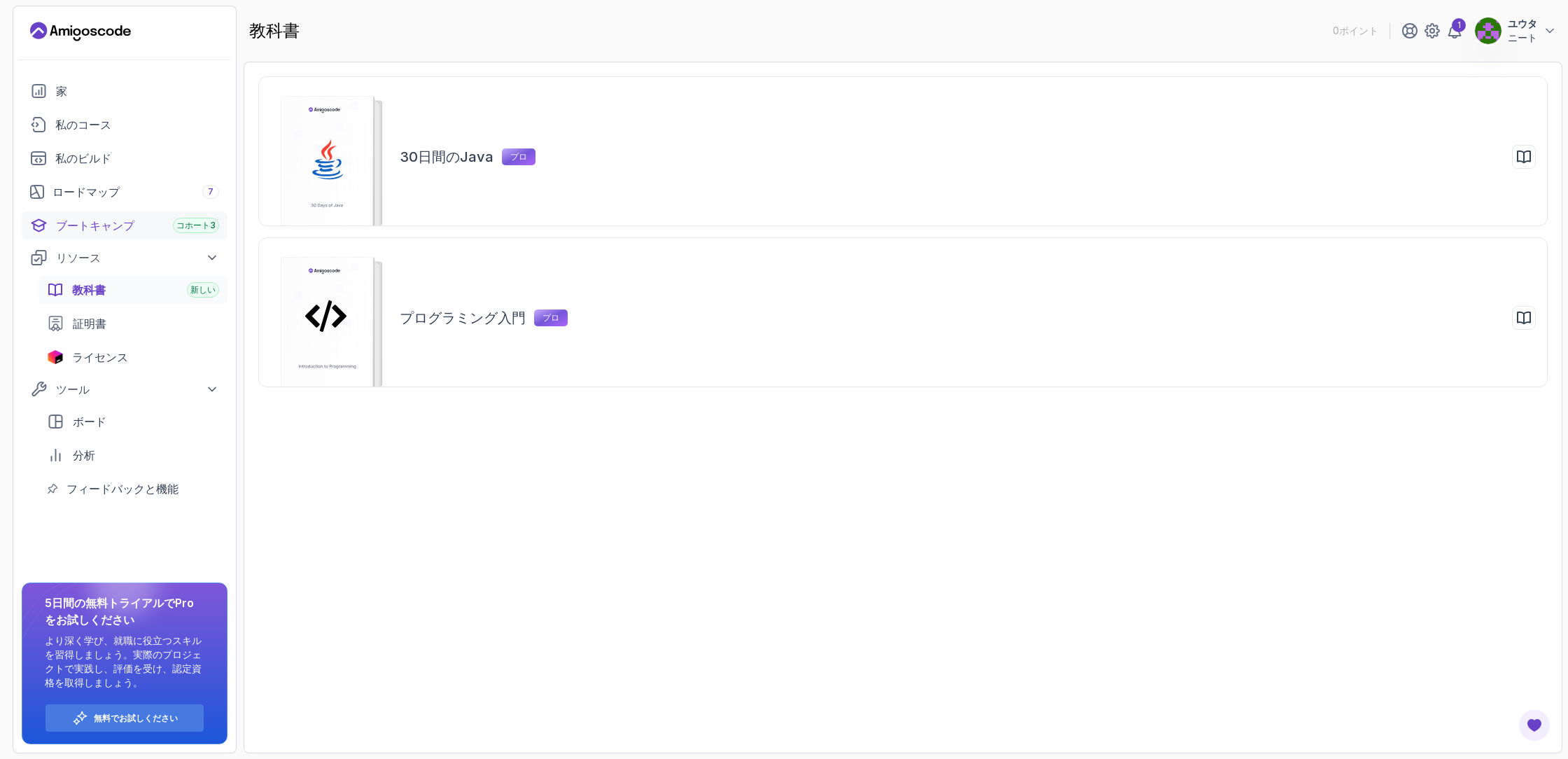
click at [88, 221] on font "ブートキャンプ" at bounding box center [95, 225] width 78 height 14
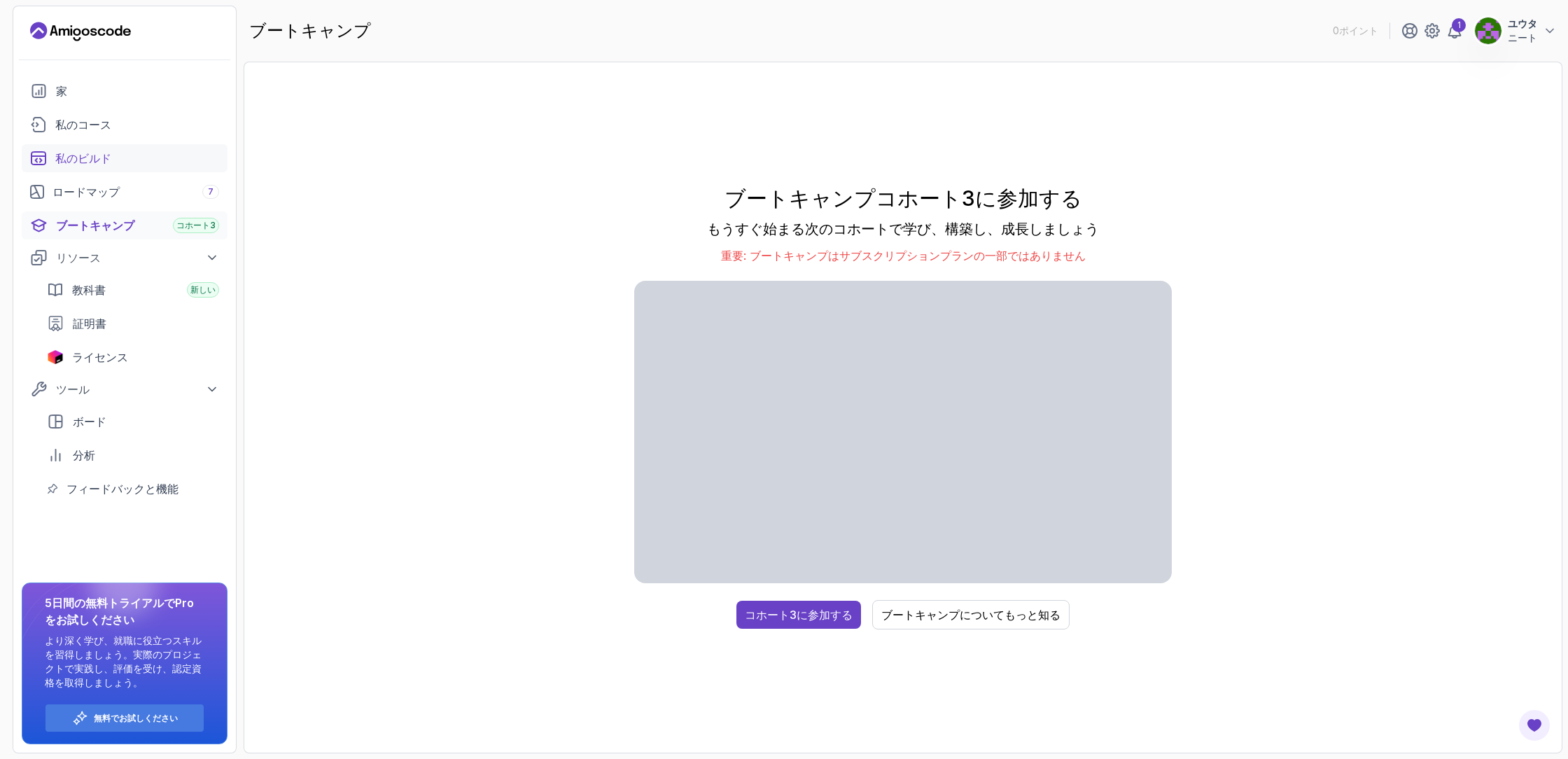
click at [111, 169] on link "私のビルド" at bounding box center [125, 158] width 206 height 28
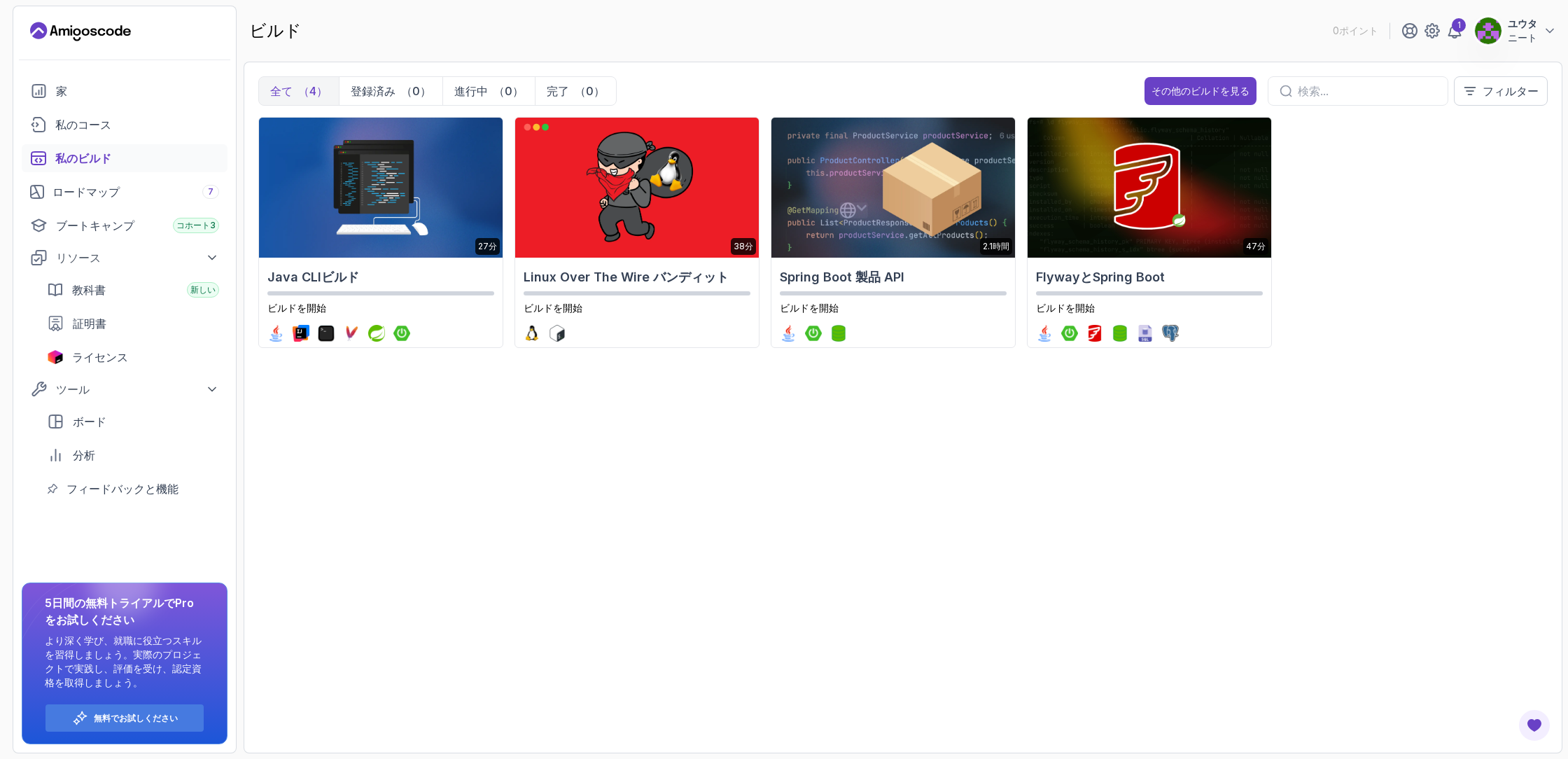
click at [119, 106] on div "家 私のコース 私のビルド ロードマップ 7 ブートキャンプ コホート3 リソース 教科書 新しい 証明書 ライセンス ツール ボード 分析 フィードバックと…" at bounding box center [125, 290] width 206 height 426
click at [78, 123] on font "私のコース" at bounding box center [83, 125] width 56 height 14
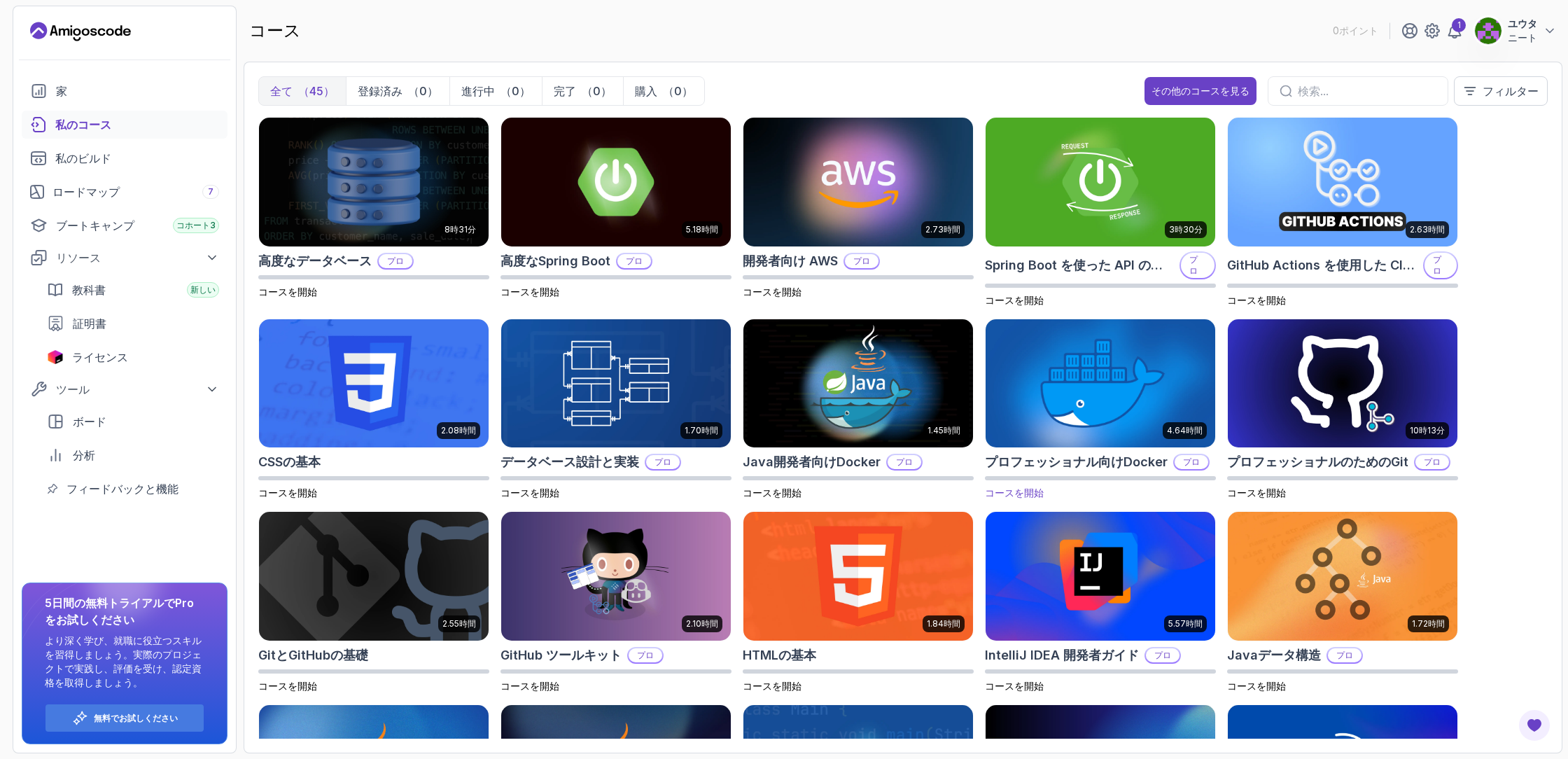
click at [1164, 358] on img at bounding box center [1100, 384] width 241 height 135
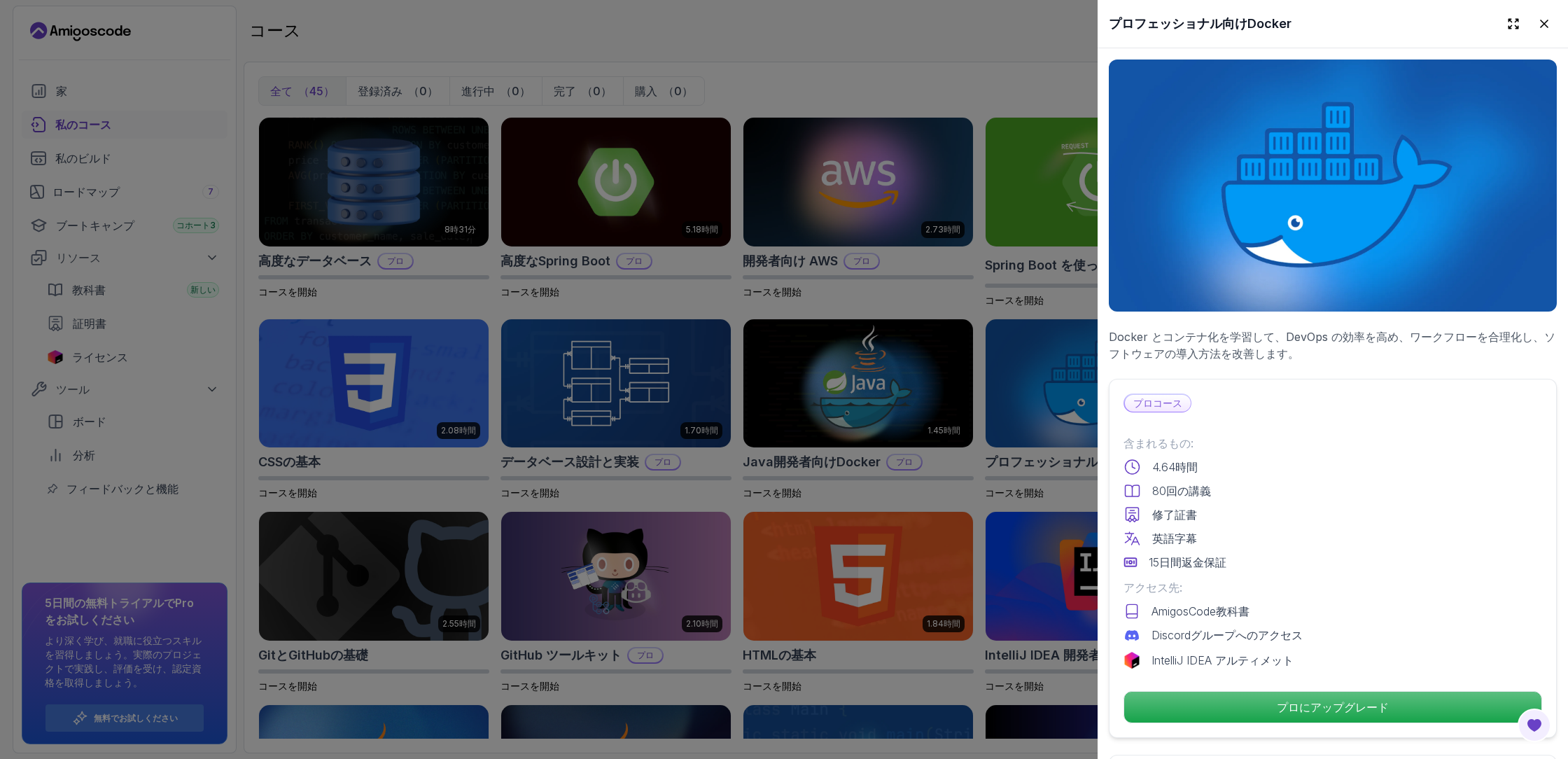
click at [1283, 332] on font "Docker とコンテナ化を学習して、DevOps の効率を高め、ワークフローを合理化し、ソフトウェアの導入方法を改善します。" at bounding box center [1332, 345] width 447 height 31
click at [1168, 419] on div "プロコース 含まれるもの: 4.64時間 80回の講義 修了証書 英語字幕 15日間返金保証 アクセス先: AmigosCode教科書 Discordグループ…" at bounding box center [1333, 558] width 448 height 359
click at [1162, 404] on font "プロコース" at bounding box center [1158, 402] width 49 height 12
drag, startPoint x: 1177, startPoint y: 571, endPoint x: 1168, endPoint y: 569, distance: 9.2
click at [1177, 571] on div "含まれるもの: 4.64時間 80回の講義 修了証書 英語字幕 15日間返金保証 アクセス先: AmigosCode教科書 Discordグループへのアクセス…" at bounding box center [1333, 552] width 419 height 234
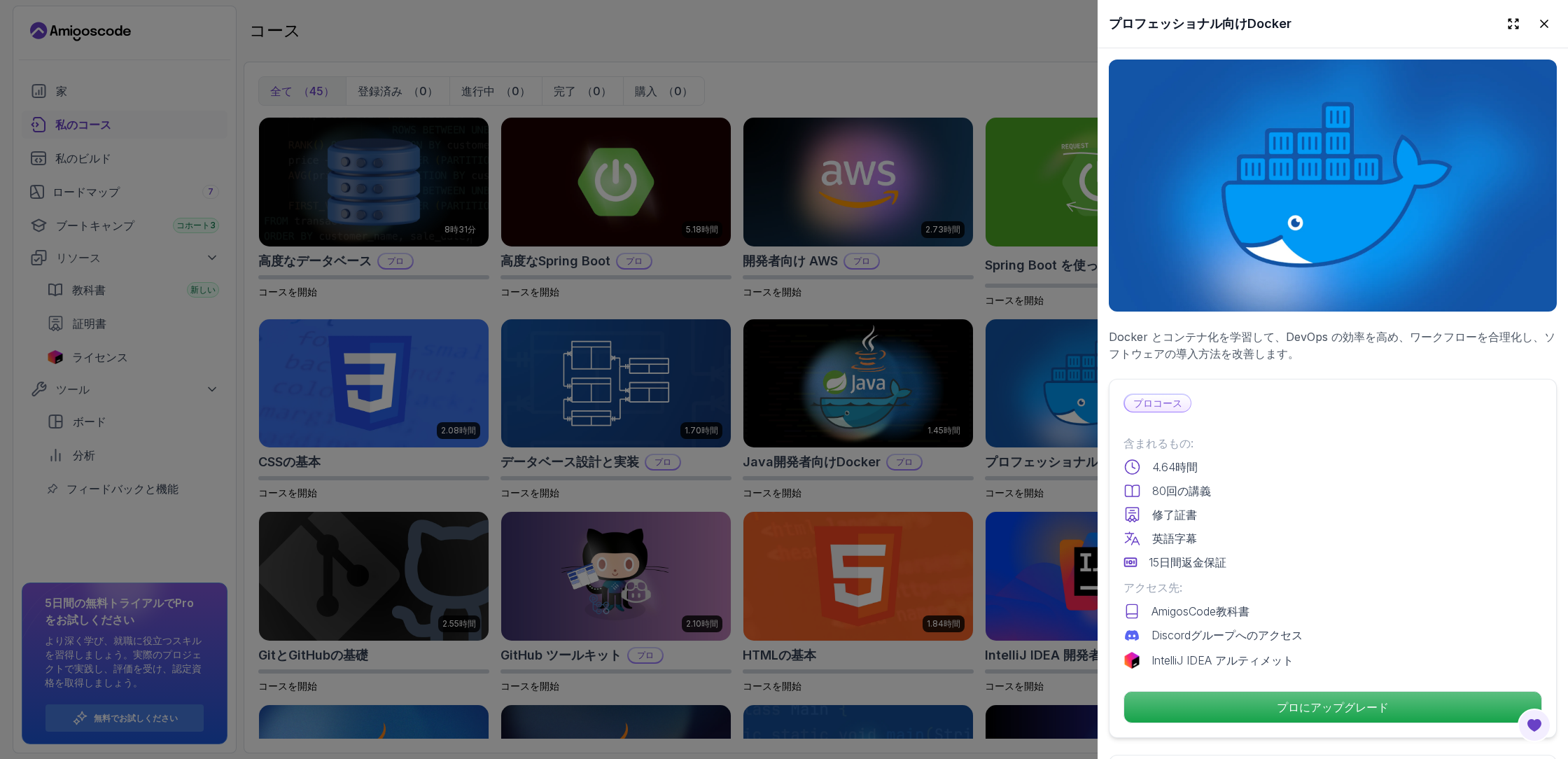
click at [1024, 534] on div at bounding box center [784, 379] width 1568 height 759
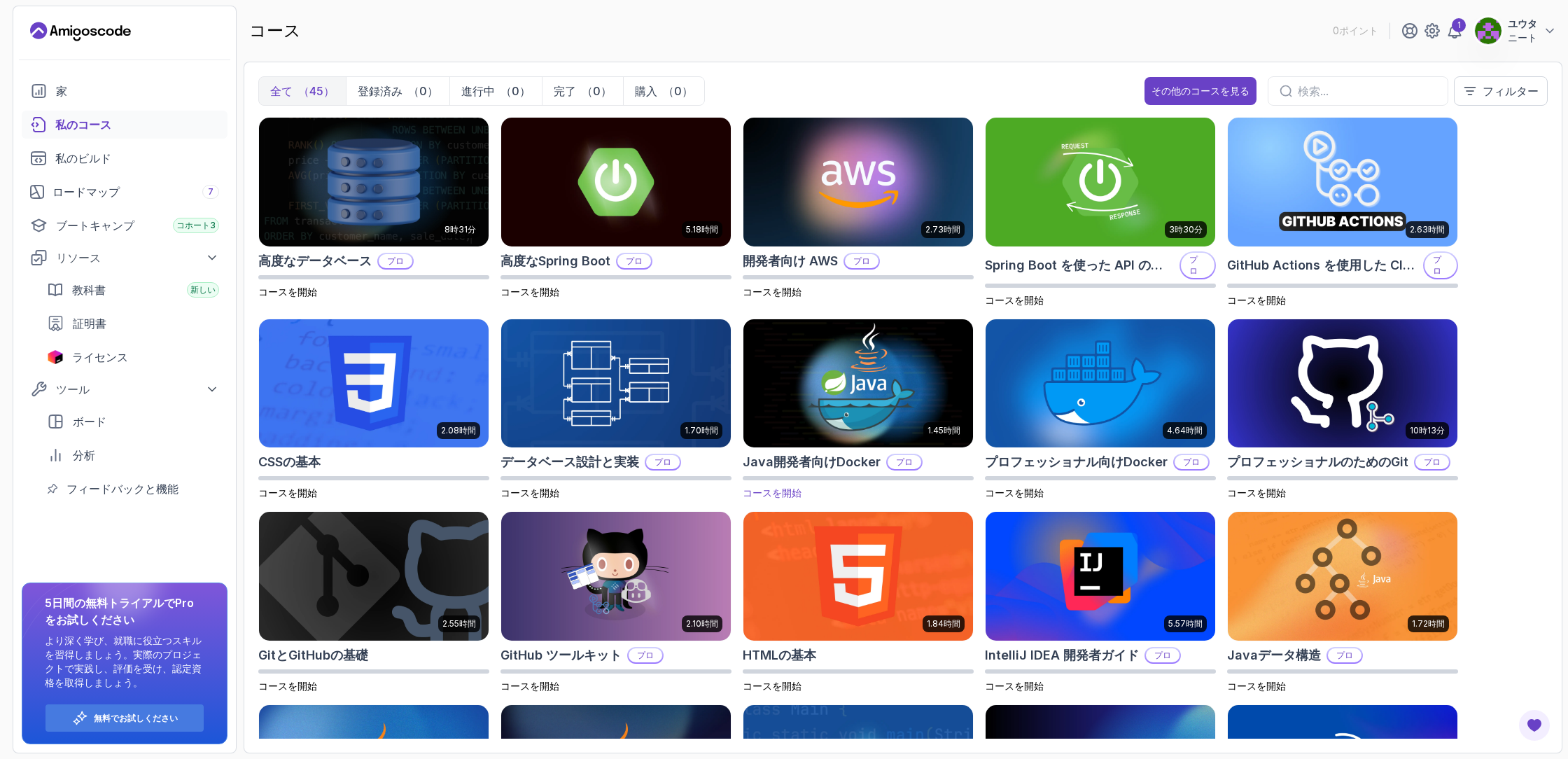
click at [816, 392] on img at bounding box center [858, 384] width 241 height 135
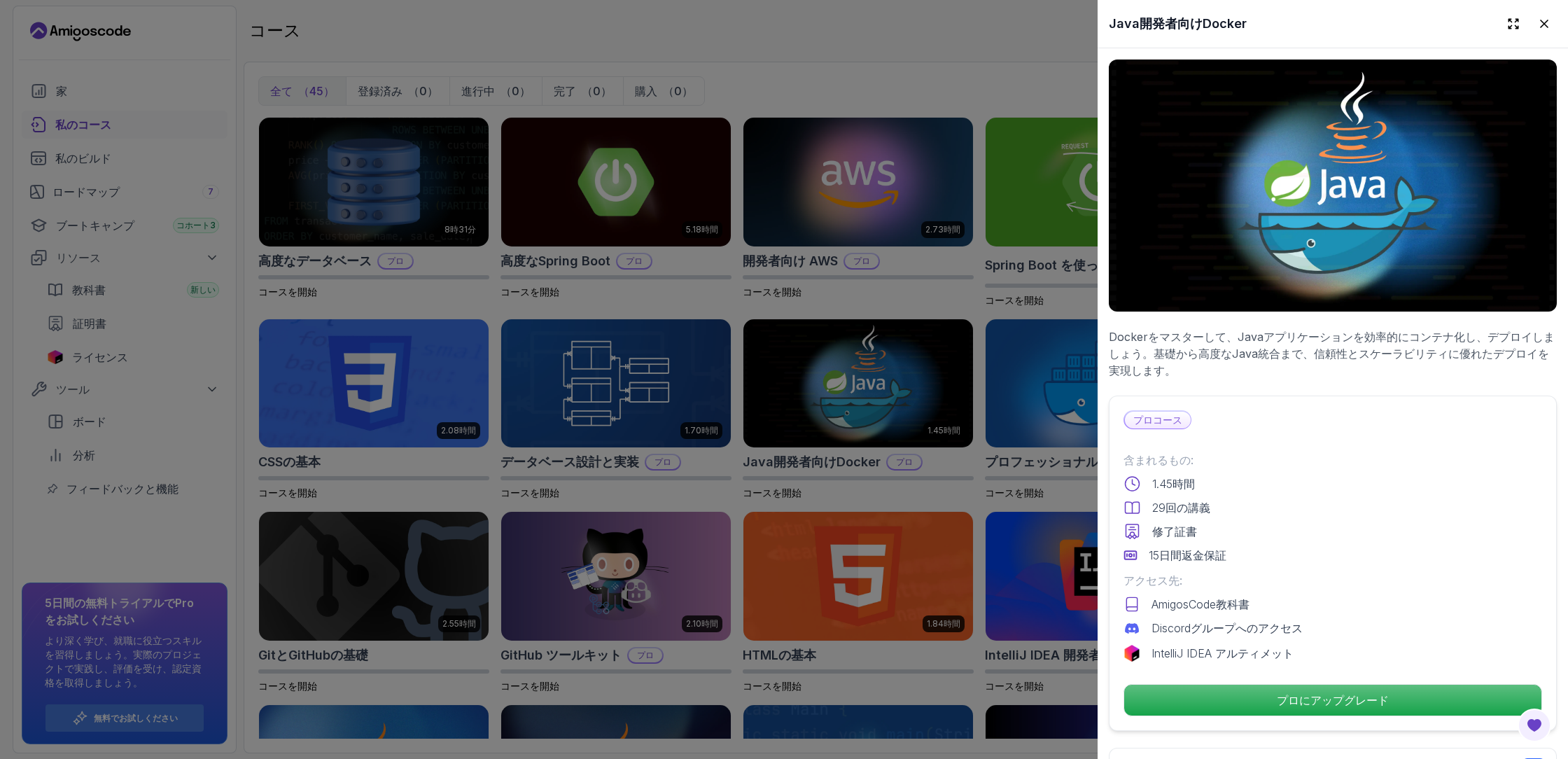
click at [530, 405] on div at bounding box center [784, 379] width 1568 height 759
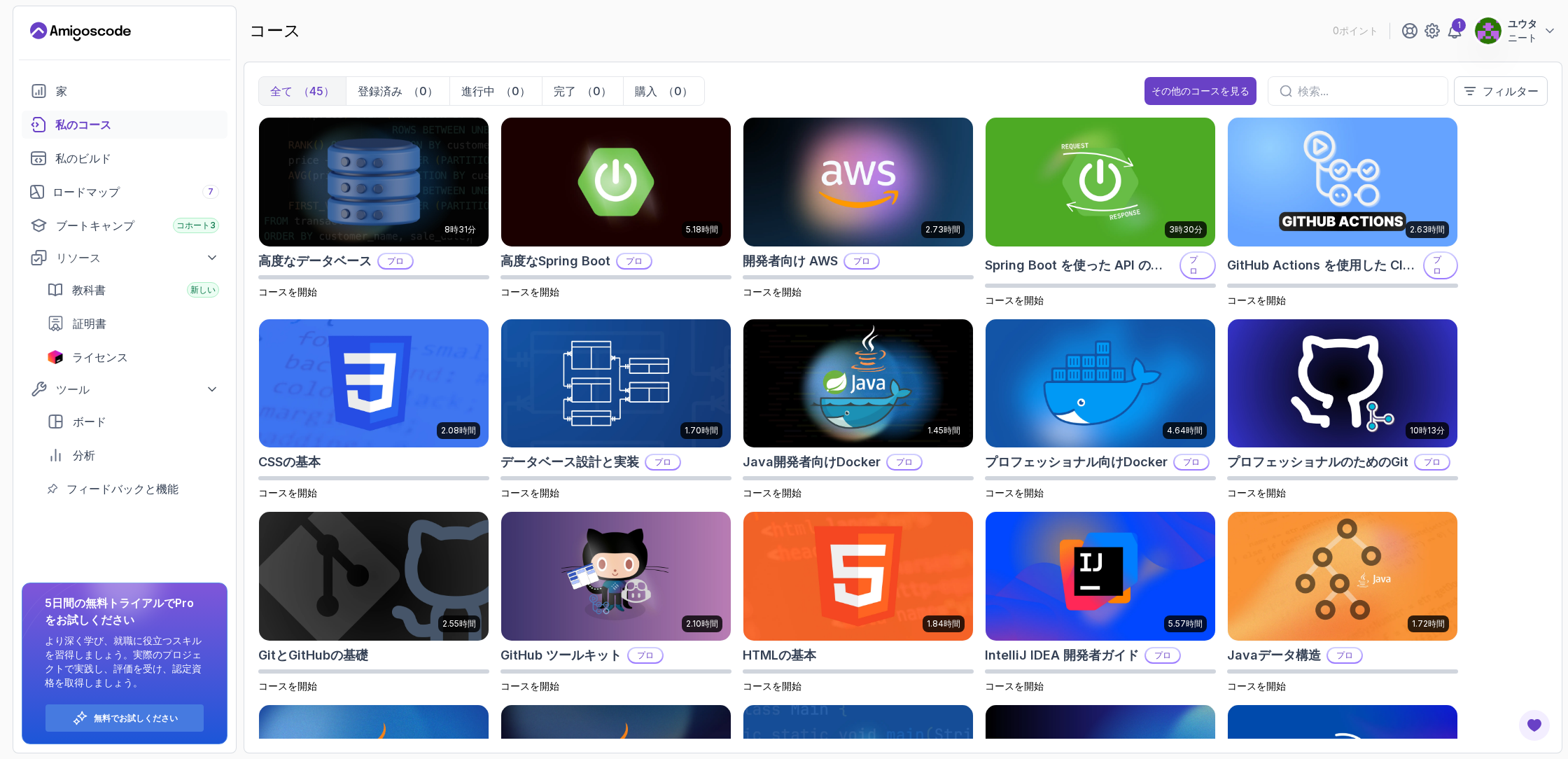
click at [95, 26] on icon "ランディングページ" at bounding box center [80, 31] width 101 height 22
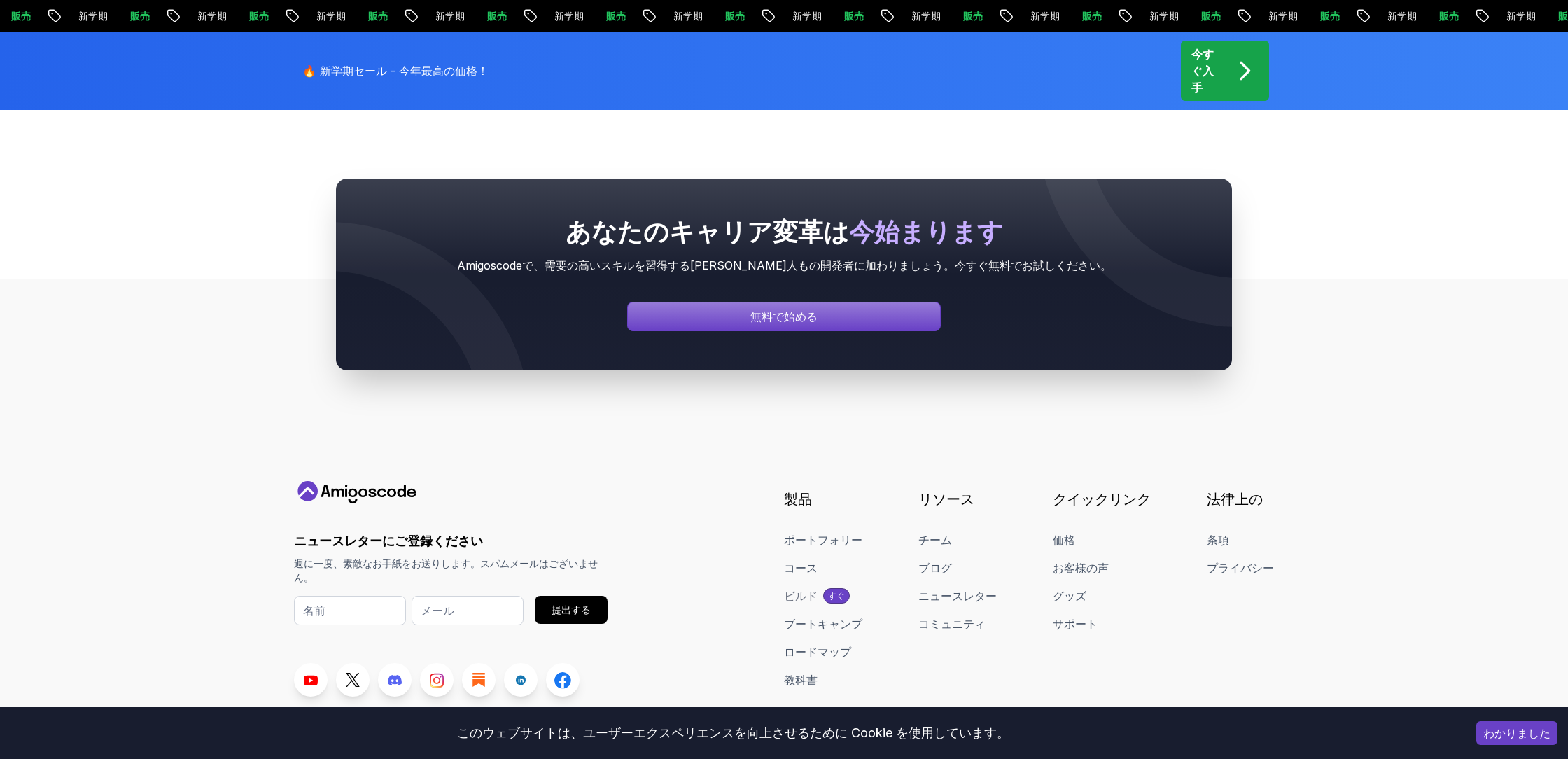
scroll to position [5298, 0]
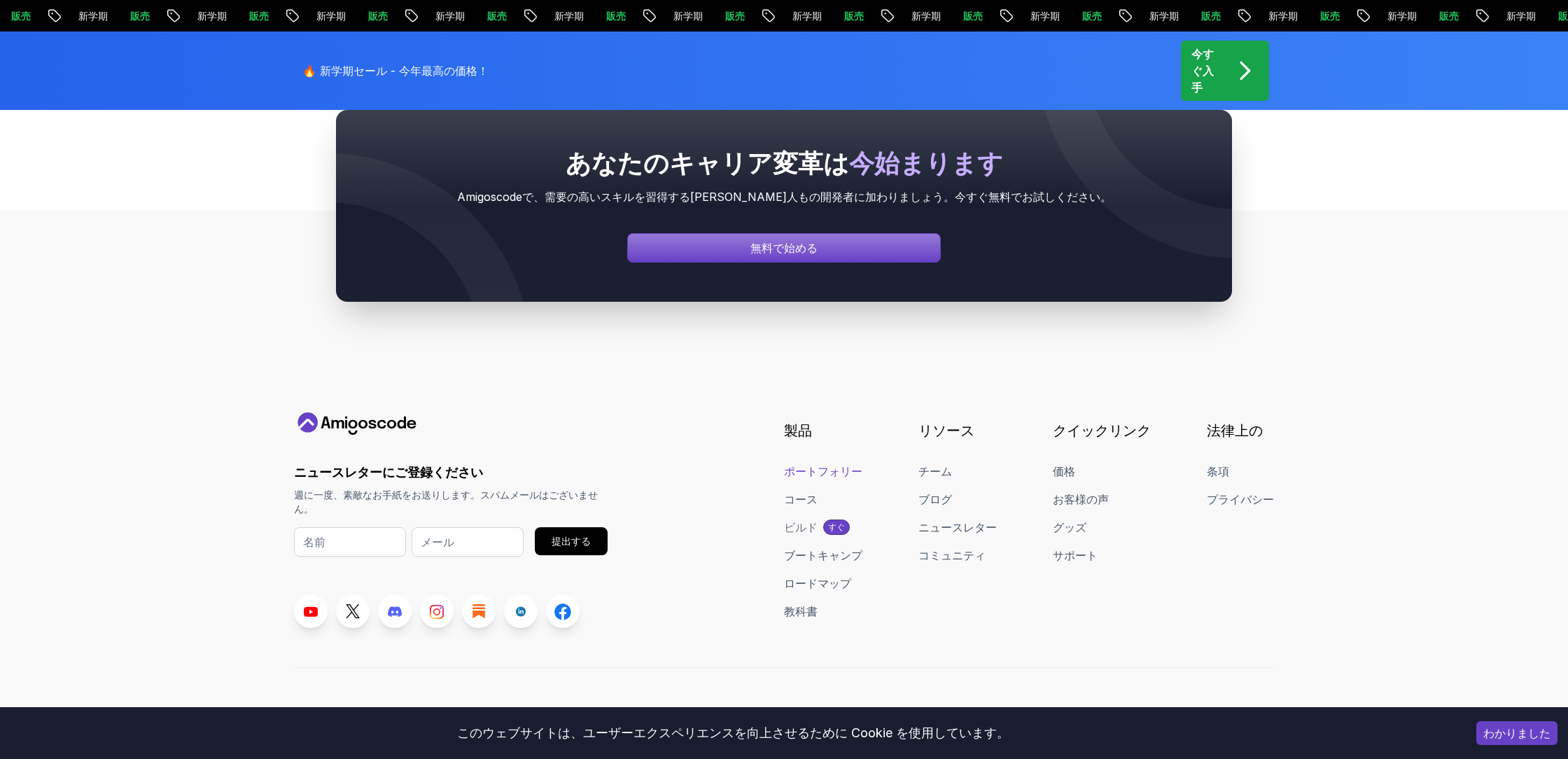
click at [822, 464] on font "ポートフォリー" at bounding box center [823, 471] width 78 height 14
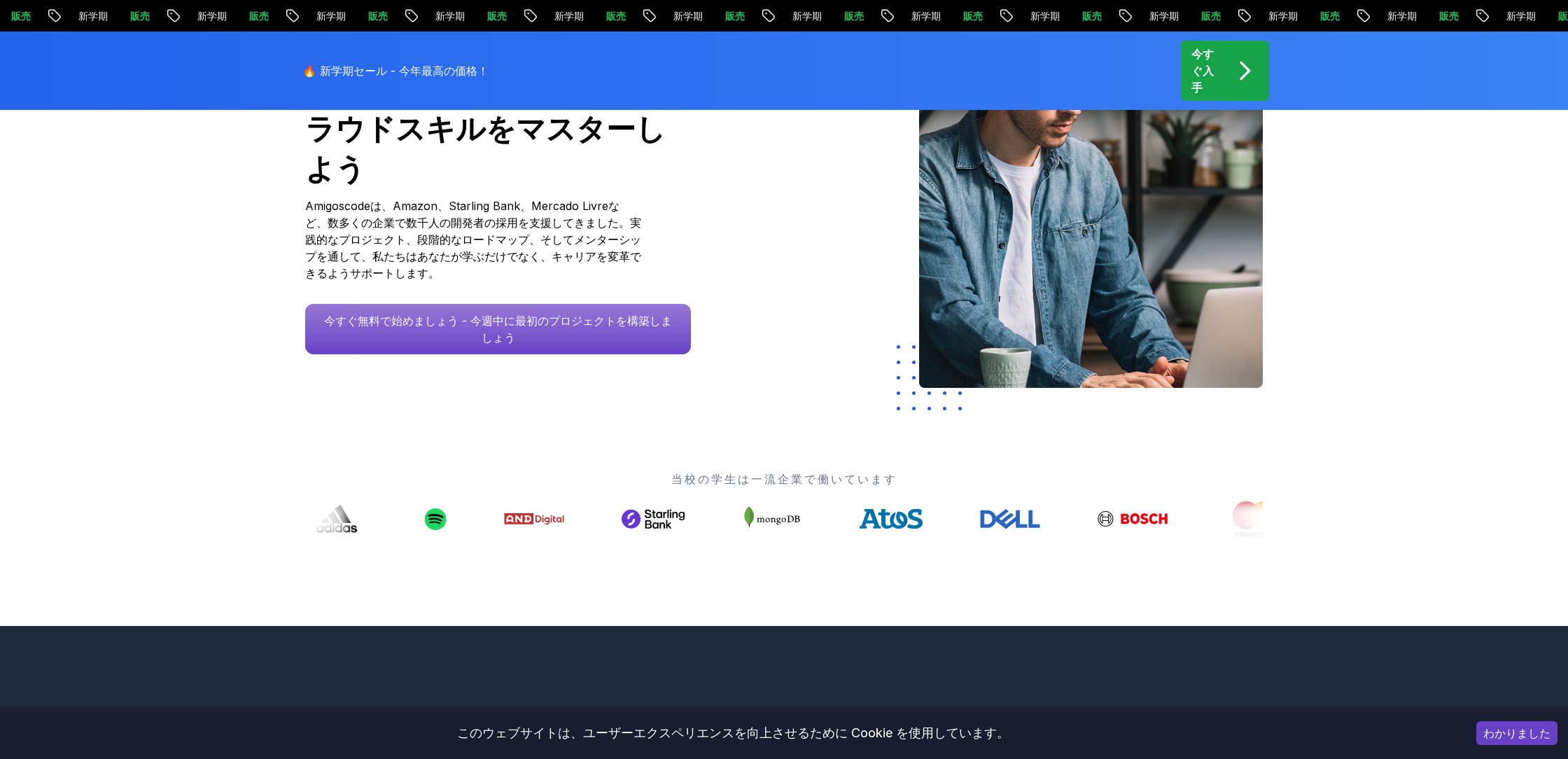
scroll to position [0, 0]
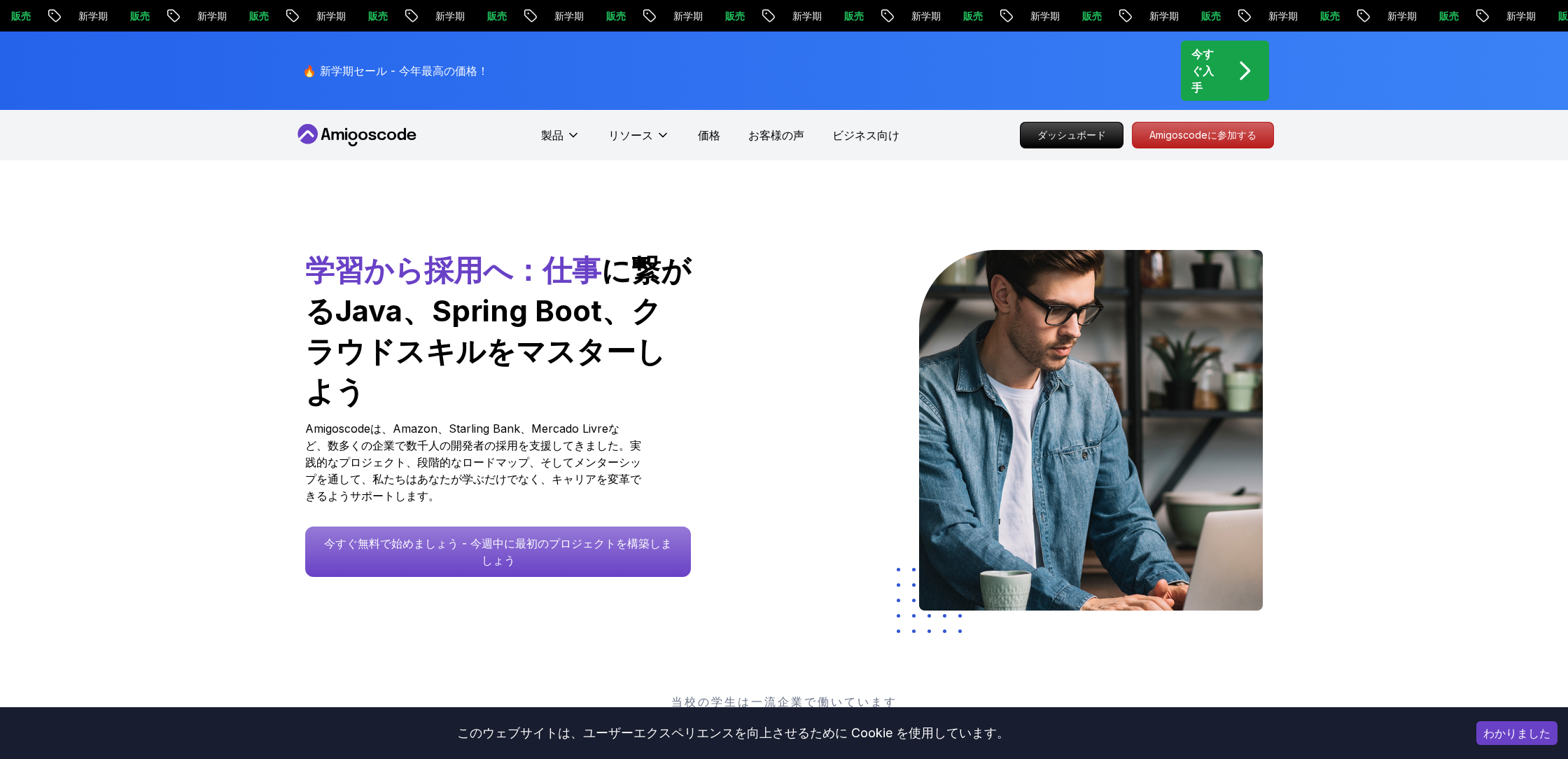
click at [385, 135] on icon at bounding box center [357, 135] width 126 height 22
click at [721, 136] on div "製品 リソース 価格 お客様の声 ビジネス向け" at bounding box center [720, 135] width 358 height 28
click at [710, 137] on font "価格" at bounding box center [709, 135] width 22 height 14
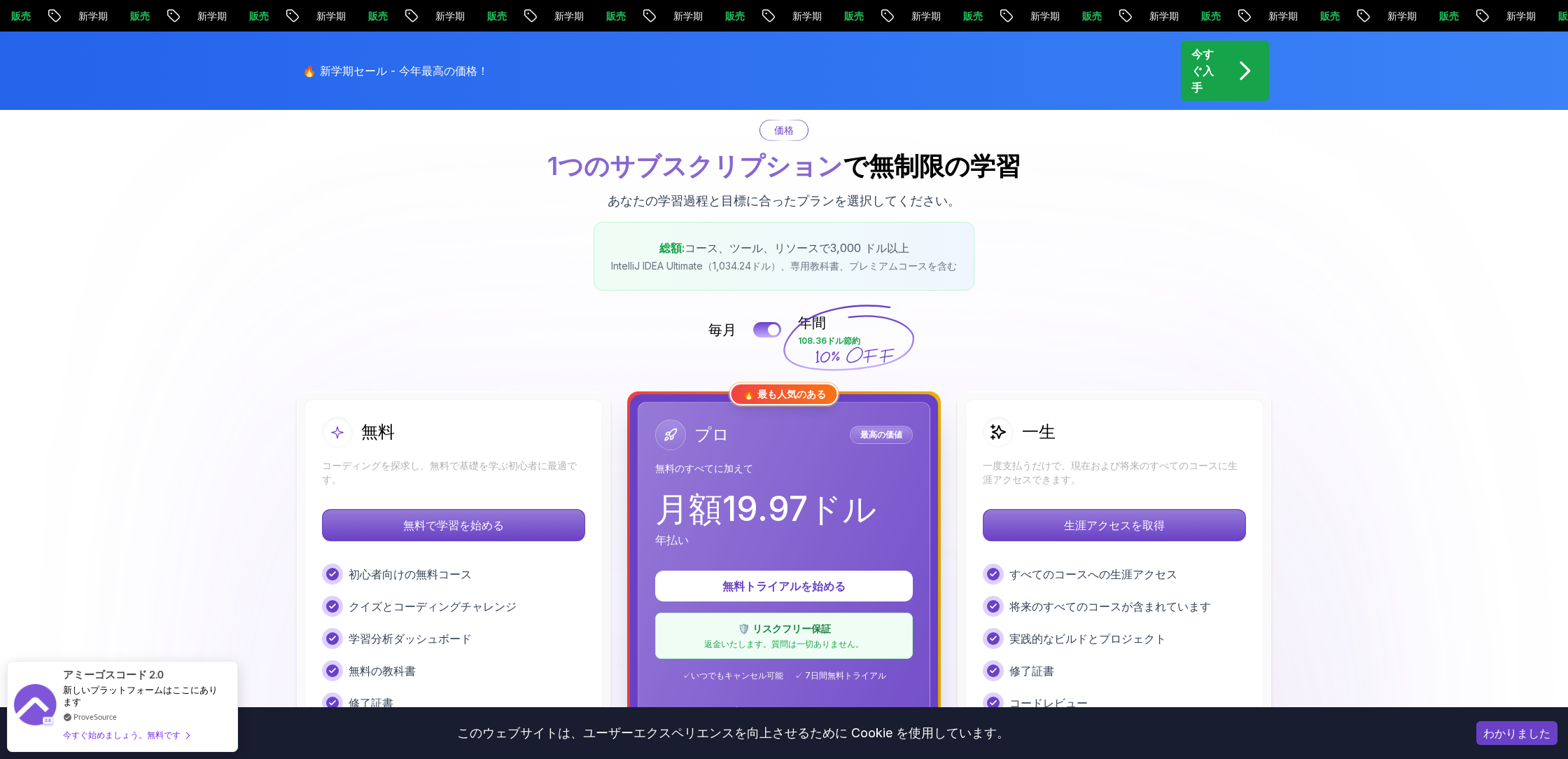
scroll to position [152, 0]
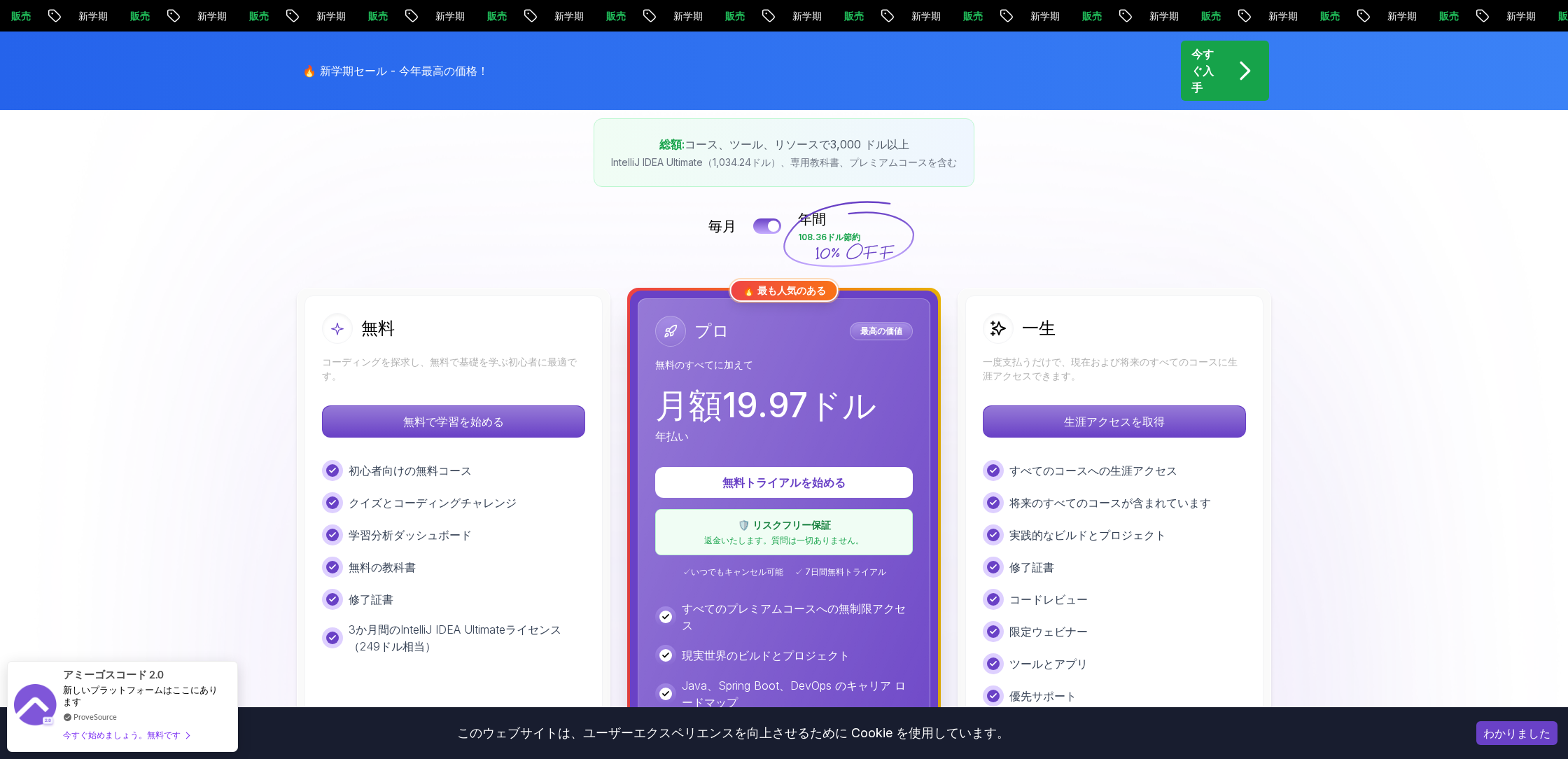
scroll to position [226, 0]
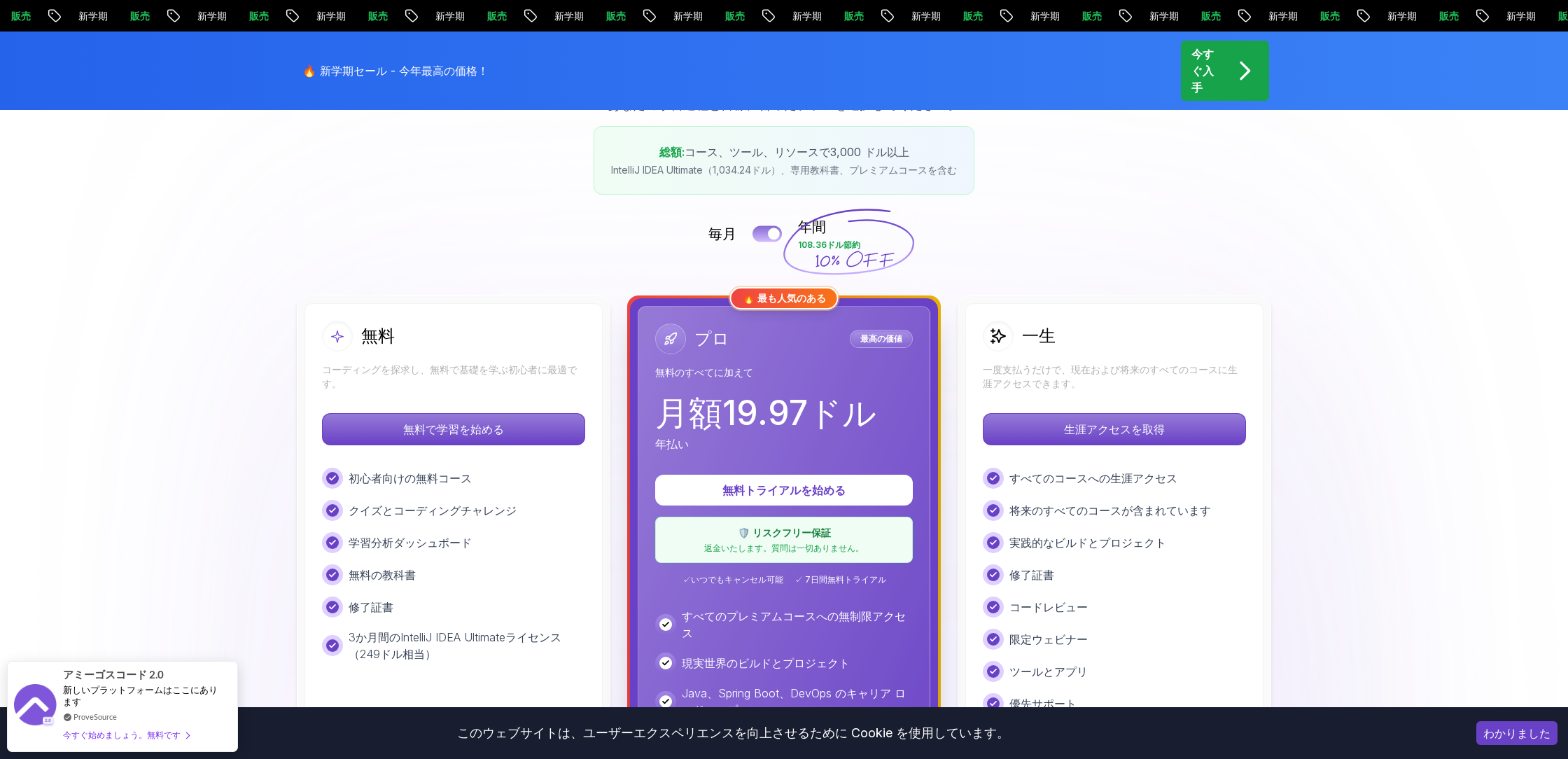
click at [758, 234] on button at bounding box center [767, 233] width 29 height 16
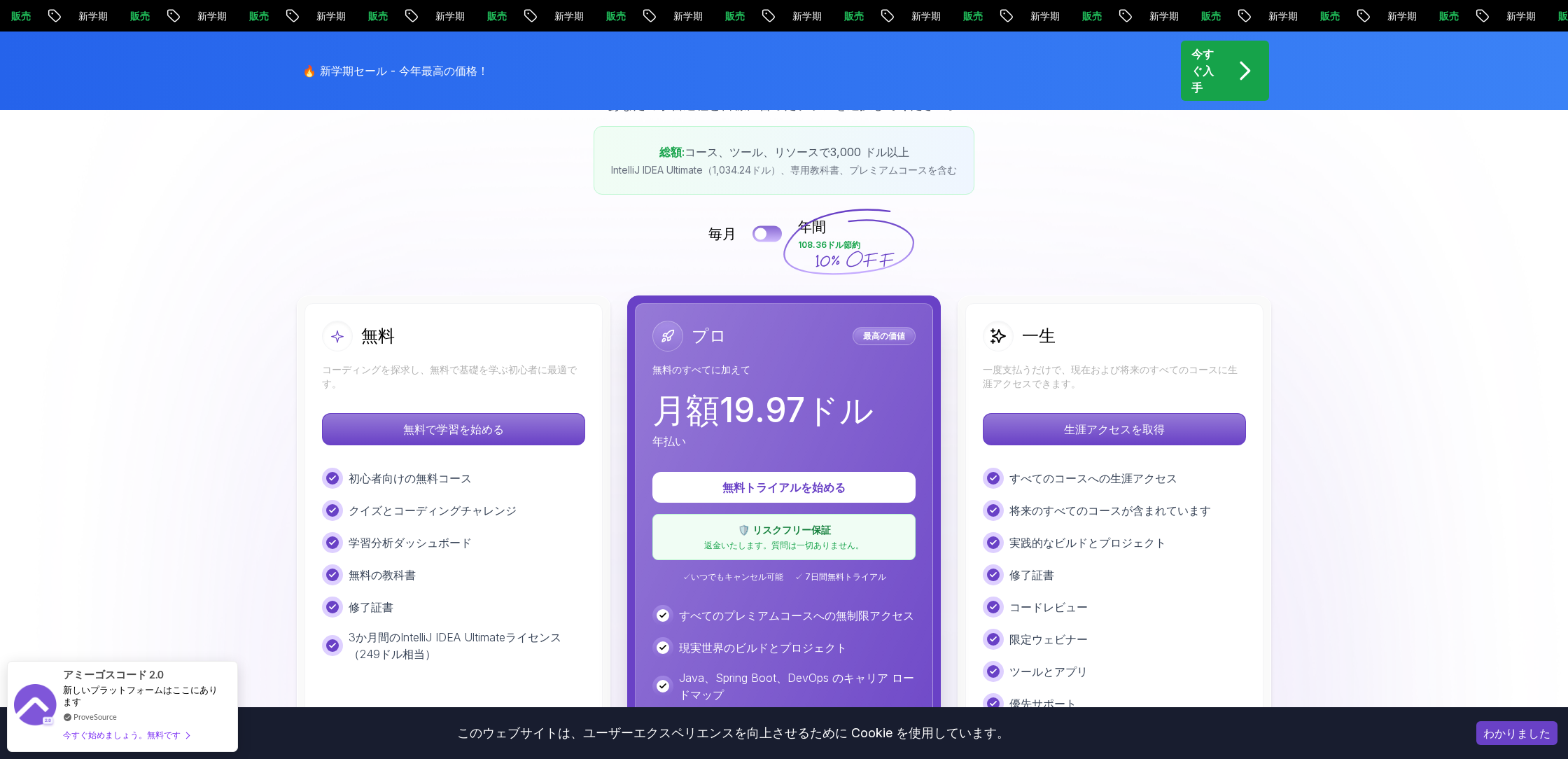
click at [758, 234] on div at bounding box center [760, 234] width 12 height 12
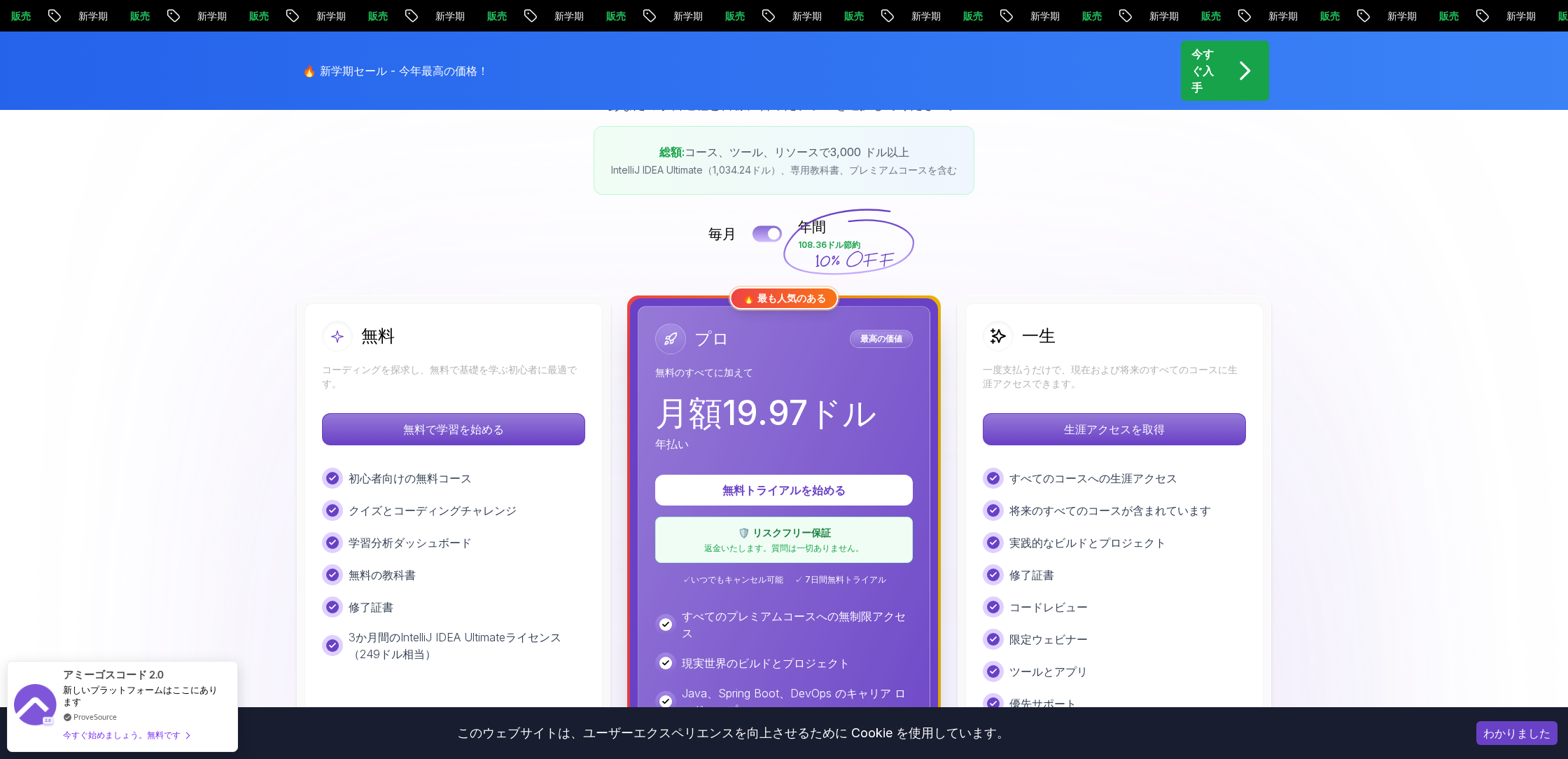
click at [758, 234] on button at bounding box center [767, 233] width 29 height 16
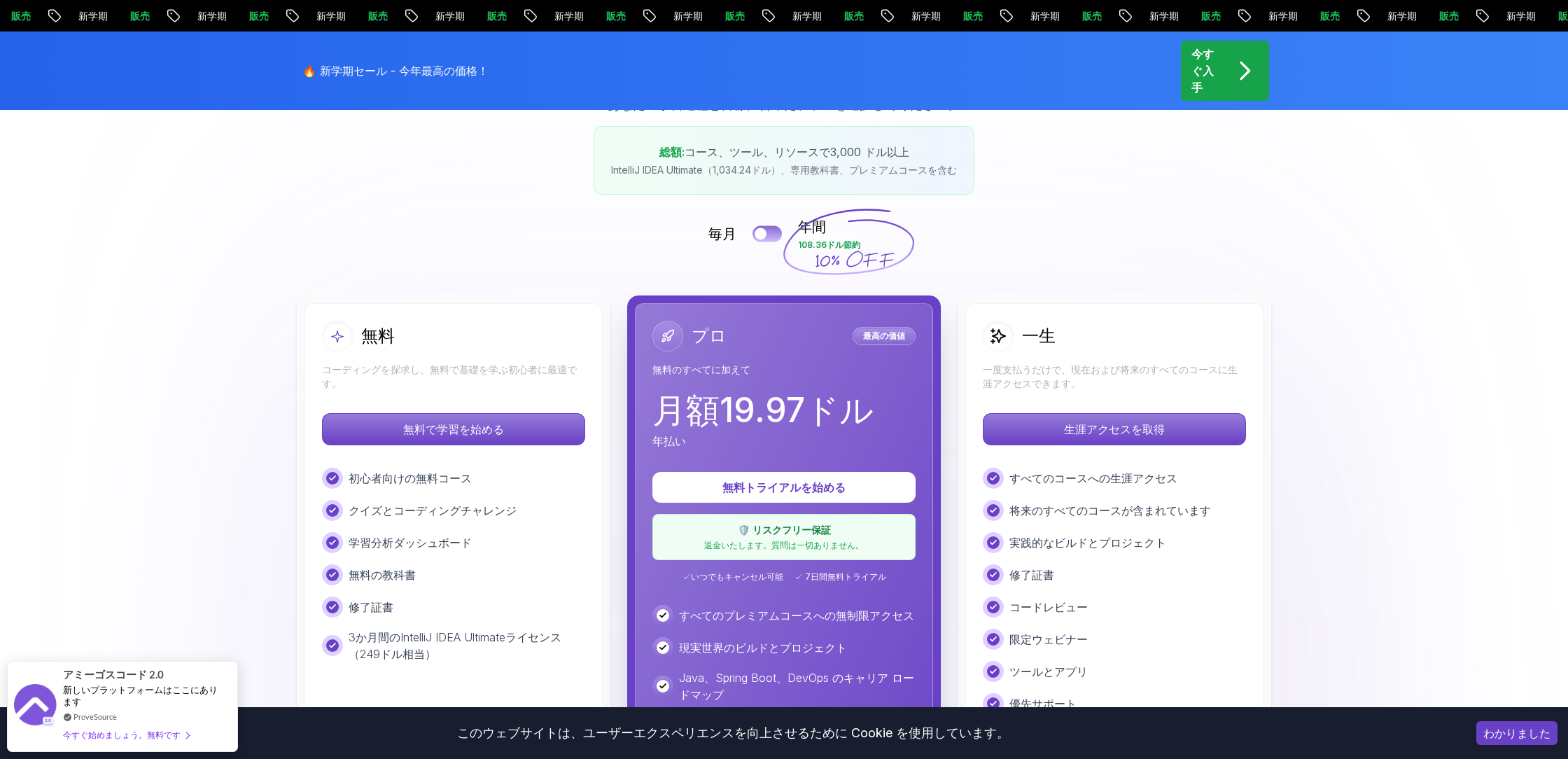
click at [758, 234] on div at bounding box center [760, 234] width 12 height 12
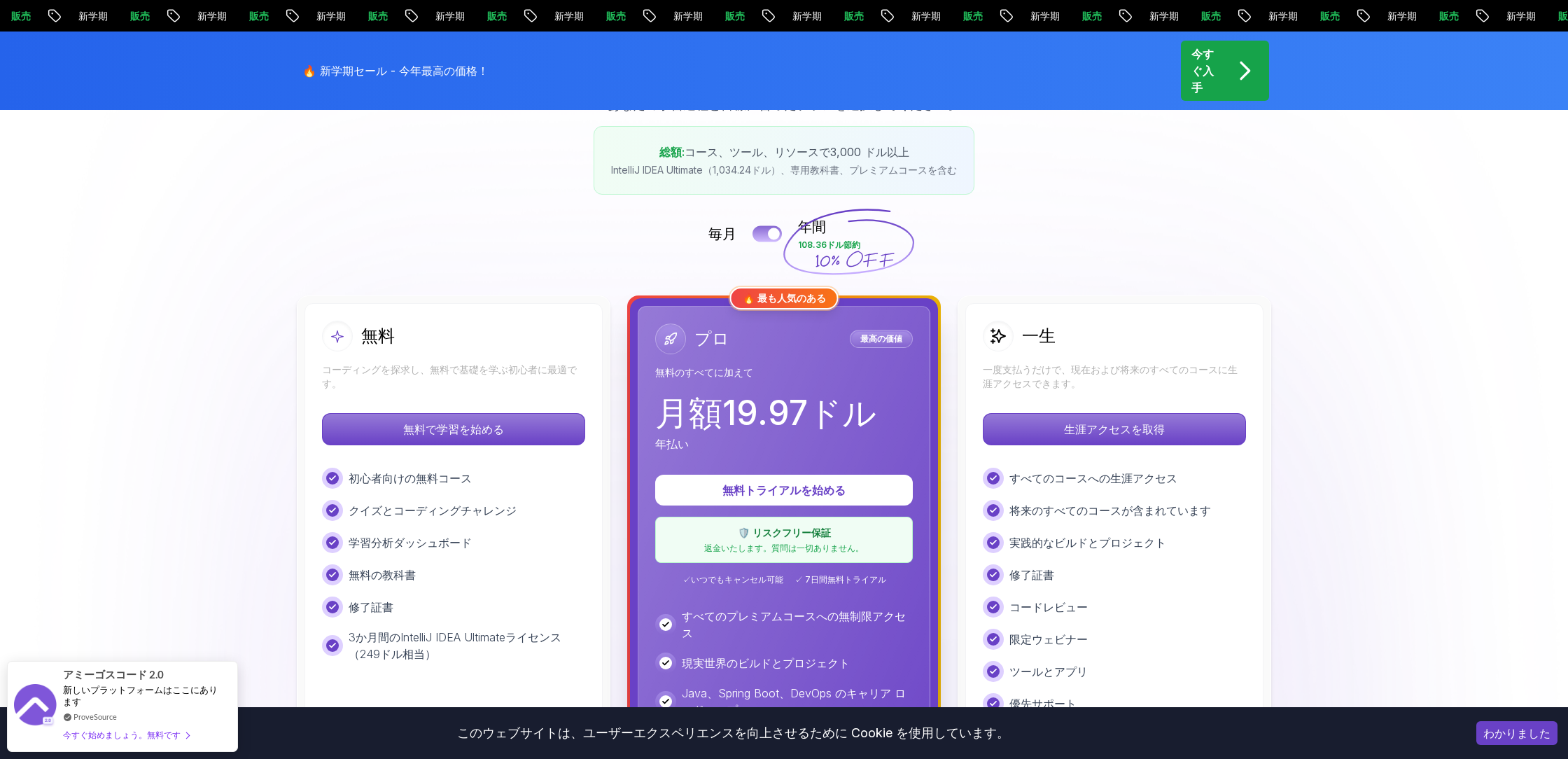
click at [758, 234] on button at bounding box center [767, 233] width 29 height 16
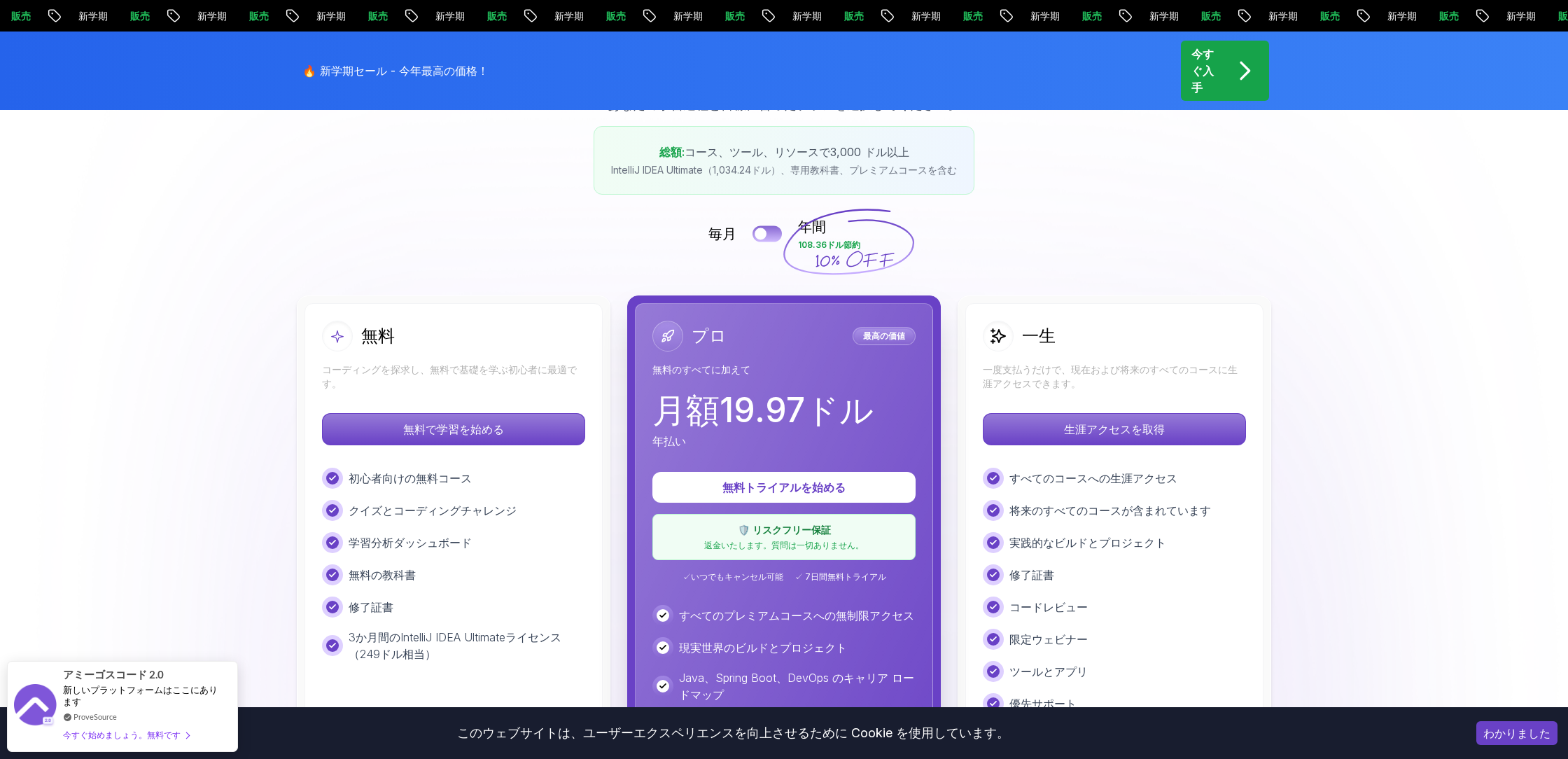
click at [758, 234] on div at bounding box center [760, 234] width 12 height 12
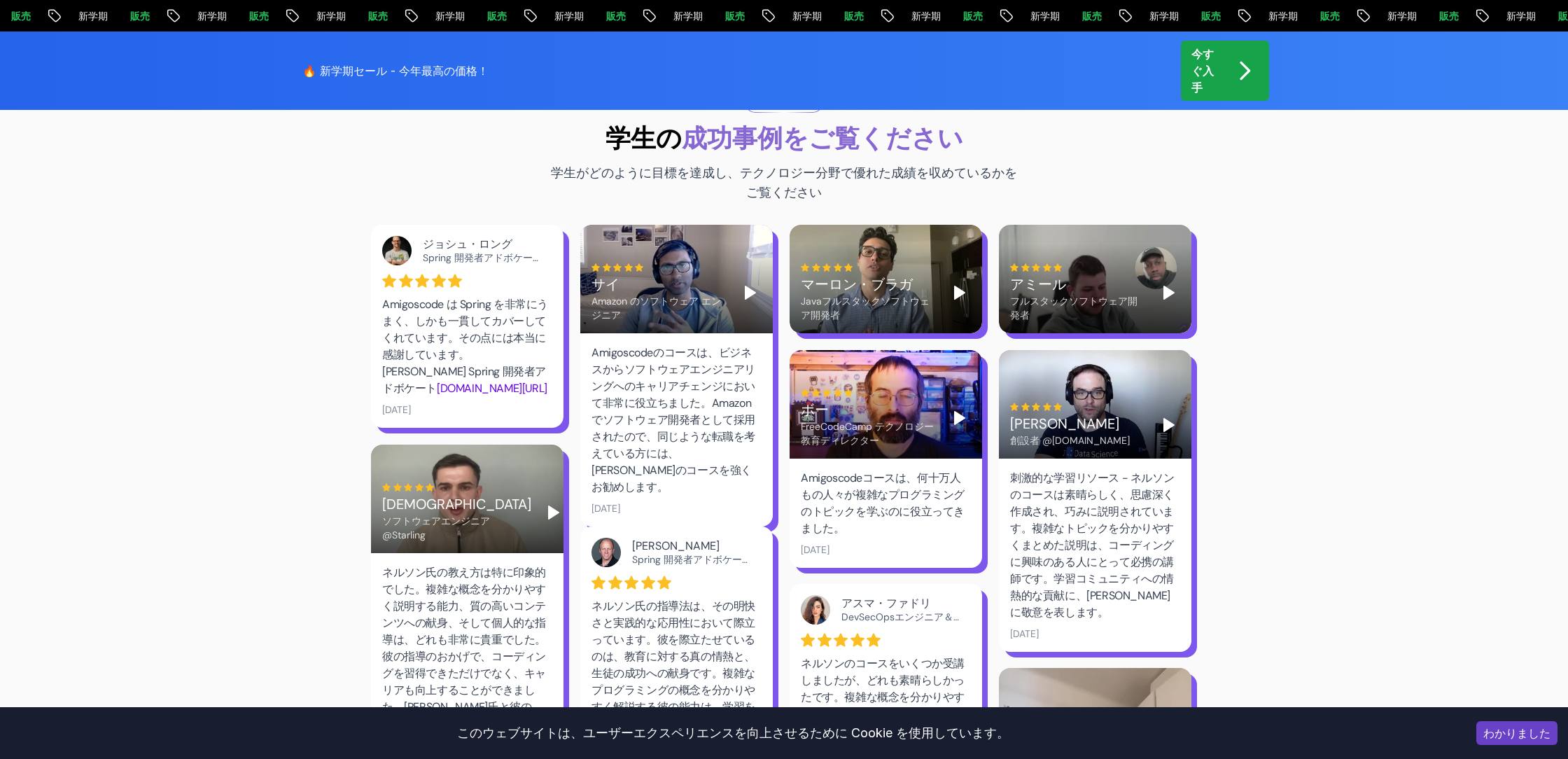
scroll to position [1914, 0]
